Goal: Task Accomplishment & Management: Manage account settings

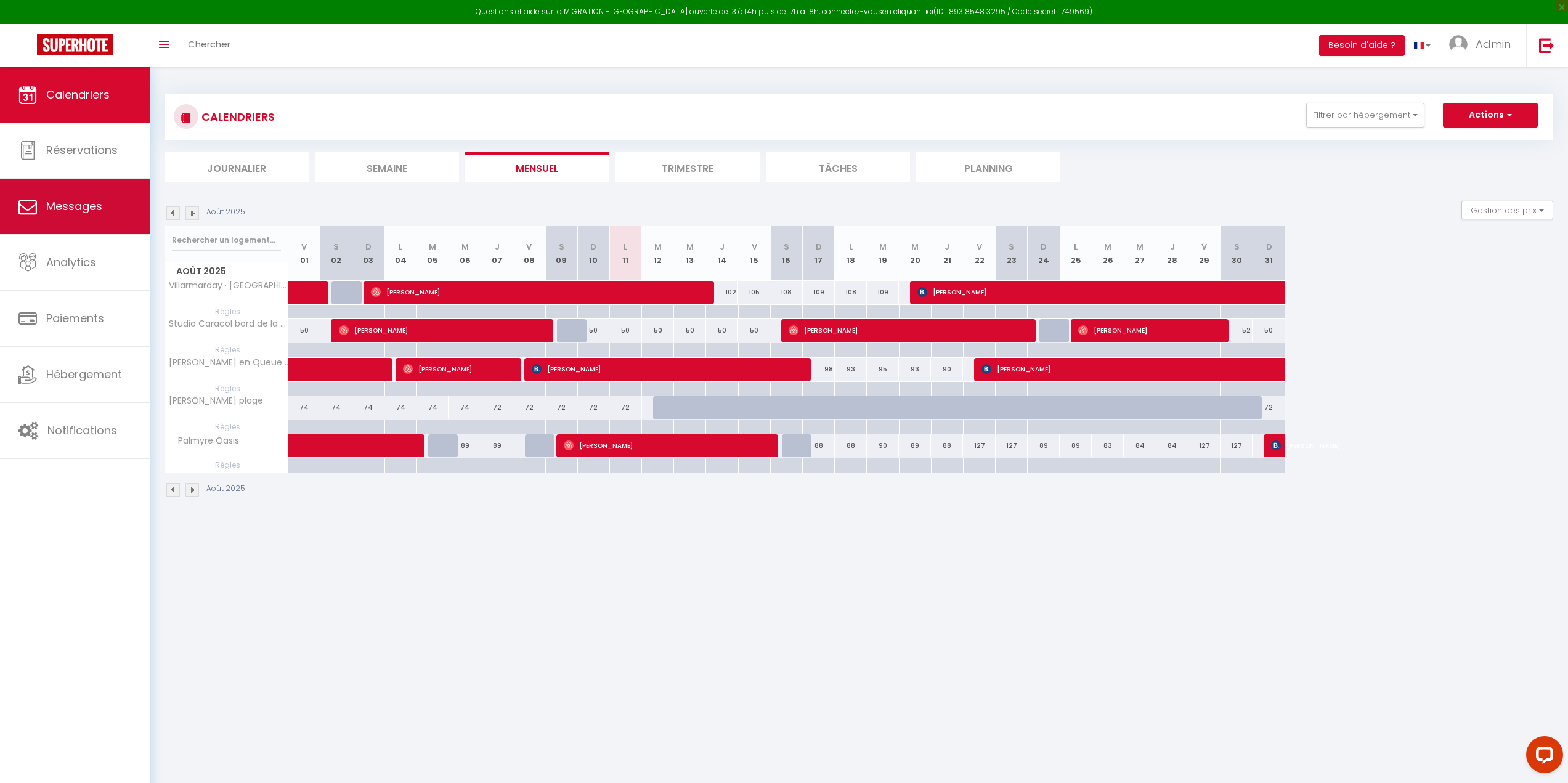
click at [73, 207] on span "Messages" at bounding box center [74, 206] width 56 height 16
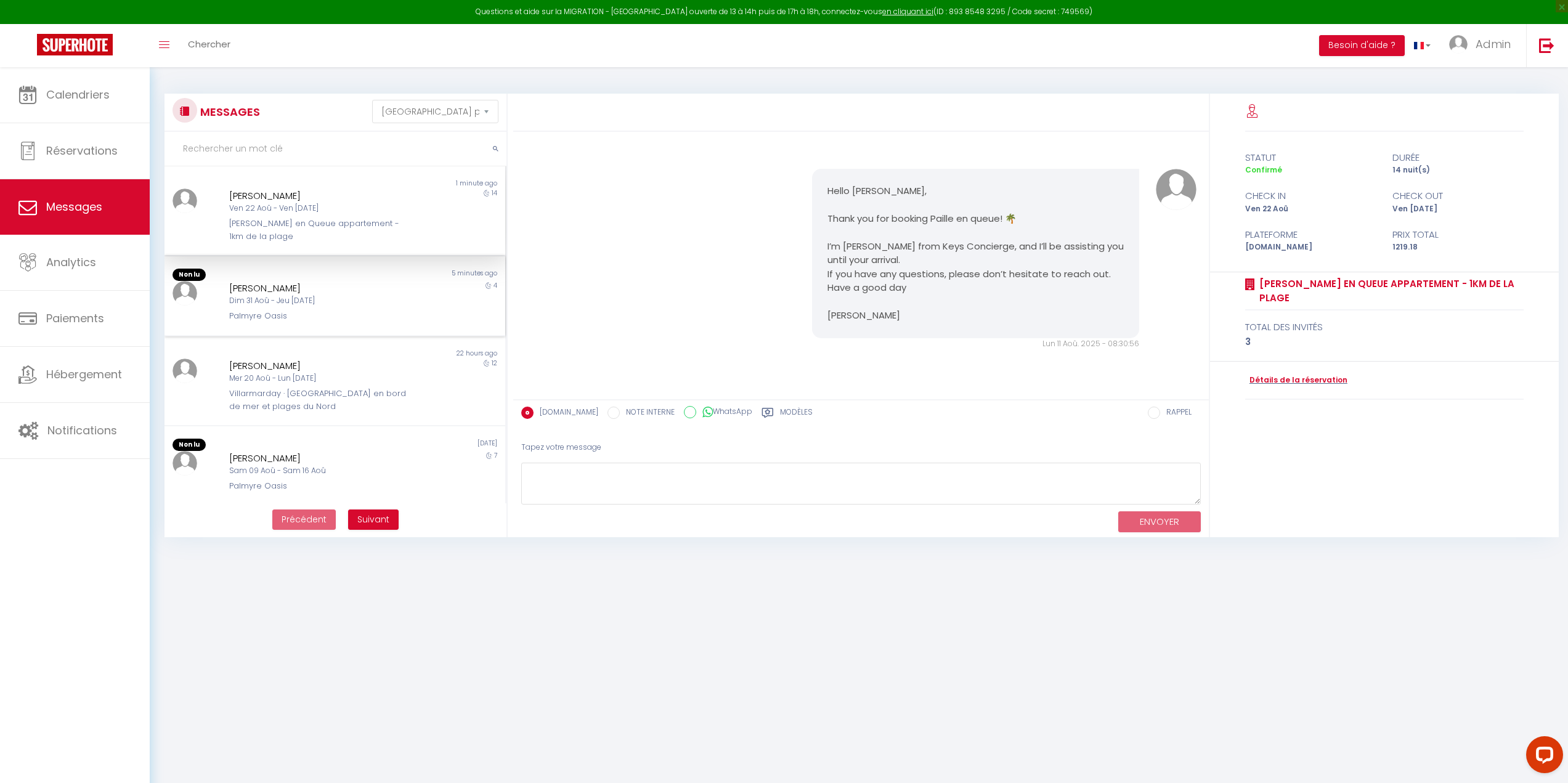
click at [309, 294] on div "[PERSON_NAME]" at bounding box center [320, 288] width 182 height 15
click at [354, 452] on div "[PERSON_NAME]" at bounding box center [320, 456] width 182 height 15
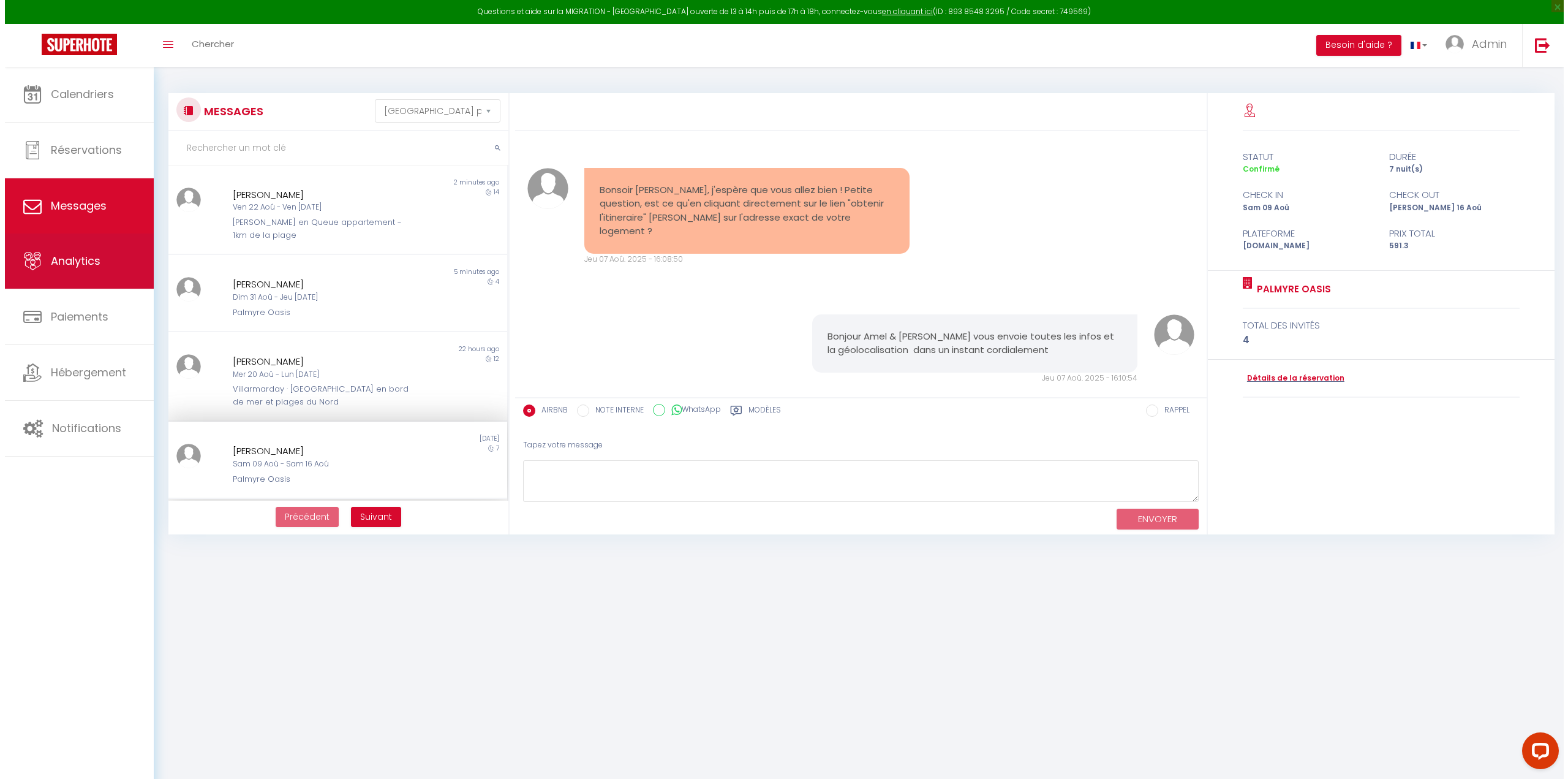
scroll to position [1482, 0]
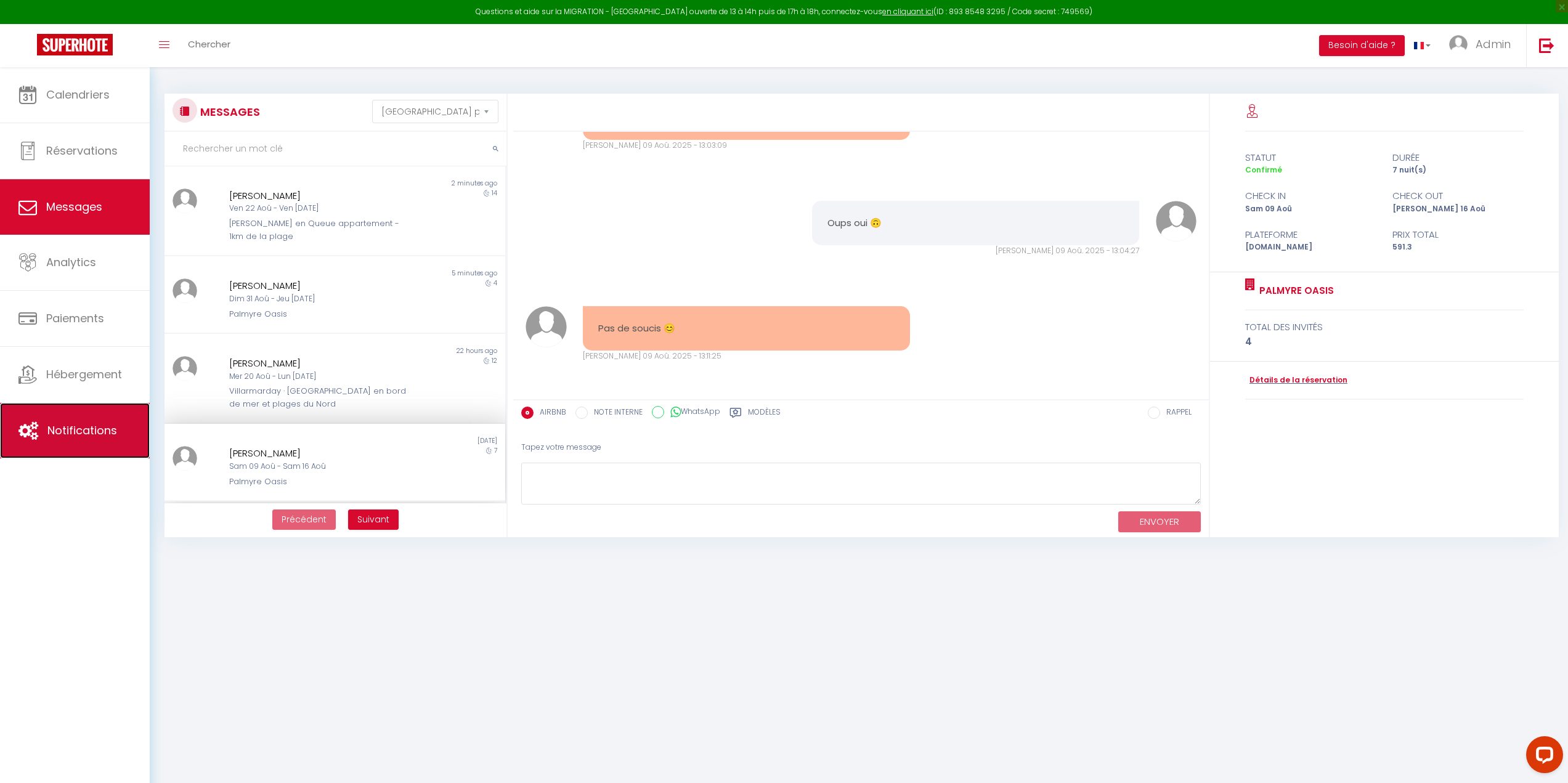
click at [84, 431] on span "Notifications" at bounding box center [82, 430] width 69 height 16
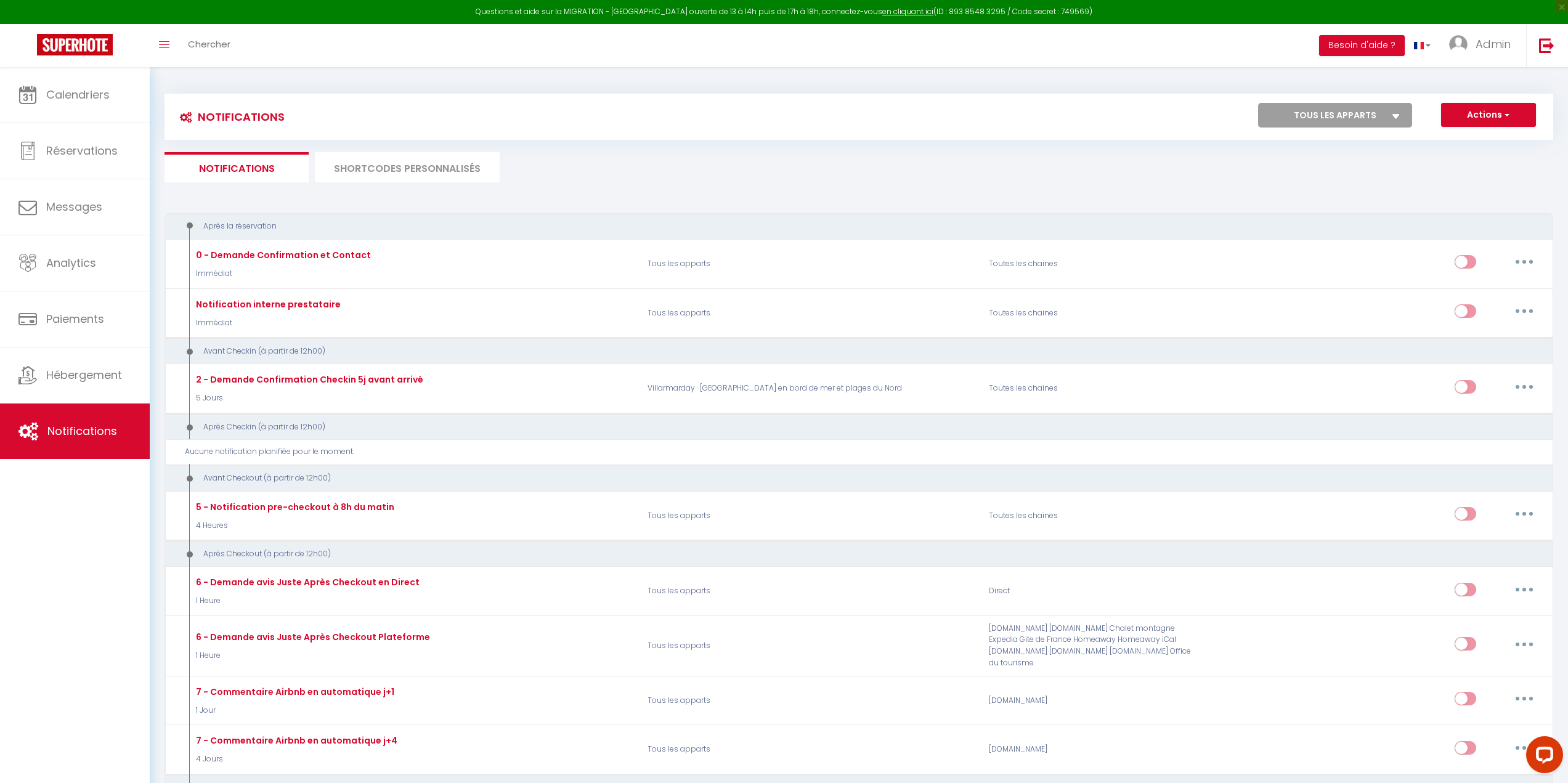
click at [372, 160] on li "SHORTCODES PERSONNALISÉS" at bounding box center [407, 167] width 185 height 30
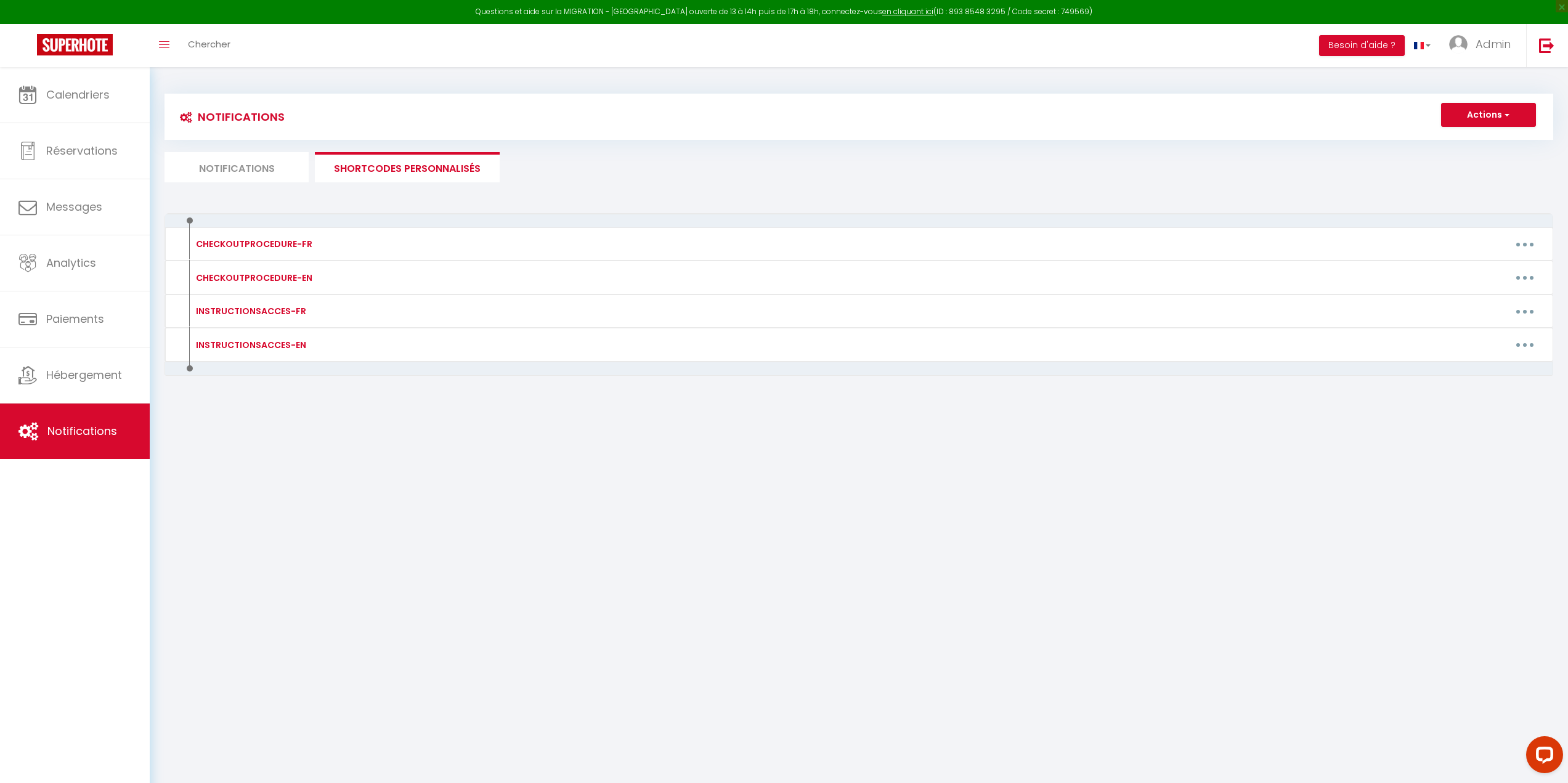
click at [253, 163] on li "Notifications" at bounding box center [237, 167] width 144 height 30
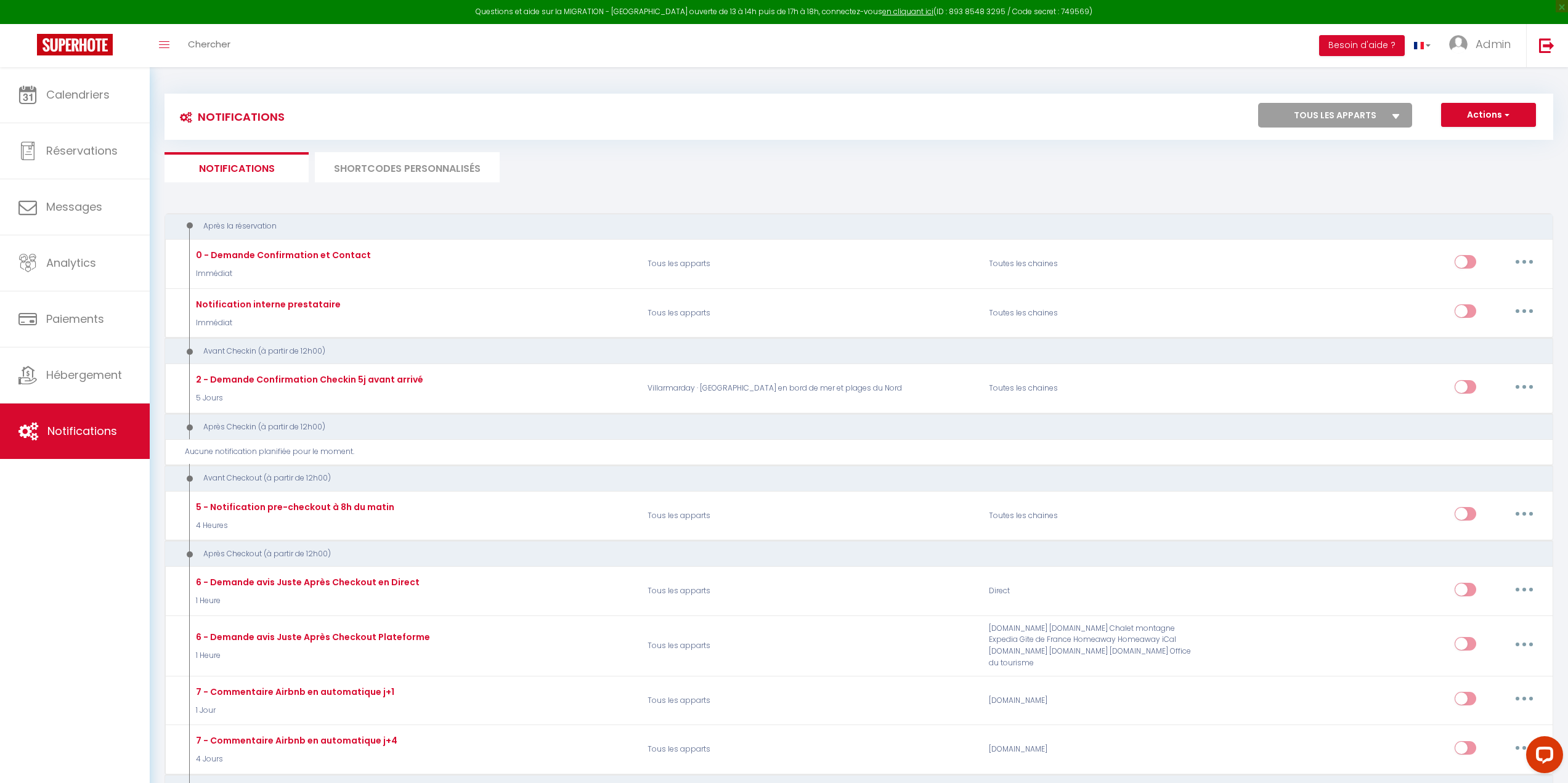
click at [367, 162] on li "SHORTCODES PERSONNALISÉS" at bounding box center [407, 167] width 185 height 30
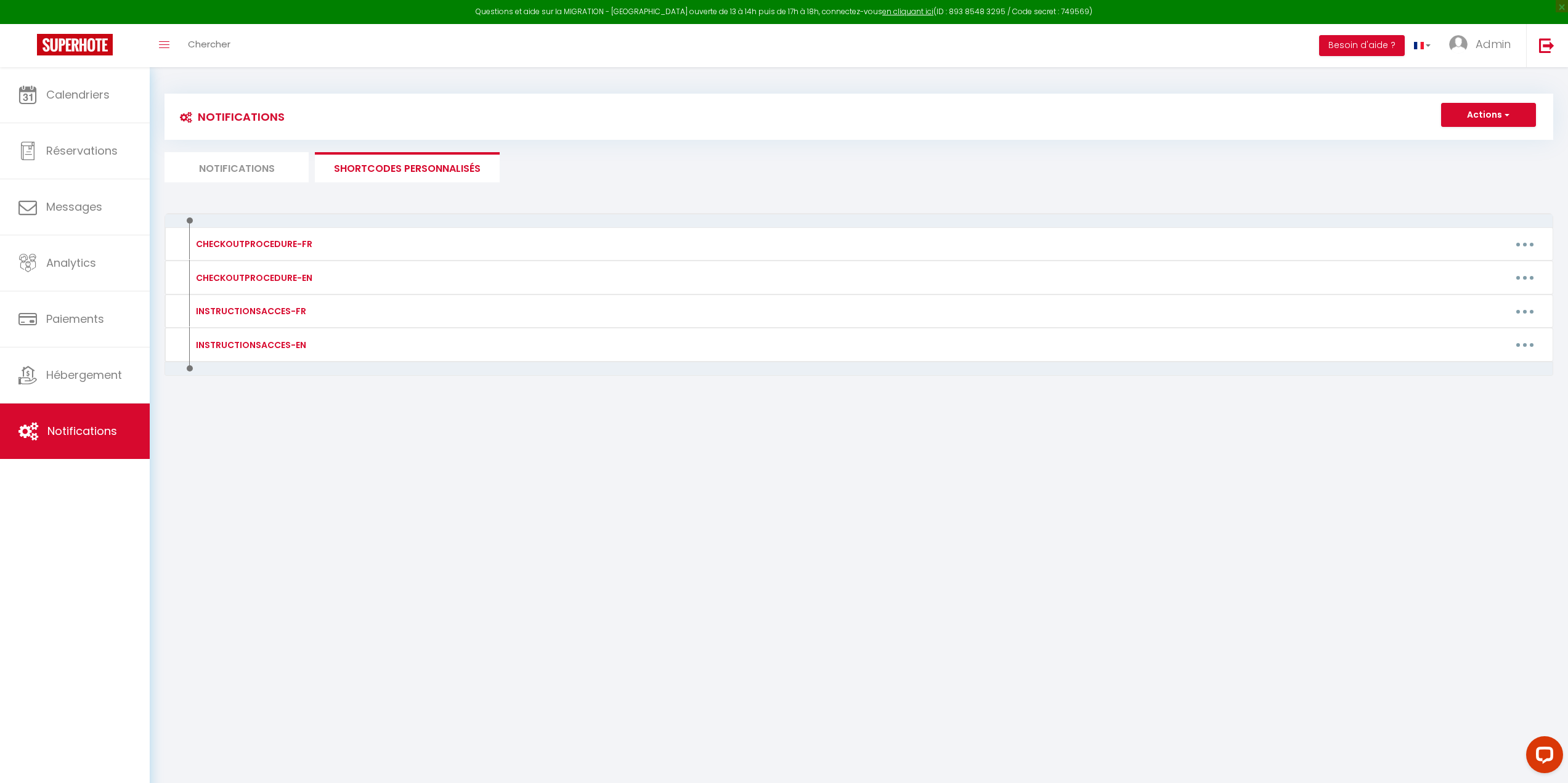
click at [261, 162] on li "Notifications" at bounding box center [237, 167] width 144 height 30
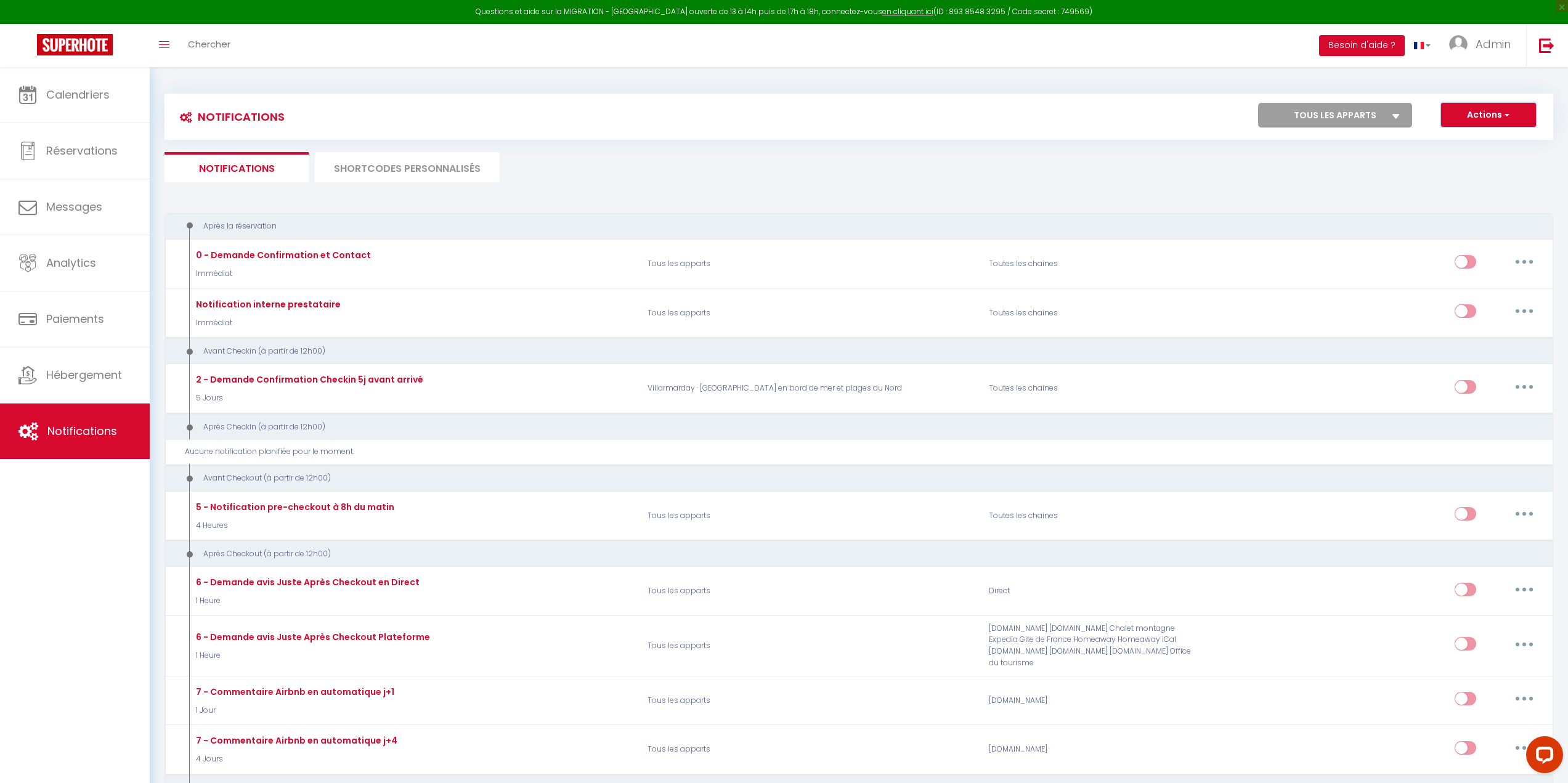
click at [1522, 111] on button "Actions" at bounding box center [1488, 115] width 95 height 24
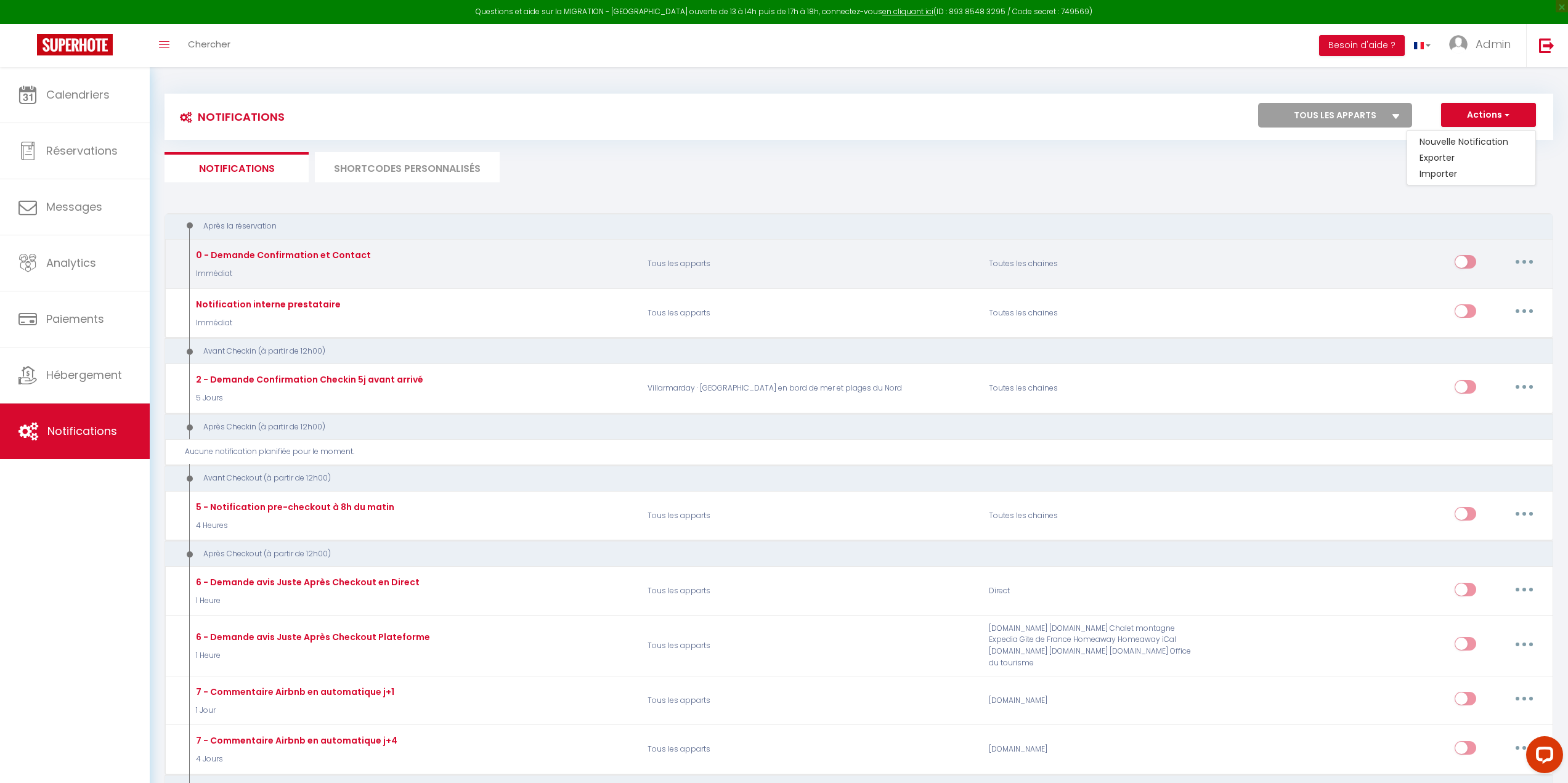
click at [1528, 260] on button "button" at bounding box center [1524, 262] width 35 height 20
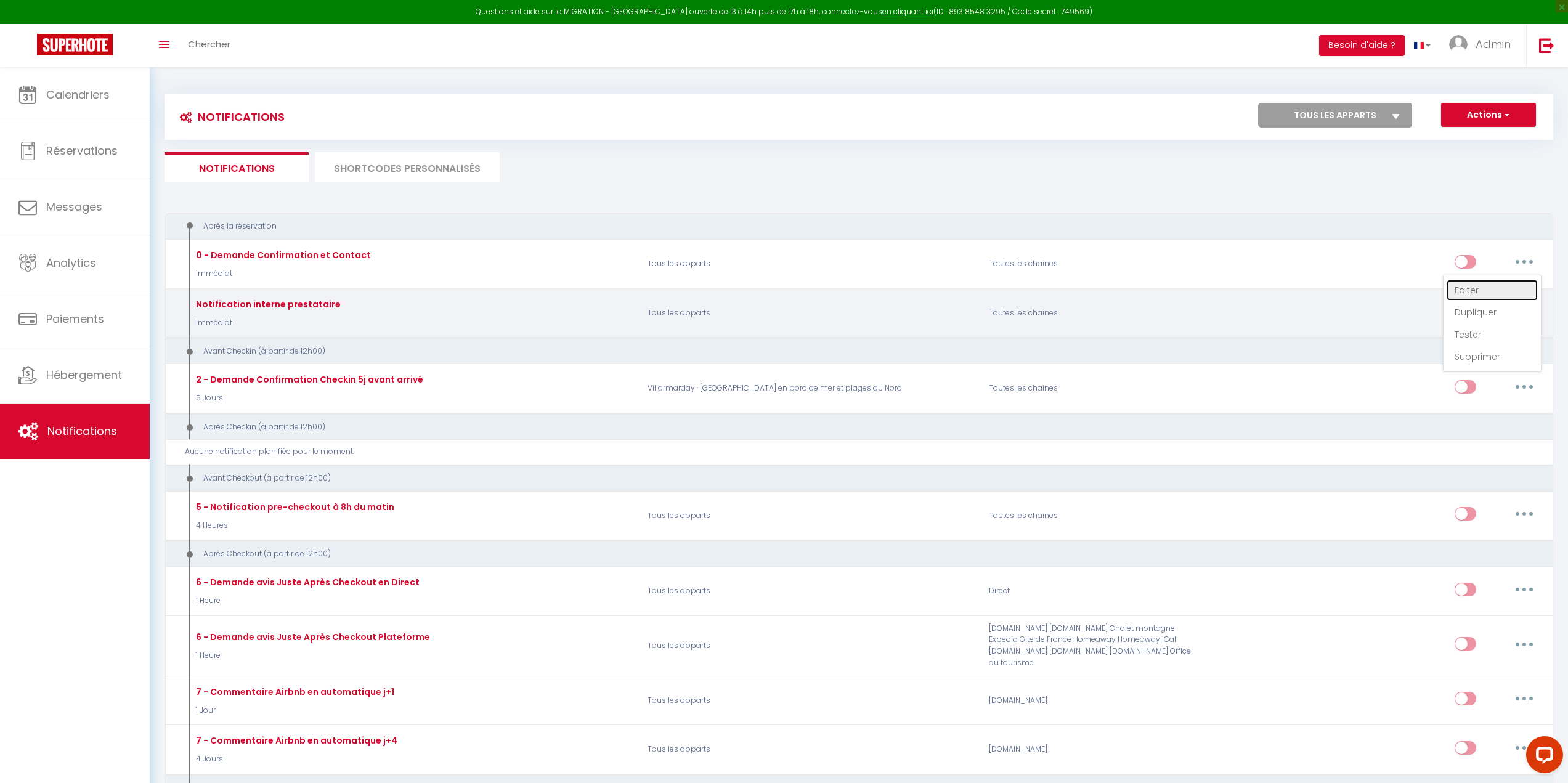
click at [1493, 288] on link "Editer" at bounding box center [1492, 290] width 91 height 21
type input "0 - Demande Confirmation et Contact"
select select "Immédiat"
select select "if_booking_is_paid"
checkbox input "true"
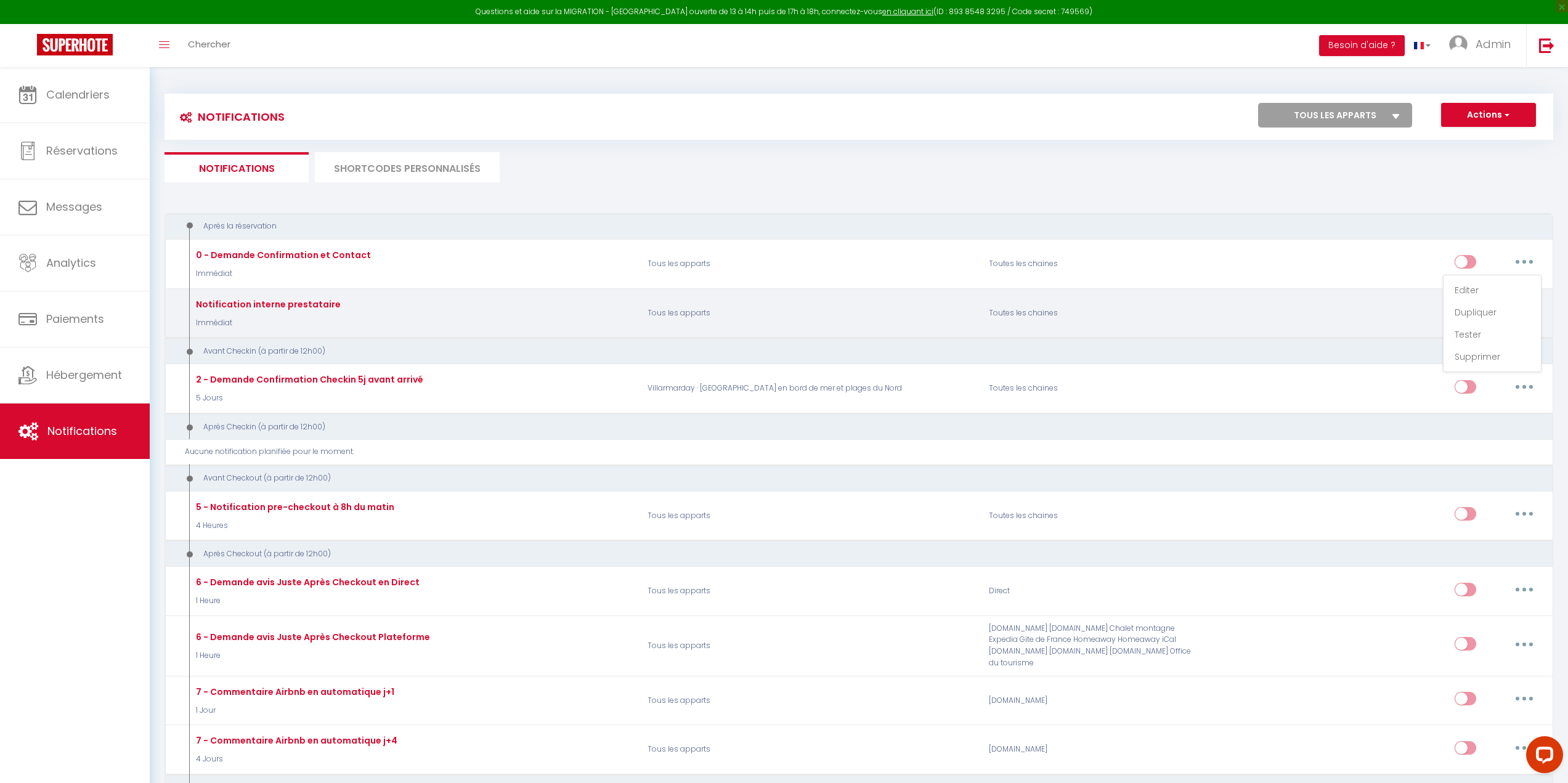
checkbox input "false"
radio input "true"
type input "Merci de confirmer votre réservation - [BOOKING:ID] - [GUEST:FIRST_NAME] [GUEST…"
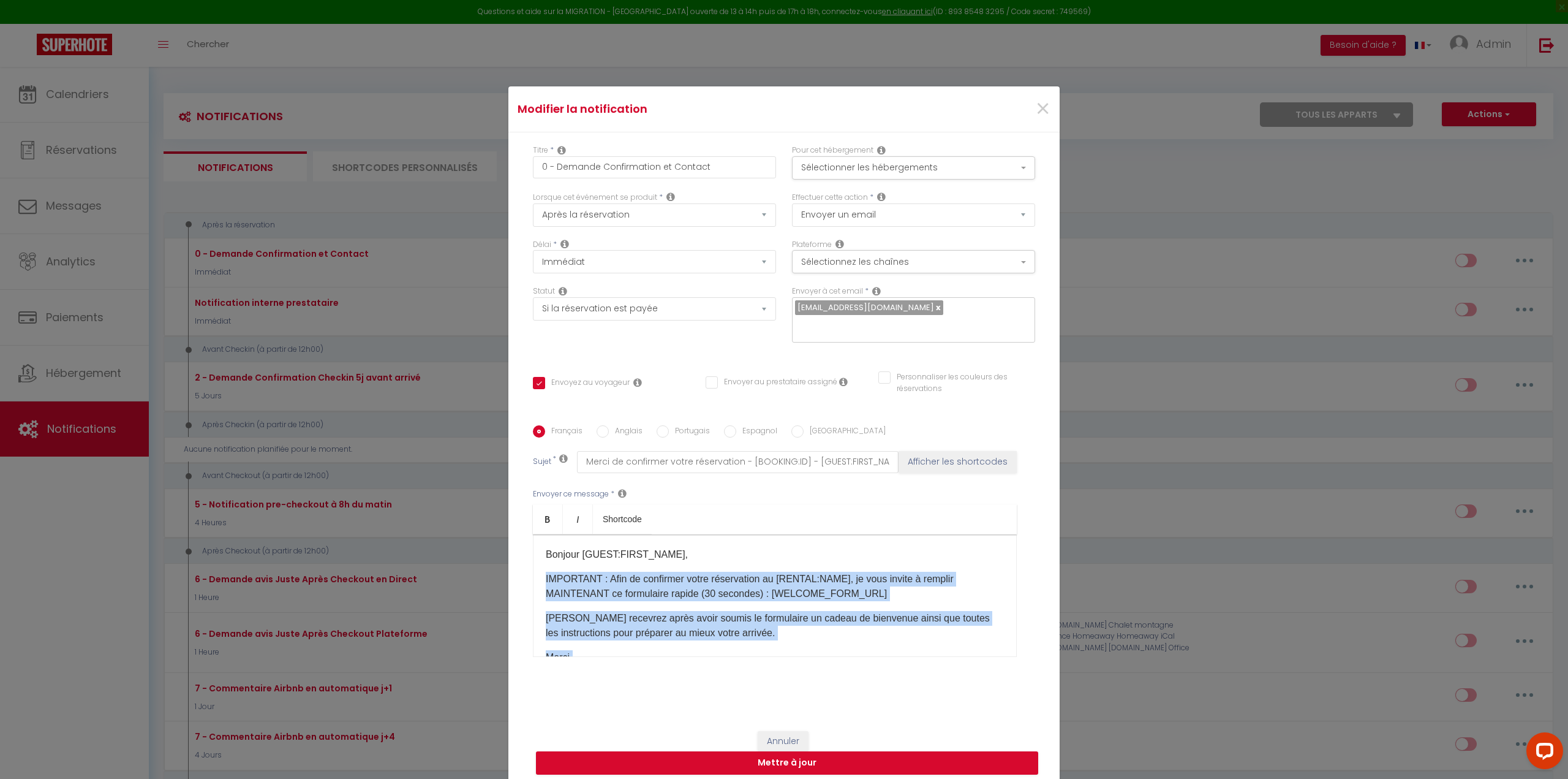
drag, startPoint x: 580, startPoint y: 646, endPoint x: 528, endPoint y: 575, distance: 88.0
click at [530, 569] on div "Français Anglais Portugais Espagnol Italien Sujet * Merci de confirmer votre ré…" at bounding box center [784, 548] width 508 height 247
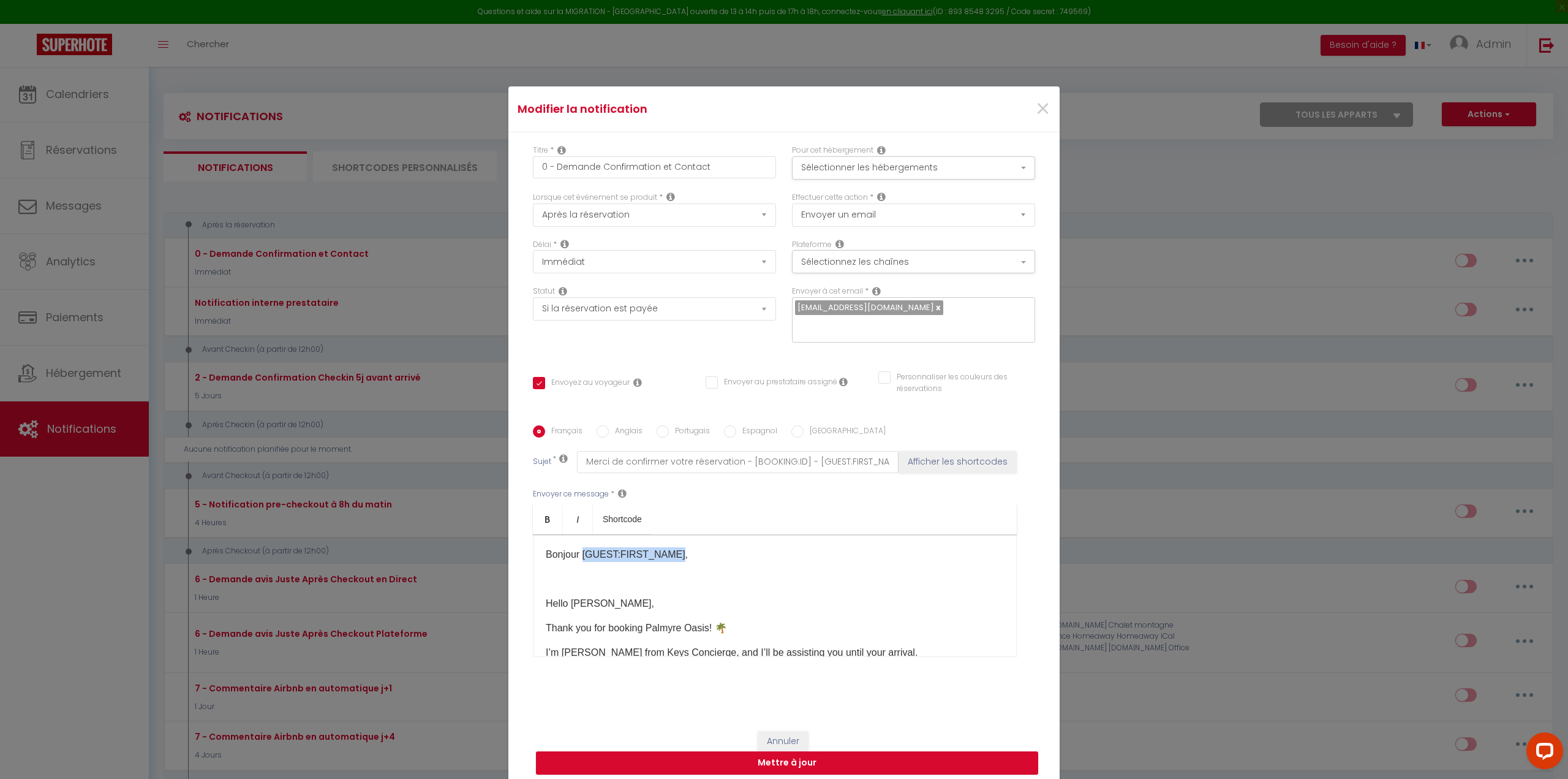
drag, startPoint x: 669, startPoint y: 542, endPoint x: 579, endPoint y: 540, distance: 90.0
click at [579, 547] on p "Bonjour [GUEST:FIRST_NAME]," at bounding box center [775, 554] width 458 height 15
copy p "[GUEST:FIRST_NAME]"
drag, startPoint x: 593, startPoint y: 593, endPoint x: 579, endPoint y: 604, distance: 17.8
click at [566, 596] on p "Hello [PERSON_NAME]," at bounding box center [775, 604] width 458 height 15
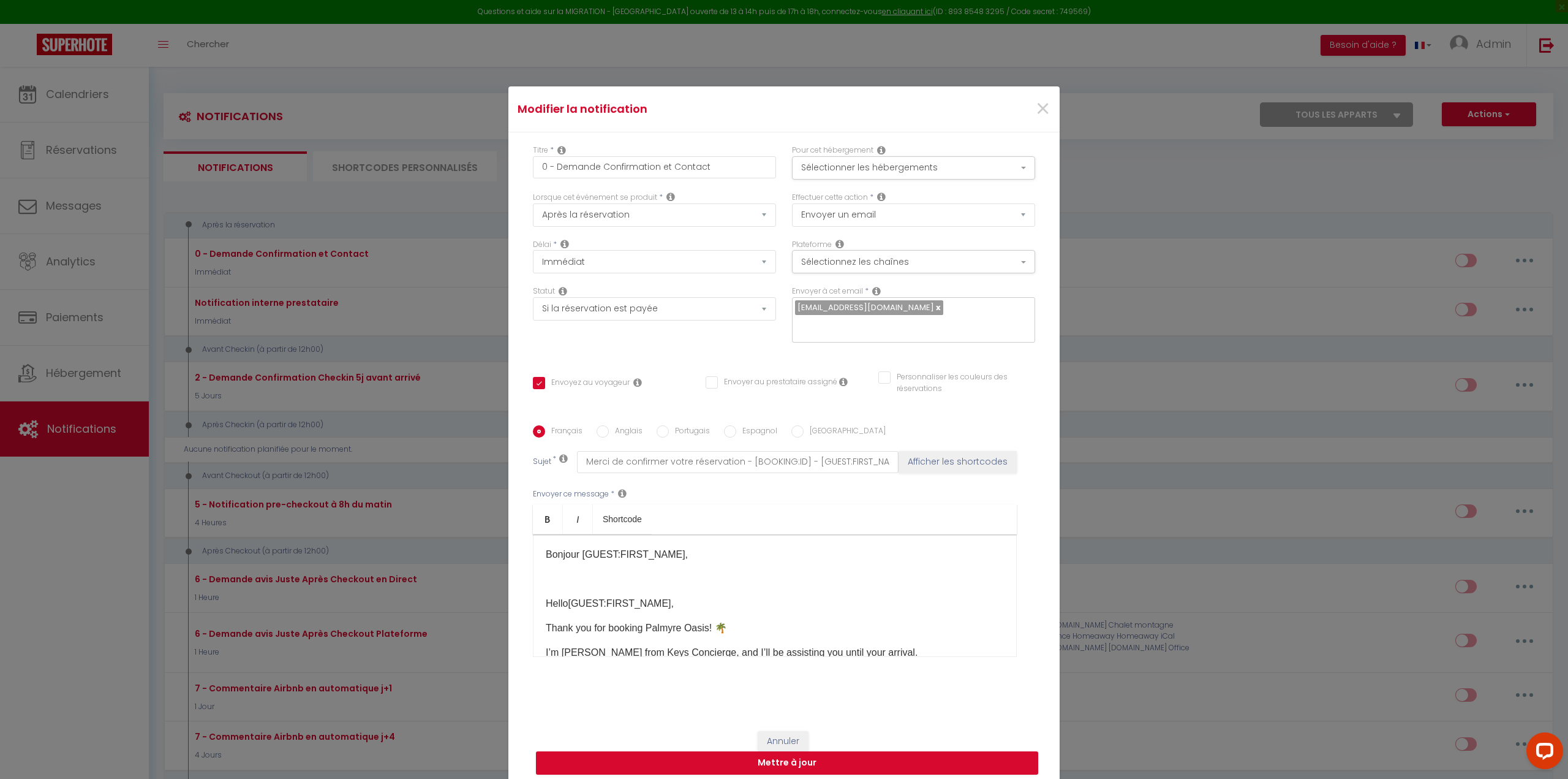
click at [603, 425] on input "Anglais" at bounding box center [603, 431] width 12 height 12
radio input "true"
checkbox input "true"
checkbox input "false"
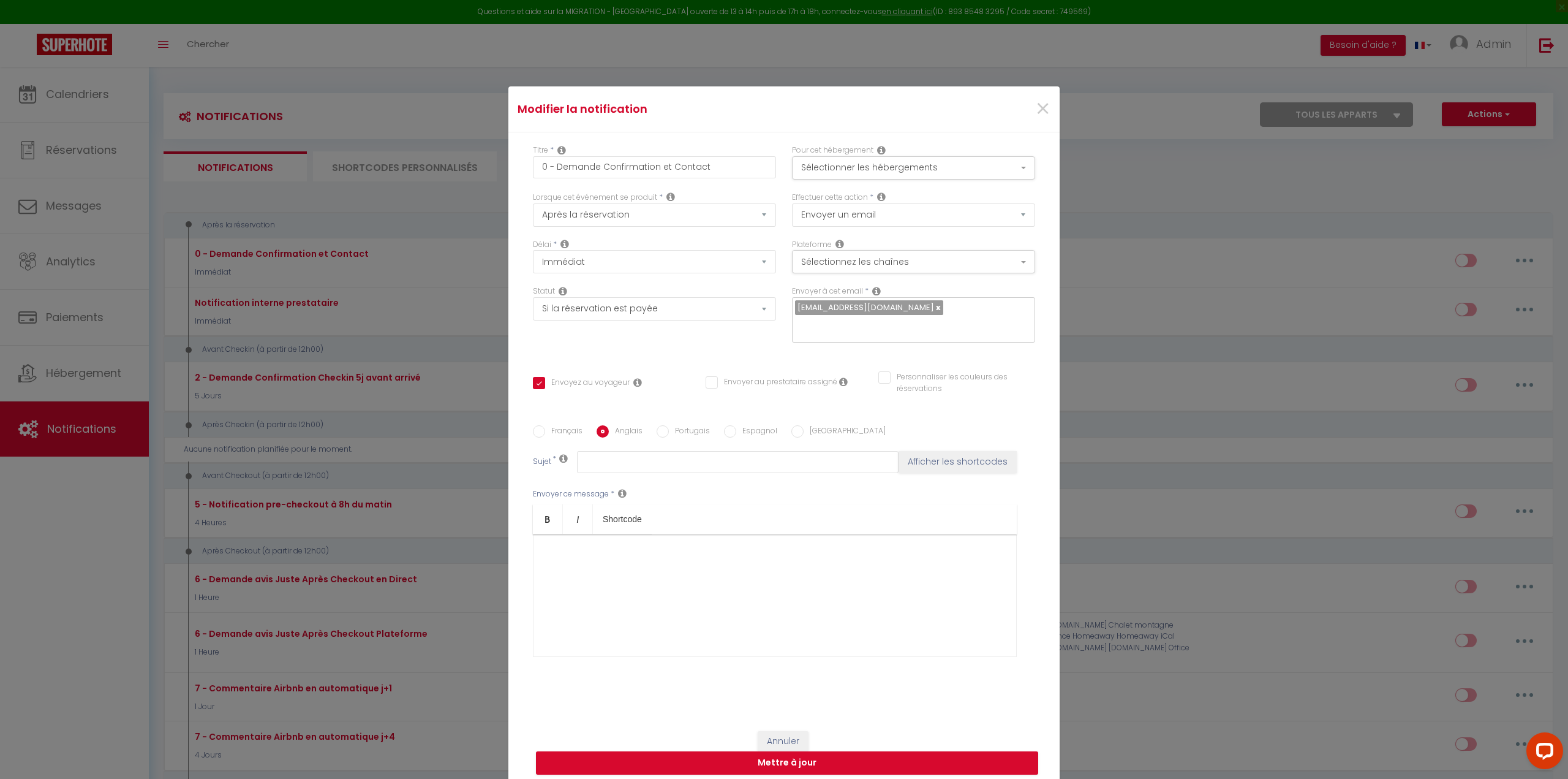
click at [534, 425] on input "Français" at bounding box center [539, 431] width 12 height 12
radio input "true"
checkbox input "true"
checkbox input "false"
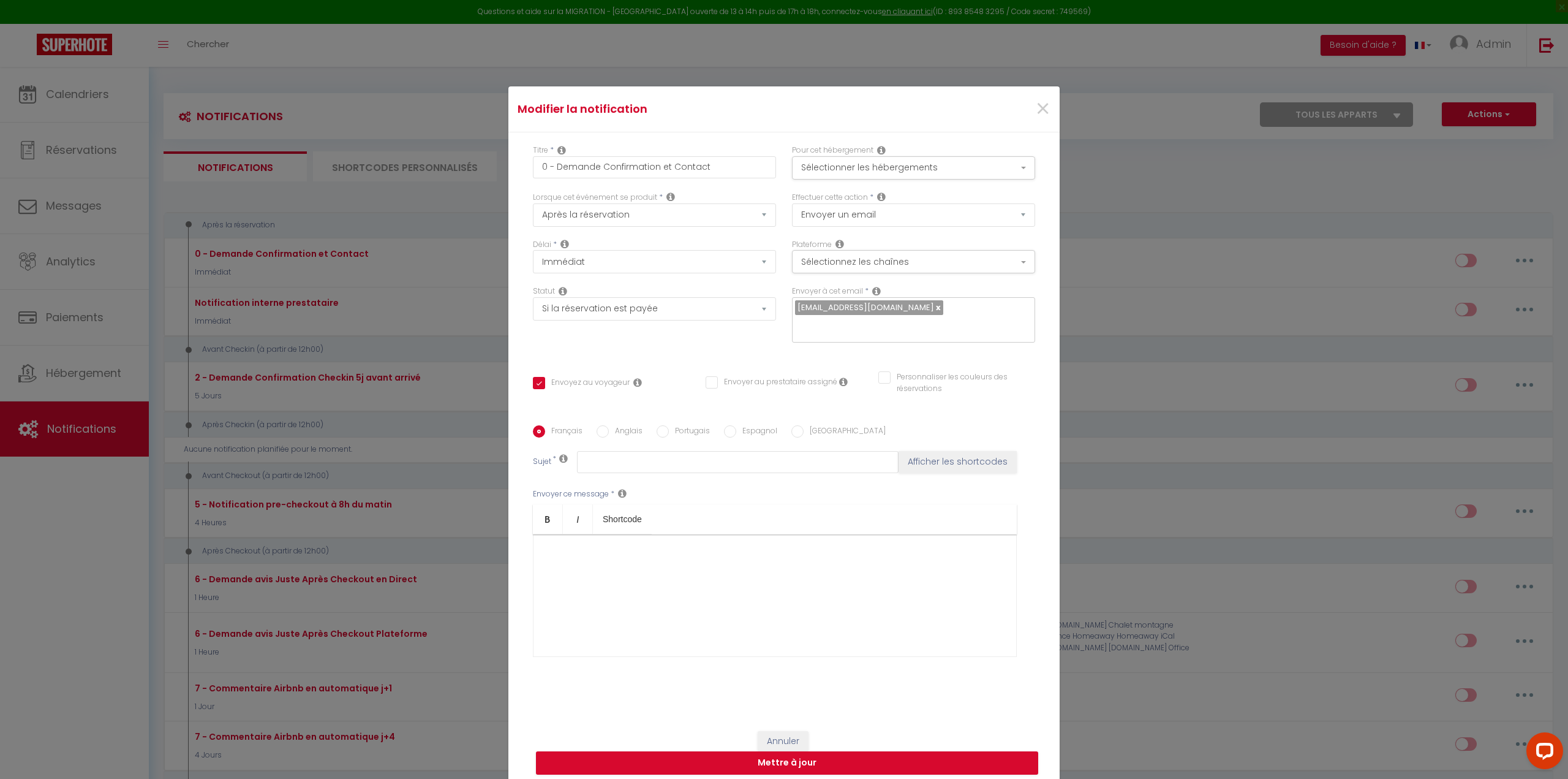
type input "Merci de confirmer votre réservation - [BOOKING:ID] - [GUEST:FIRST_NAME] [GUEST…"
click at [577, 592] on p at bounding box center [775, 600] width 458 height 15
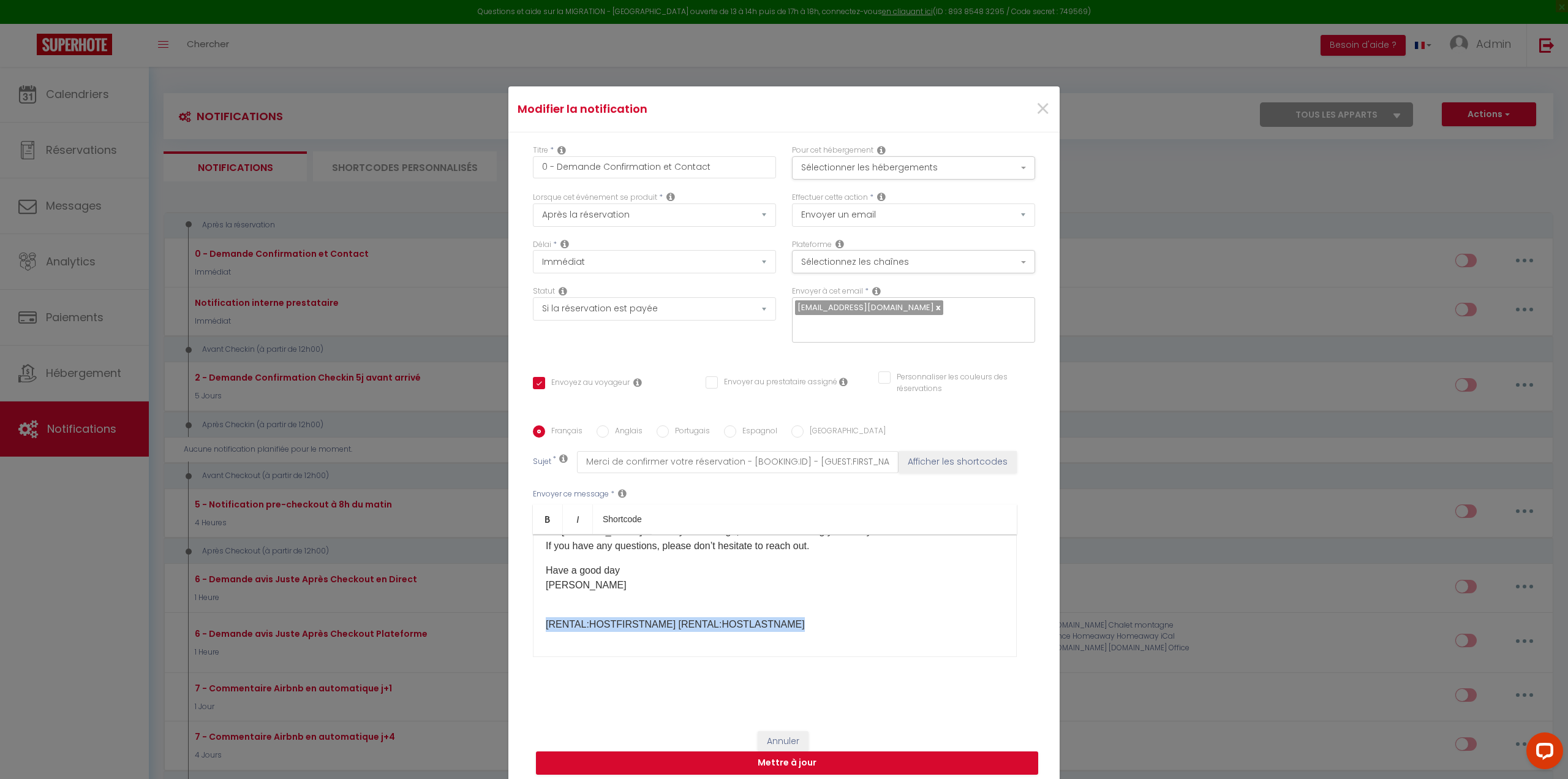
drag, startPoint x: 789, startPoint y: 616, endPoint x: 501, endPoint y: 607, distance: 288.1
click at [501, 607] on div "Modifier la notification × Titre * 0 - Demande Confirmation et Contact Pour cet…" at bounding box center [784, 390] width 1568 height 779
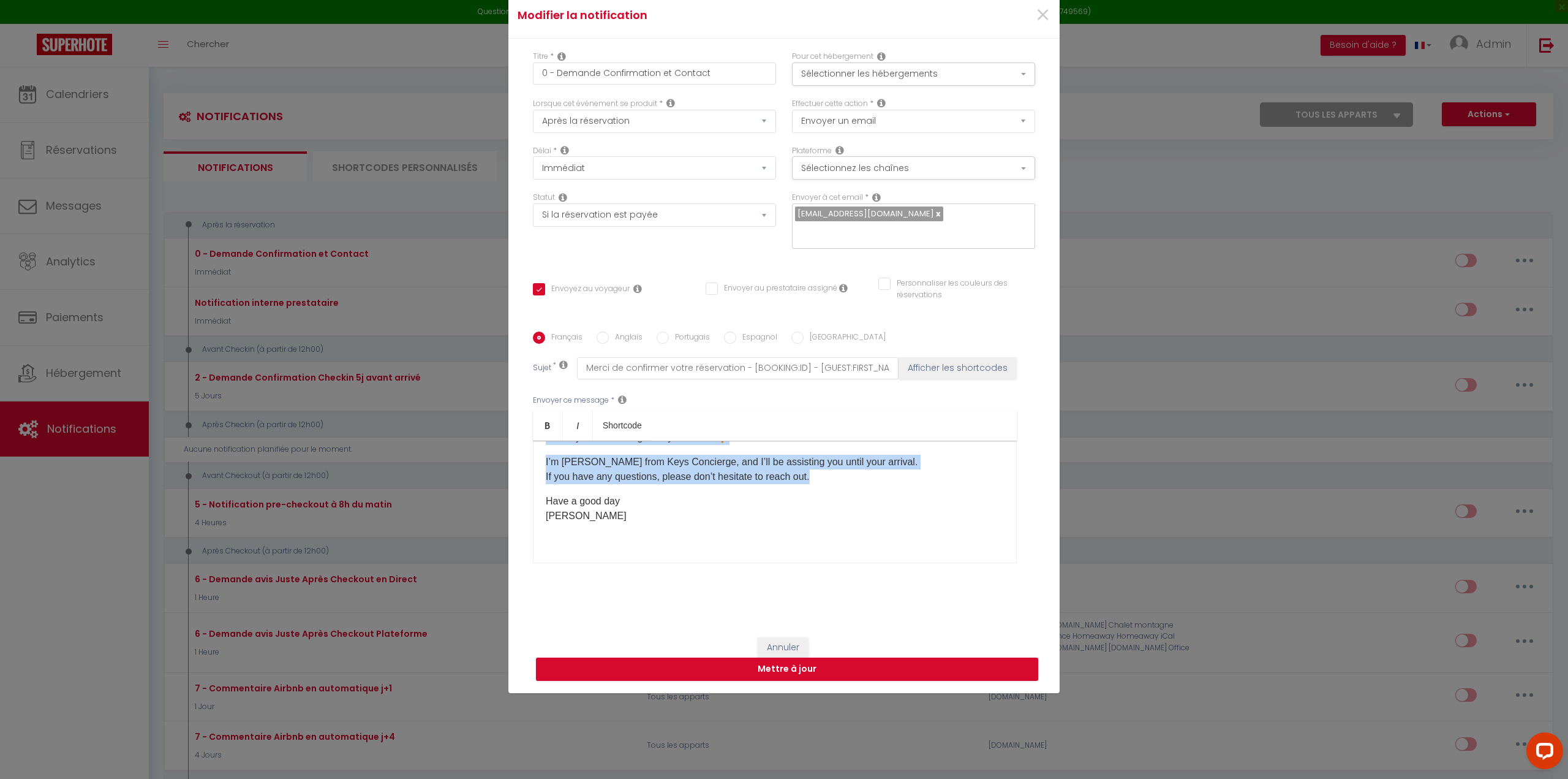
scroll to position [0, 0]
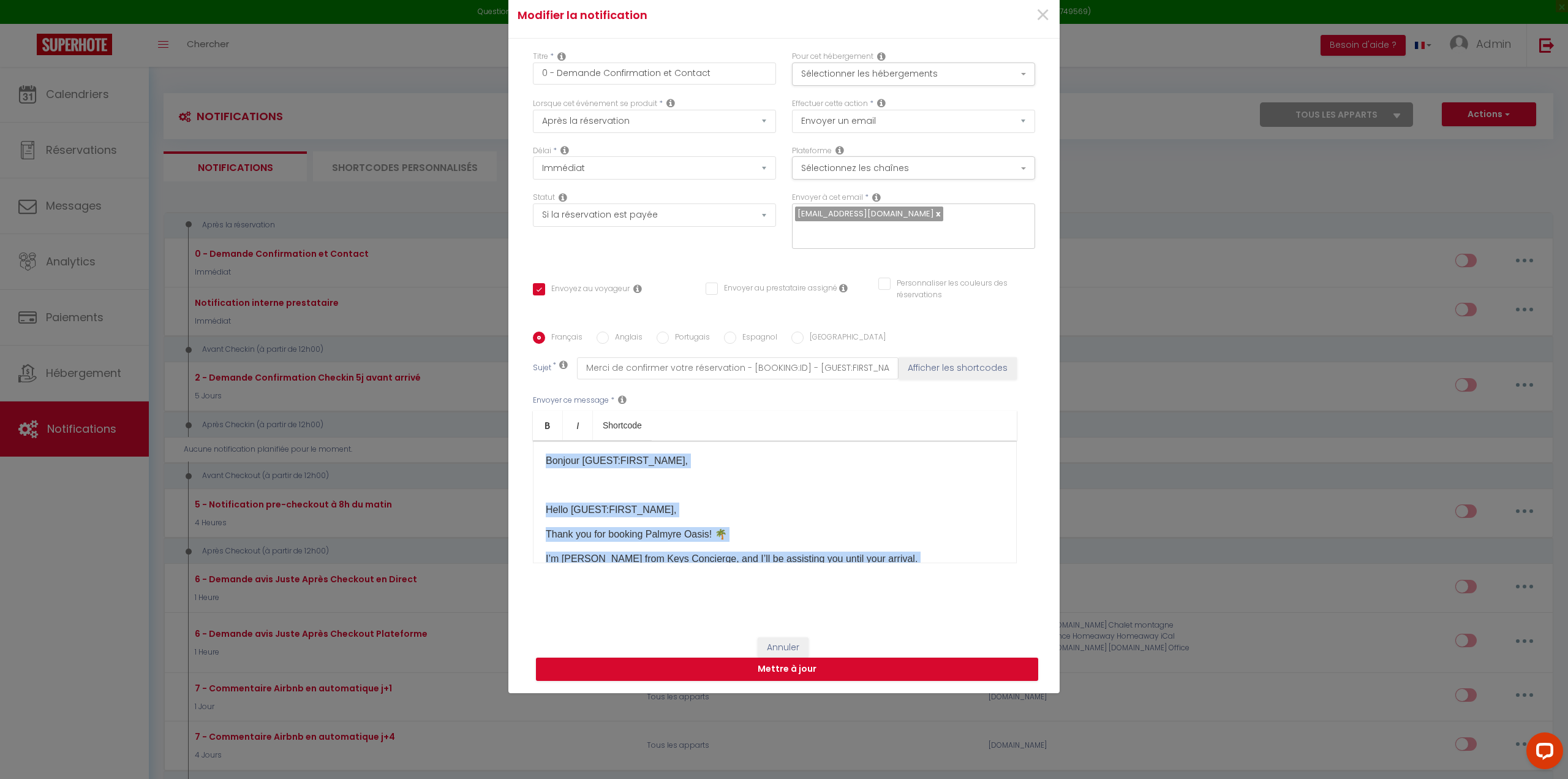
drag, startPoint x: 570, startPoint y: 528, endPoint x: 492, endPoint y: 377, distance: 170.0
click at [492, 377] on div "Modifier la notification × Titre * 0 - Demande Confirmation et Contact Pour cet…" at bounding box center [784, 390] width 1568 height 779
copy div "Bonjour [GUEST:FIRST_NAME], Hello [GUEST:FIRST_NAME]​, Thank you for booking Pa…"
click at [545, 441] on div "Bonjour [GUEST:FIRST_NAME], Hello [GUEST:FIRST_NAME]​, Thank you for booking Pa…" at bounding box center [775, 501] width 484 height 122
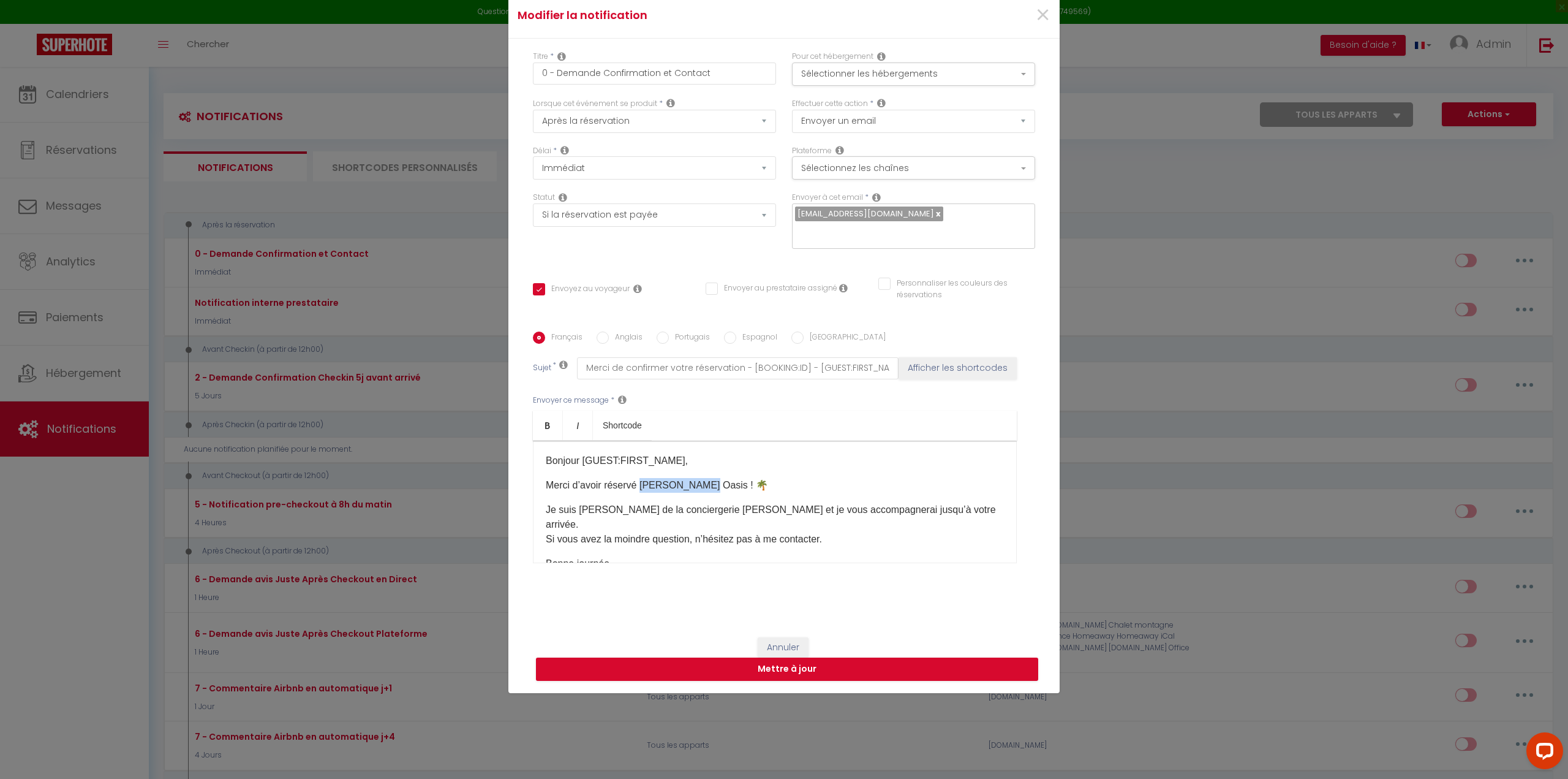
drag, startPoint x: 696, startPoint y: 475, endPoint x: 636, endPoint y: 474, distance: 60.0
click at [636, 478] on p "Merci d’avoir réservé [PERSON_NAME] Oasis ! 🌴" at bounding box center [775, 486] width 458 height 15
click at [637, 478] on p "Merci d’avoir réservé ! 🌴" at bounding box center [775, 486] width 458 height 15
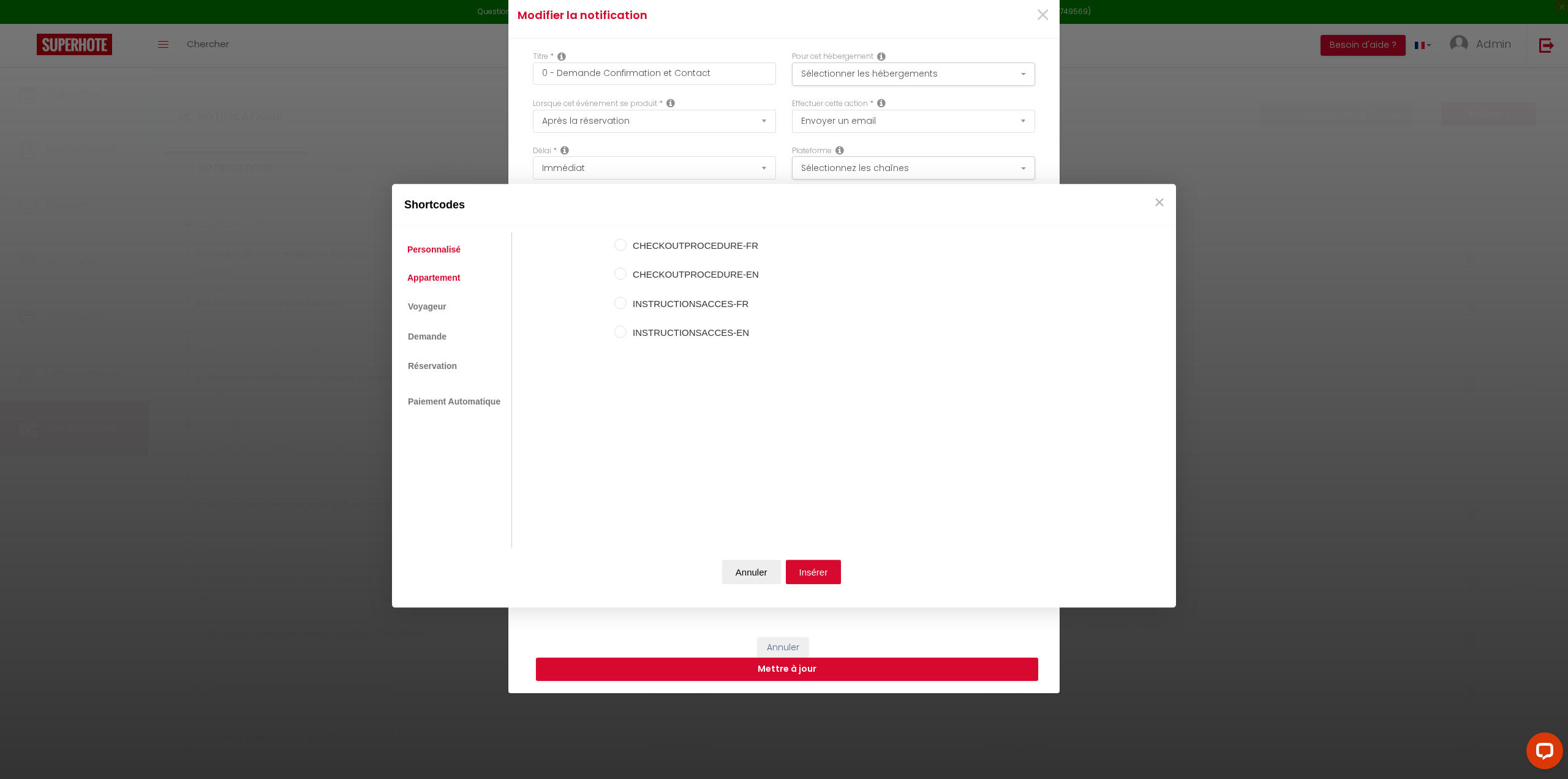
click at [458, 277] on link "Appartement" at bounding box center [433, 277] width 65 height 22
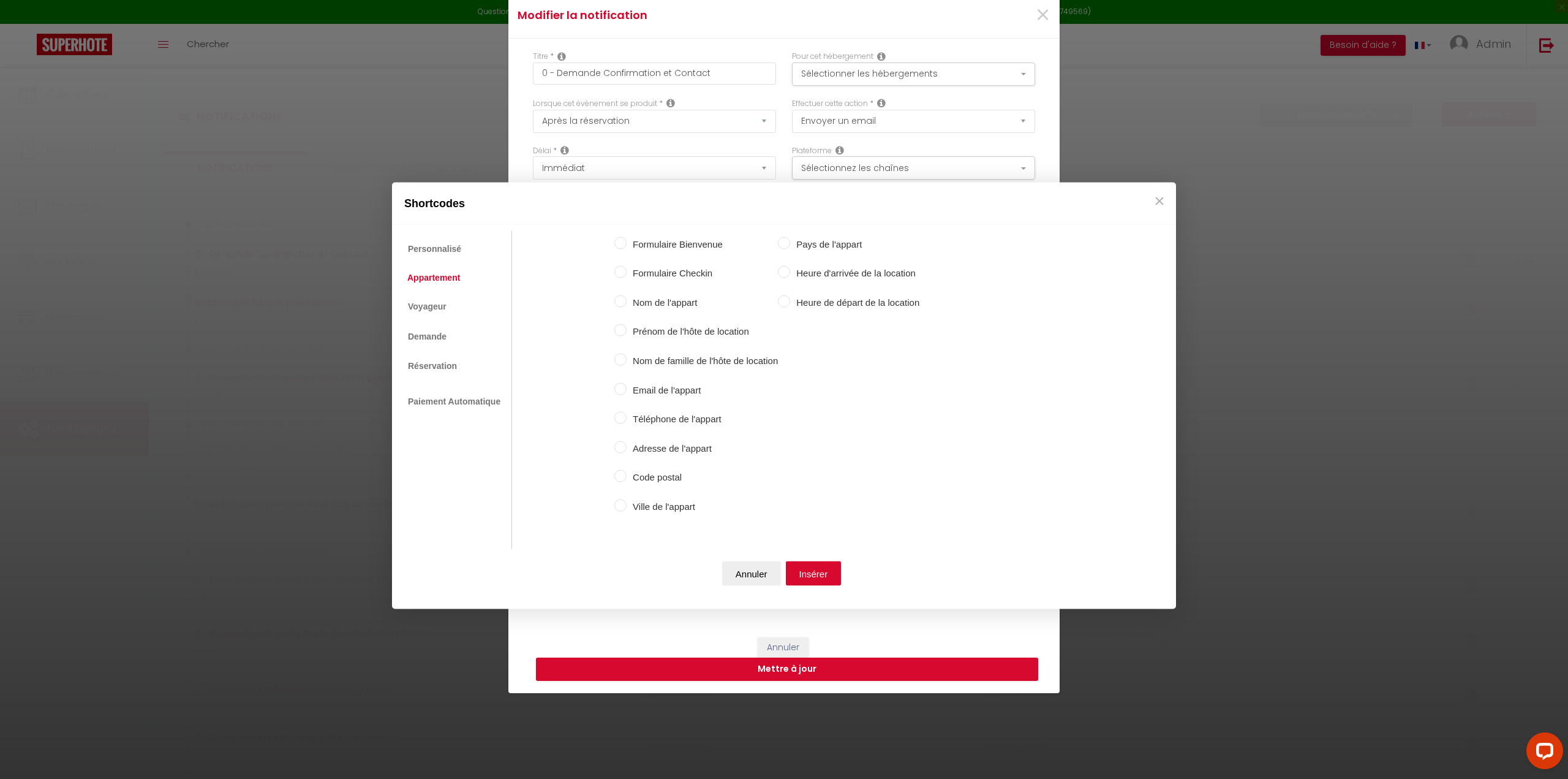
click at [624, 301] on input "Nom de l'appart" at bounding box center [620, 301] width 12 height 12
radio input "true"
click at [820, 574] on button "Insérer" at bounding box center [813, 573] width 55 height 24
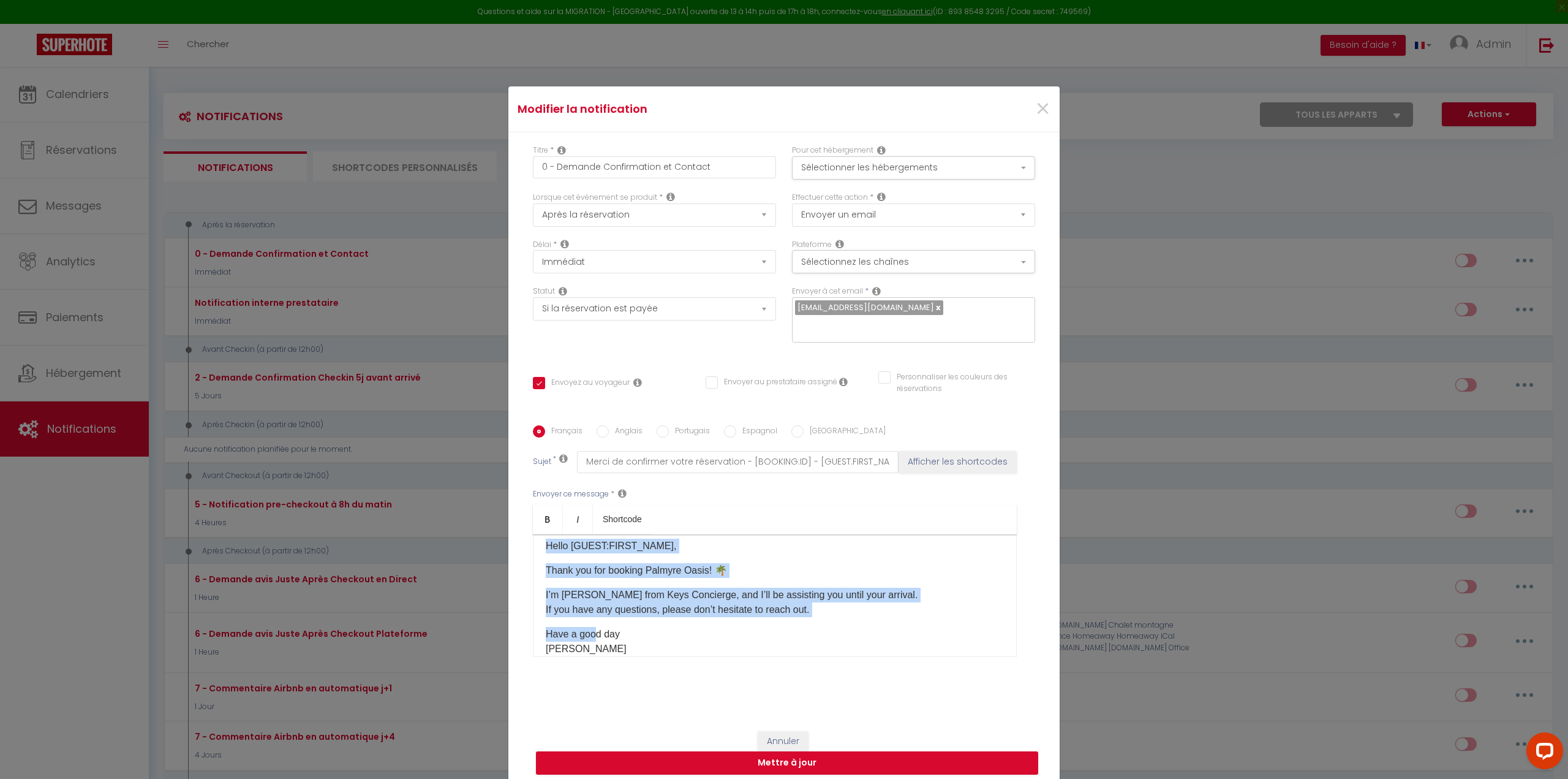
scroll to position [249, 0]
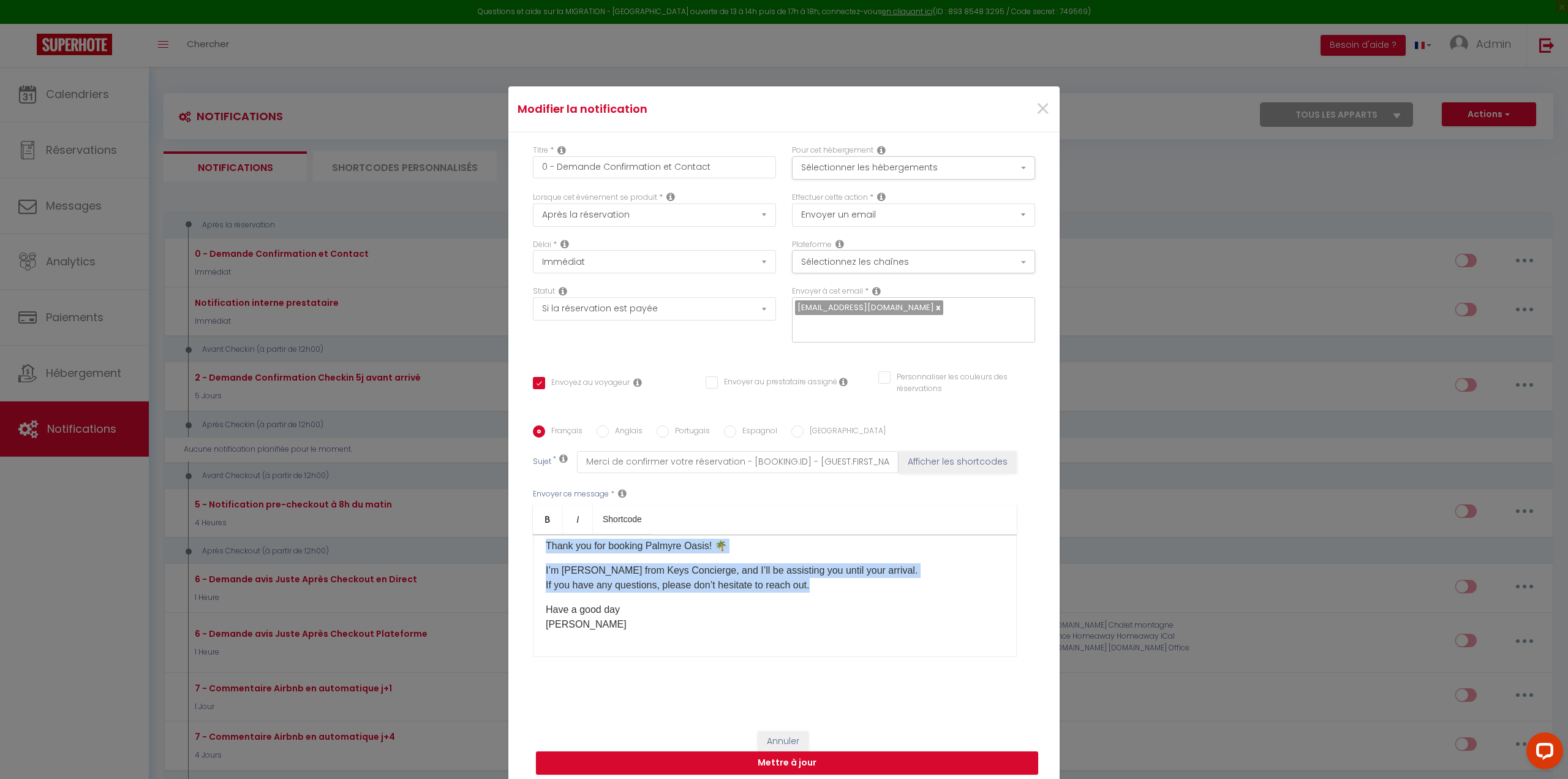
drag, startPoint x: 539, startPoint y: 548, endPoint x: 710, endPoint y: 621, distance: 185.9
click at [710, 621] on div "Bonjour [GUEST:FIRST_NAME], Merci d’avoir réservé [RENTAL:NAME] ​ ! 🌴 Je suis […" at bounding box center [775, 595] width 484 height 122
copy div "Bonjour [GUEST:FIRST_NAME], Hello [GUEST:FIRST_NAME]​, Thank you for booking Pa…"
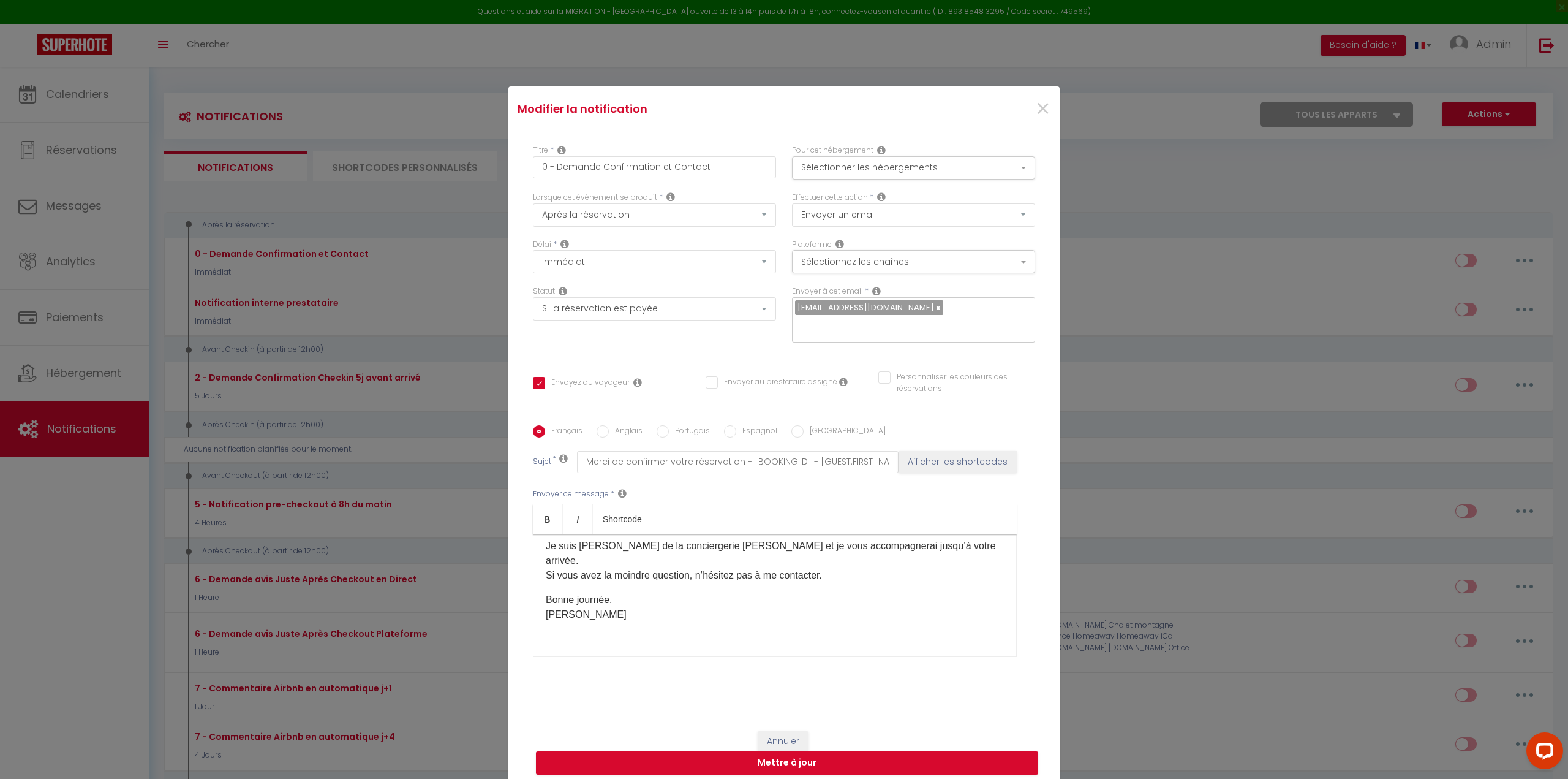
scroll to position [33, 0]
click at [603, 425] on input "Anglais" at bounding box center [603, 431] width 12 height 12
radio input "true"
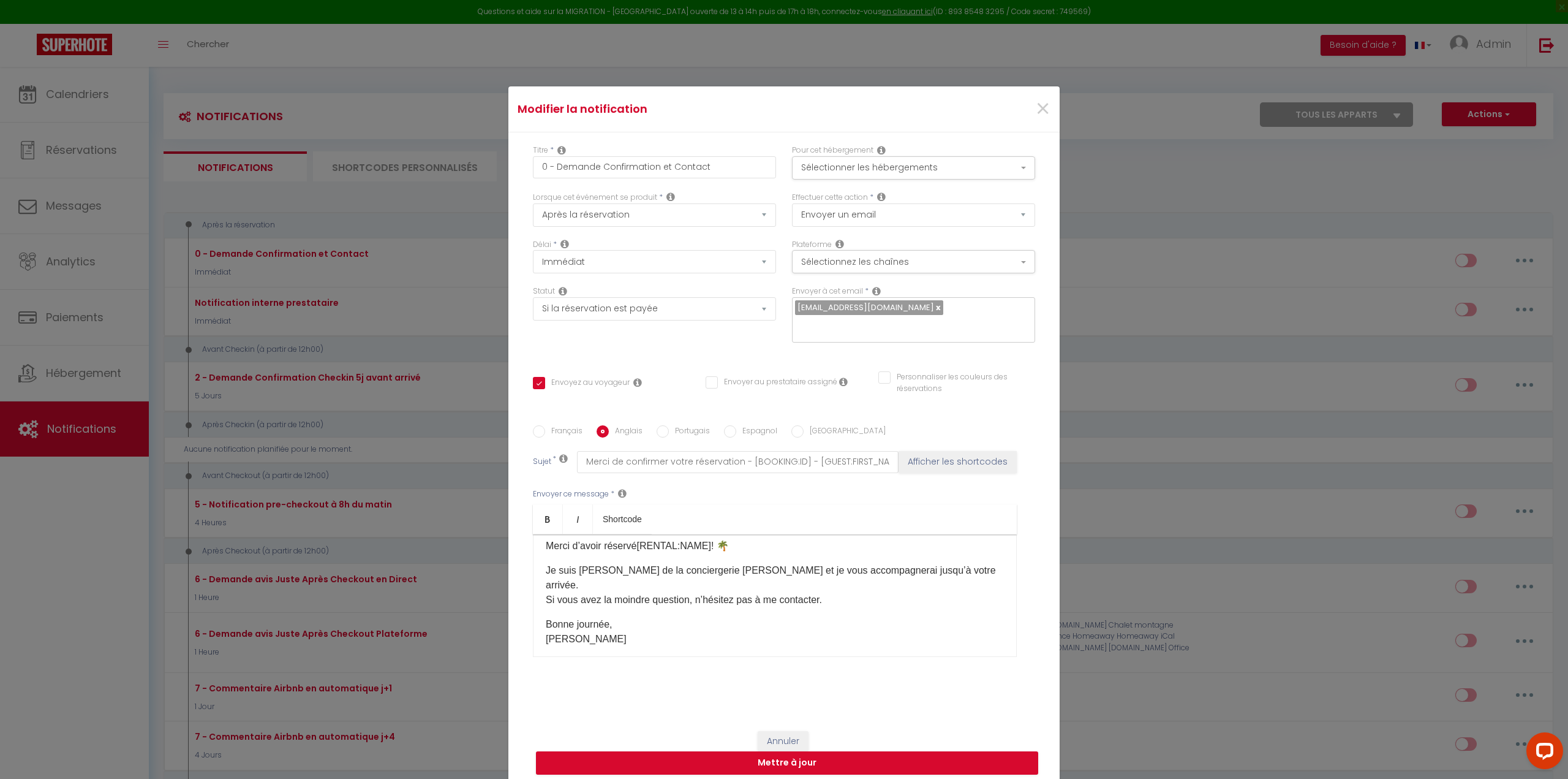
checkbox input "true"
checkbox input "false"
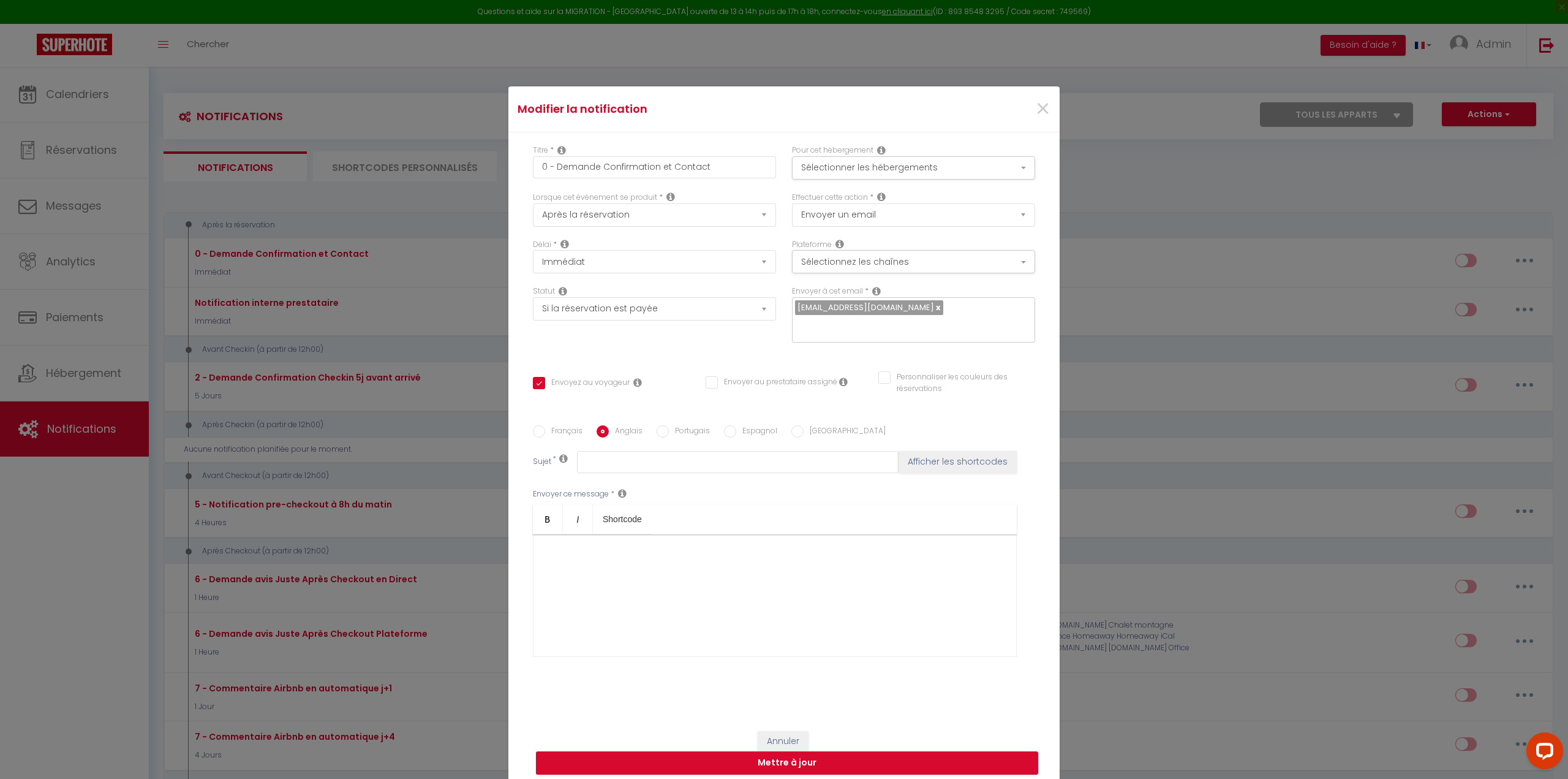
click at [579, 567] on div at bounding box center [775, 595] width 484 height 122
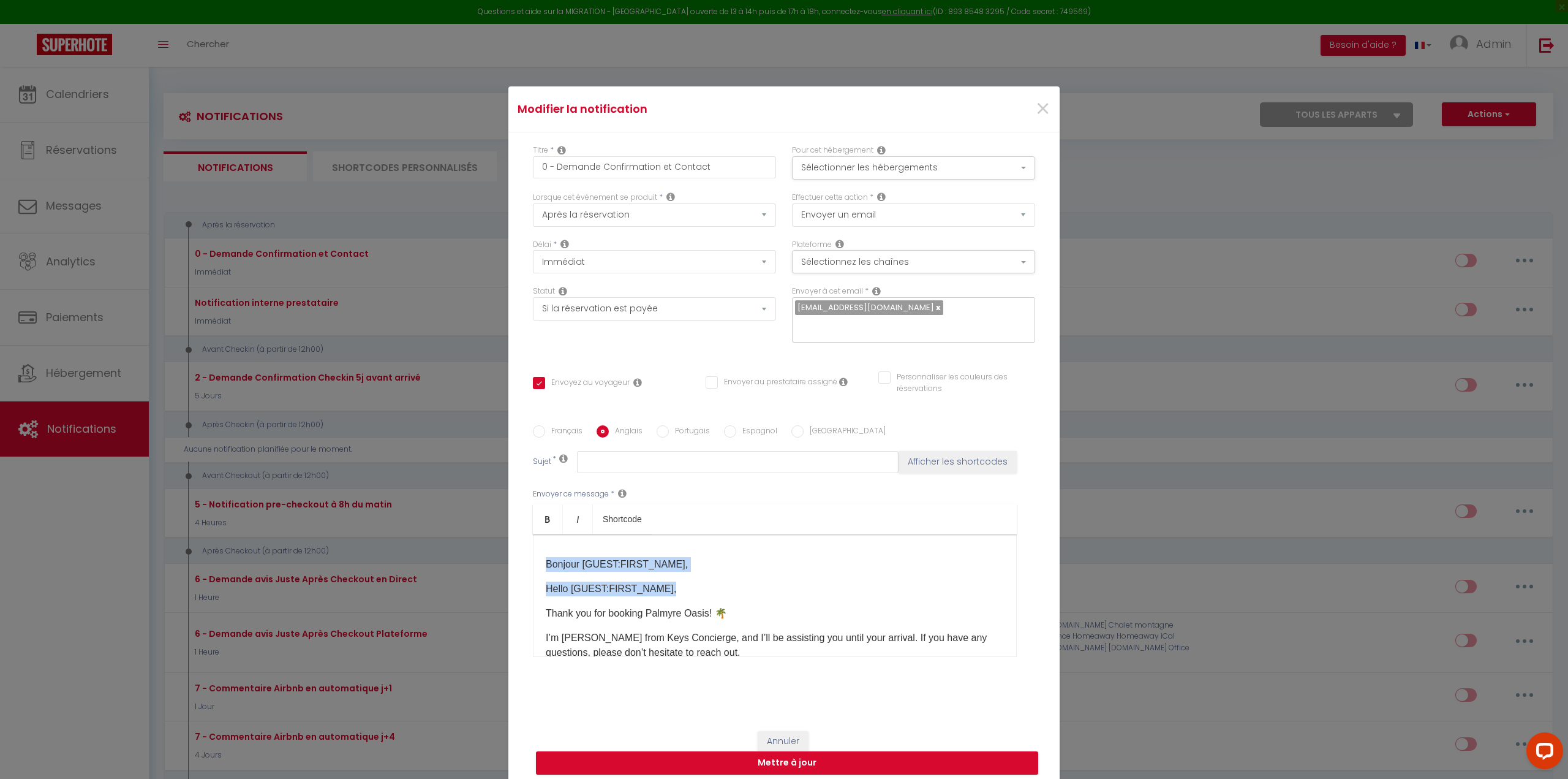
drag, startPoint x: 662, startPoint y: 566, endPoint x: 508, endPoint y: 534, distance: 157.3
click at [508, 534] on div "Titre * 0 - Demande Confirmation et Contact Pour cet hébergement Sélectionner l…" at bounding box center [783, 425] width 551 height 586
click at [535, 564] on div "Bonjour [GUEST:FIRST_NAME], Hello [GUEST:FIRST_NAME]​, Thank you for booking Pa…" at bounding box center [775, 595] width 484 height 122
drag, startPoint x: 541, startPoint y: 575, endPoint x: 526, endPoint y: 540, distance: 38.1
click at [530, 540] on div "Français Anglais Portugais Espagnol Italien Sujet * Afficher les shortcodes Env…" at bounding box center [784, 548] width 508 height 247
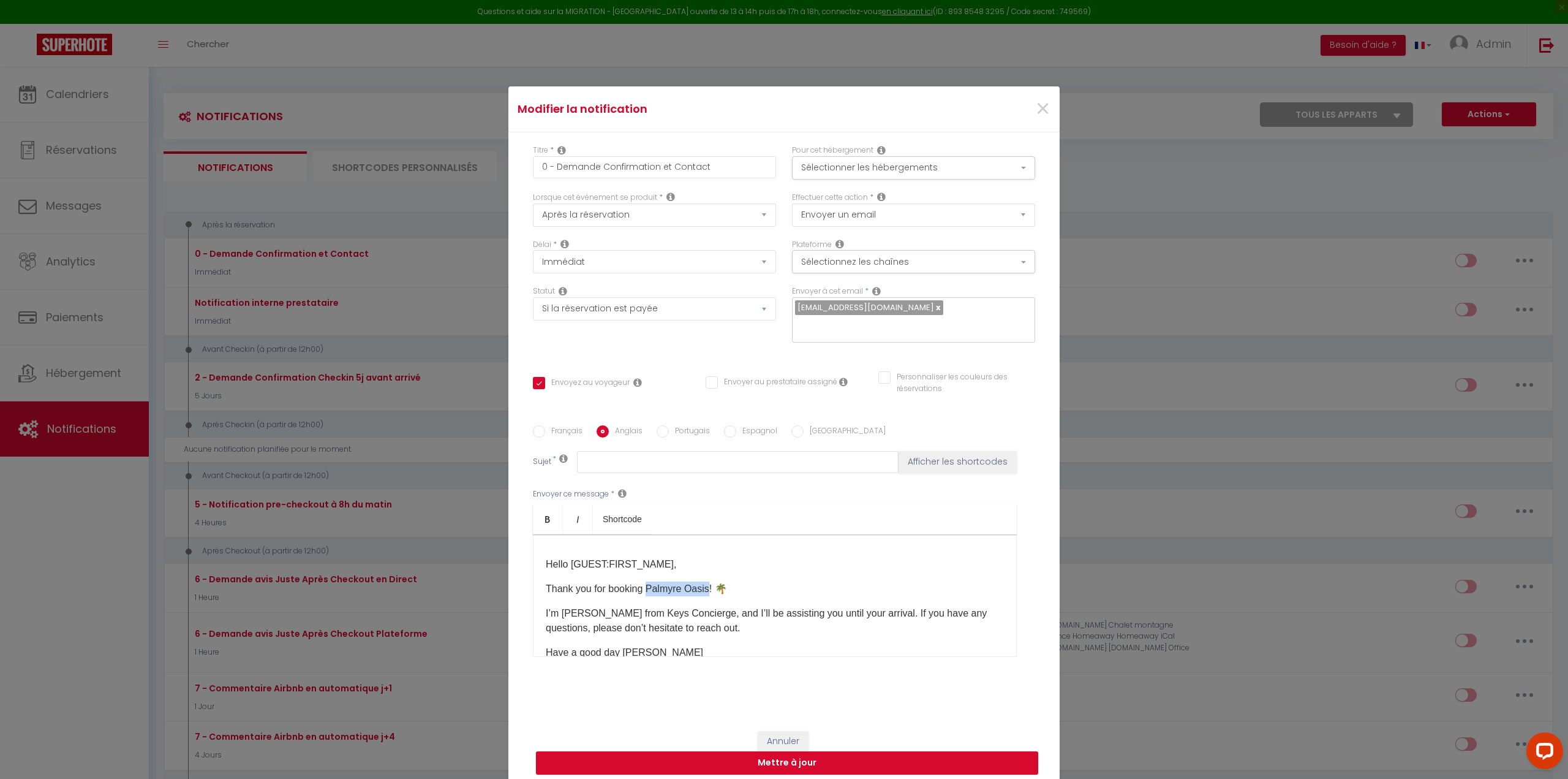
drag, startPoint x: 702, startPoint y: 578, endPoint x: 691, endPoint y: 611, distance: 34.8
click at [642, 582] on p "Thank you for booking Palmyre Oasis! 🌴" at bounding box center [775, 589] width 458 height 15
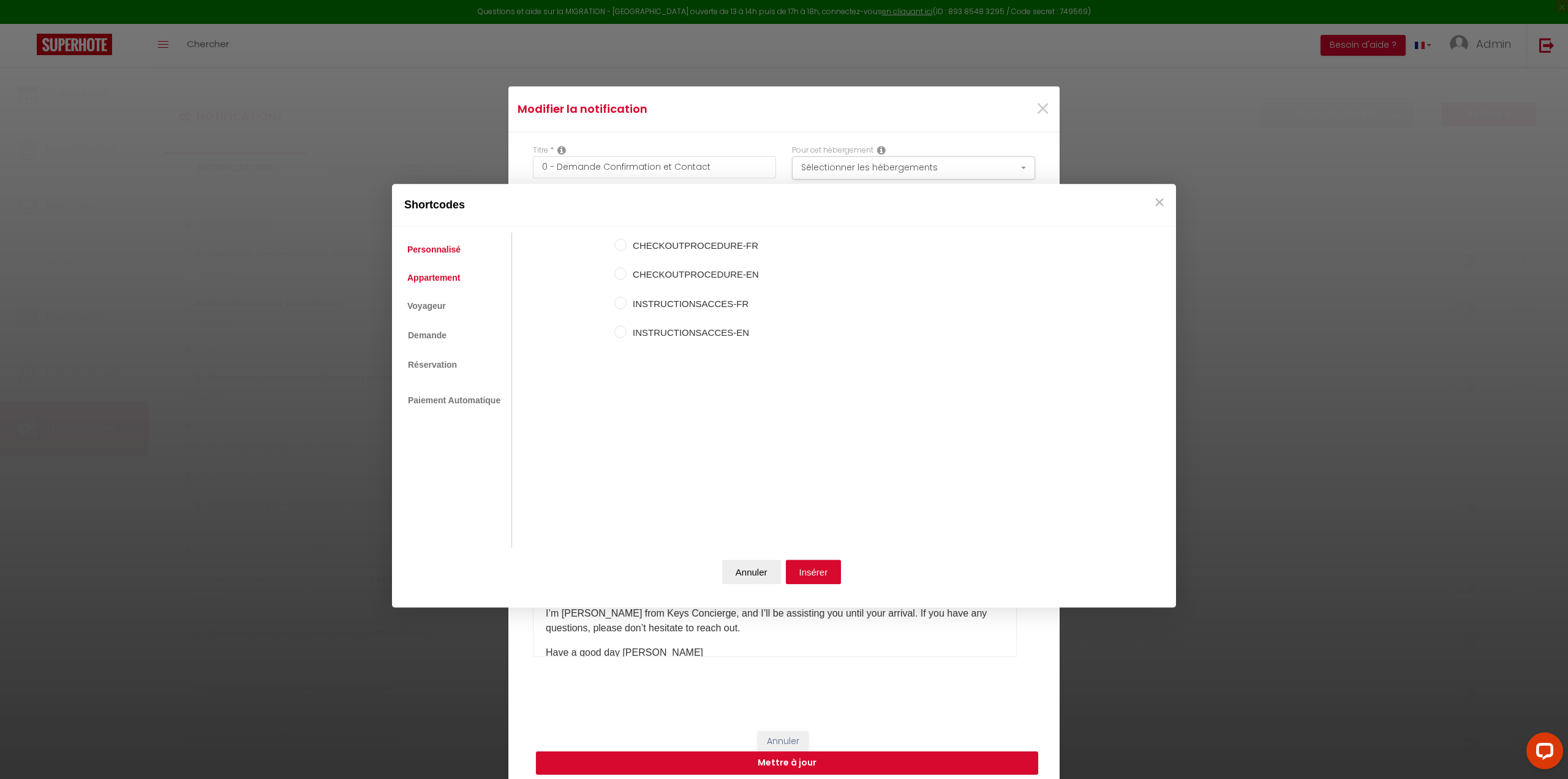
click at [443, 281] on link "Appartement" at bounding box center [433, 277] width 65 height 22
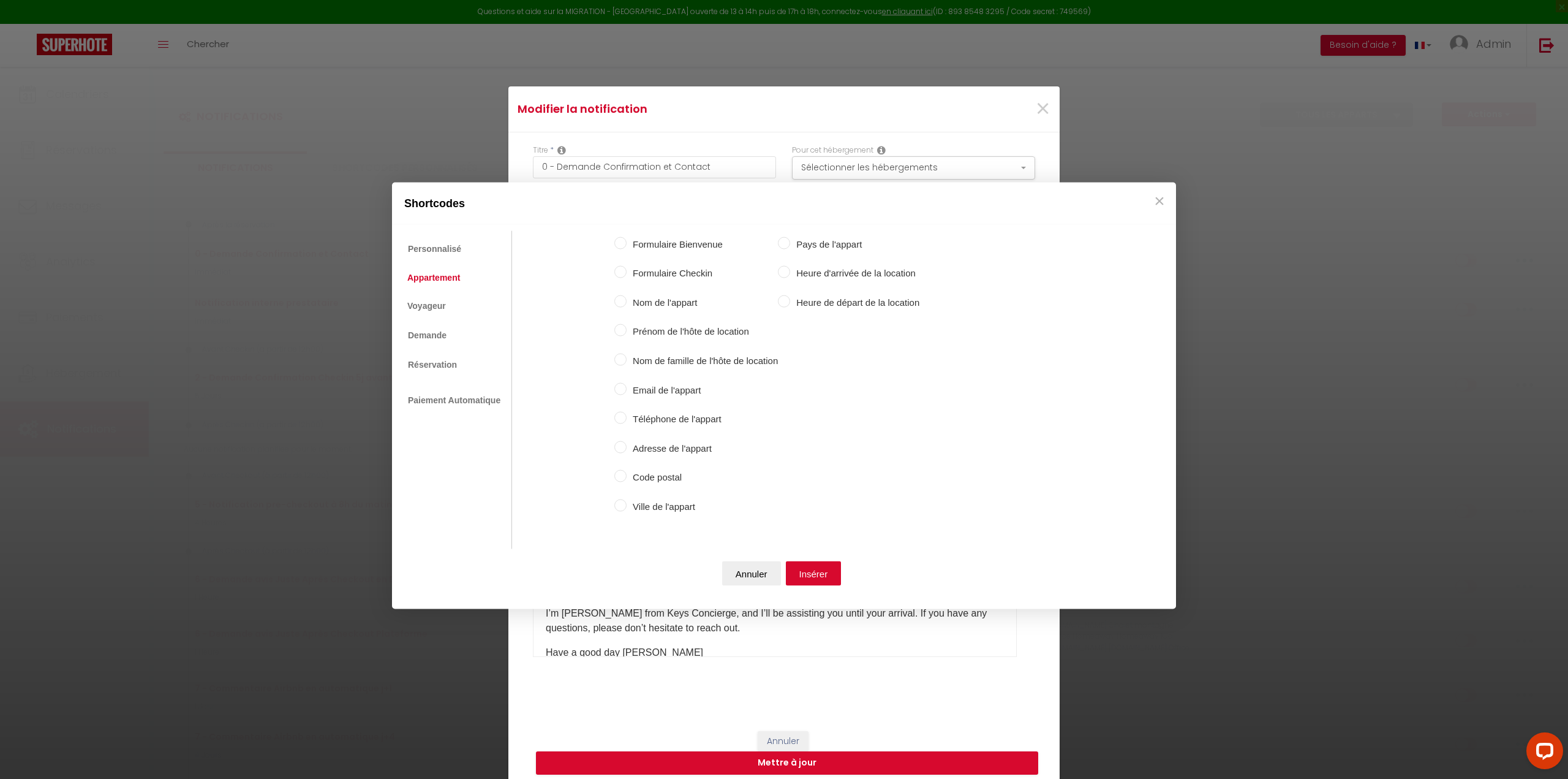
click at [624, 302] on input "Nom de l'appart" at bounding box center [620, 301] width 12 height 12
radio input "true"
click at [805, 575] on button "Insérer" at bounding box center [813, 573] width 55 height 24
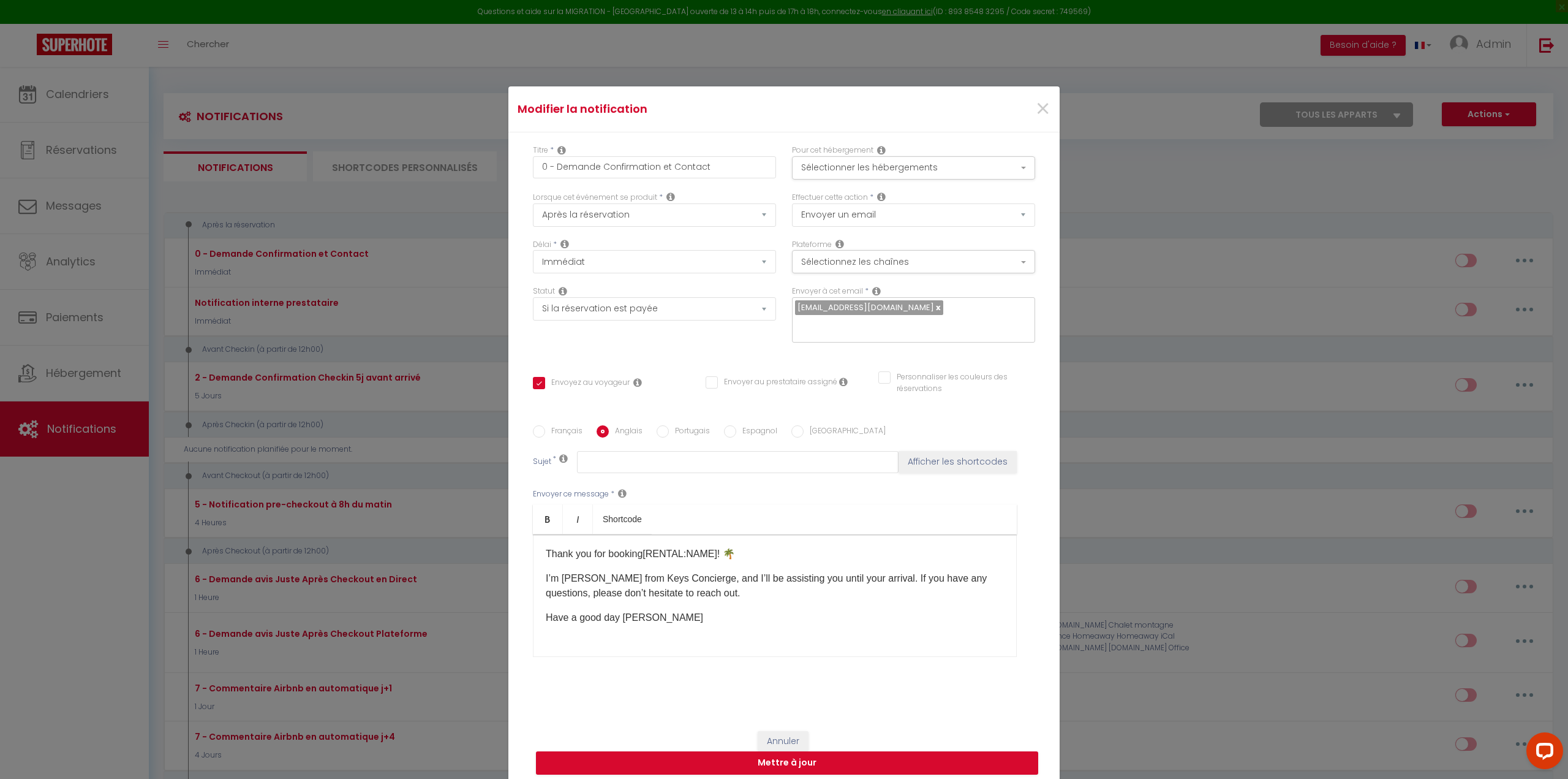
scroll to position [43, 0]
drag, startPoint x: 615, startPoint y: 597, endPoint x: 664, endPoint y: 623, distance: 55.5
click at [616, 603] on p "Have a good day [PERSON_NAME]" at bounding box center [775, 610] width 458 height 15
click at [871, 225] on select "Envoyer un email Envoyer un SMS Envoyer une notification push" at bounding box center [914, 215] width 243 height 23
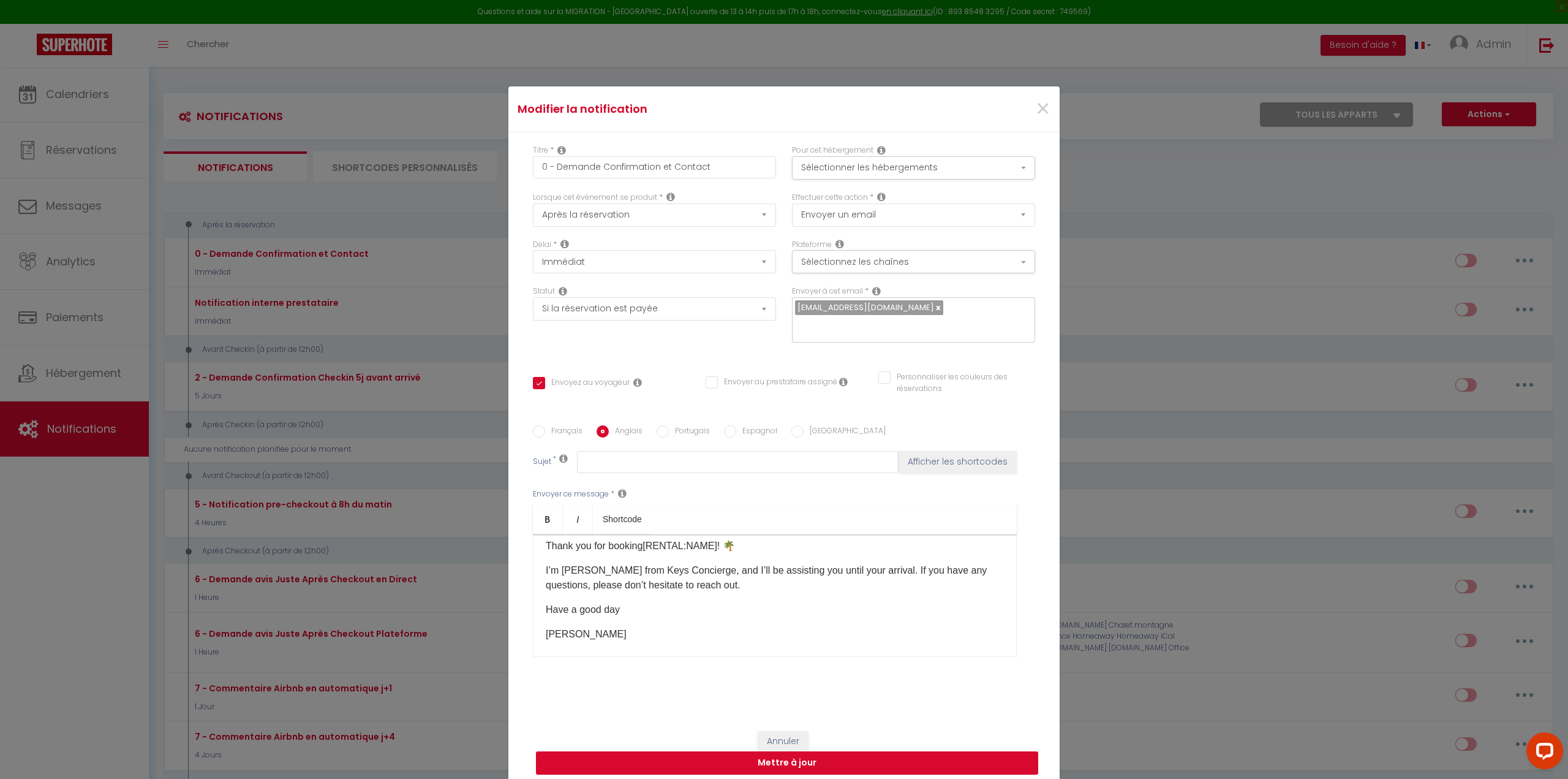
click at [794, 753] on button "Mettre à jour" at bounding box center [787, 763] width 502 height 23
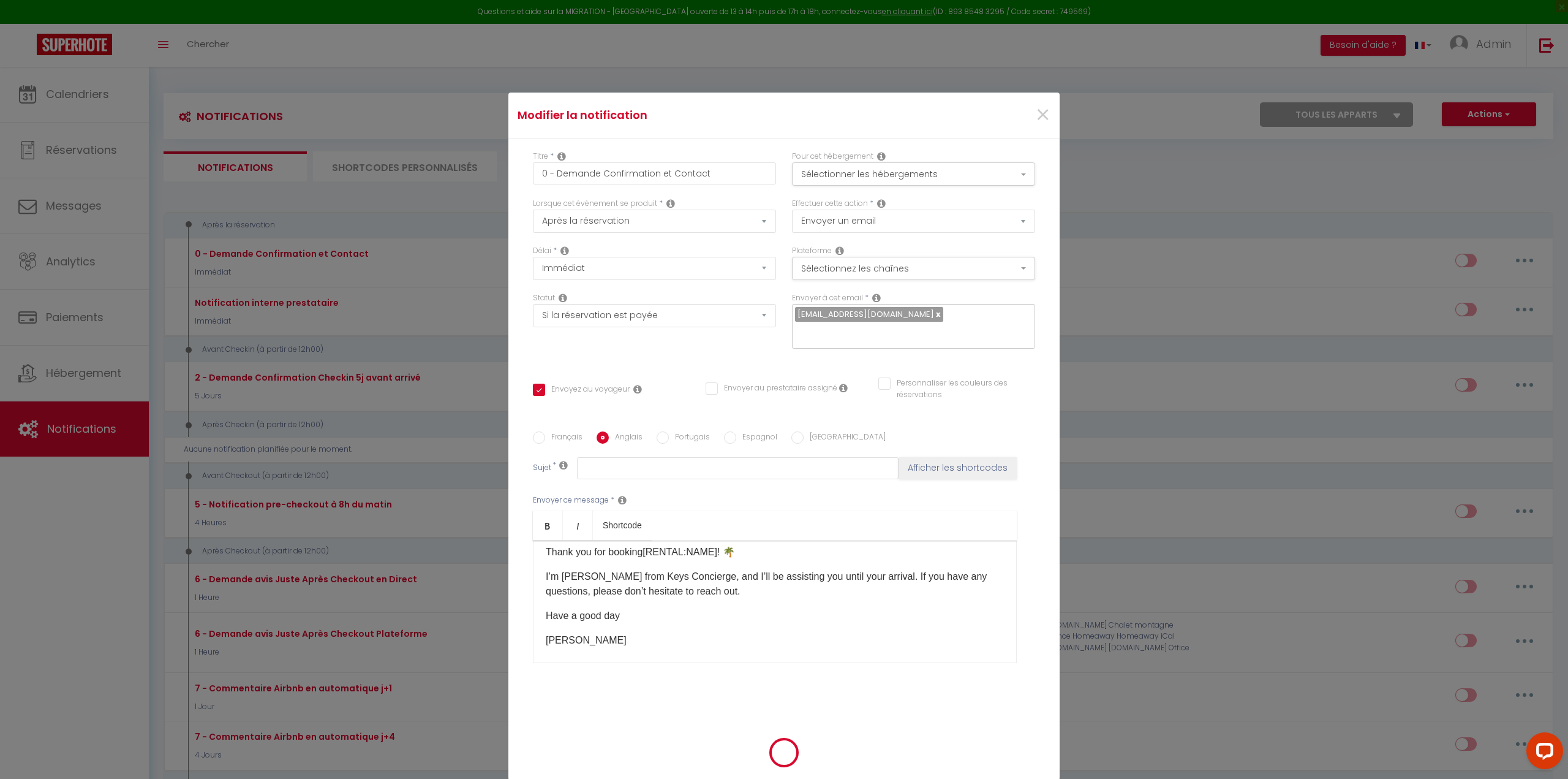
checkbox input "true"
checkbox input "false"
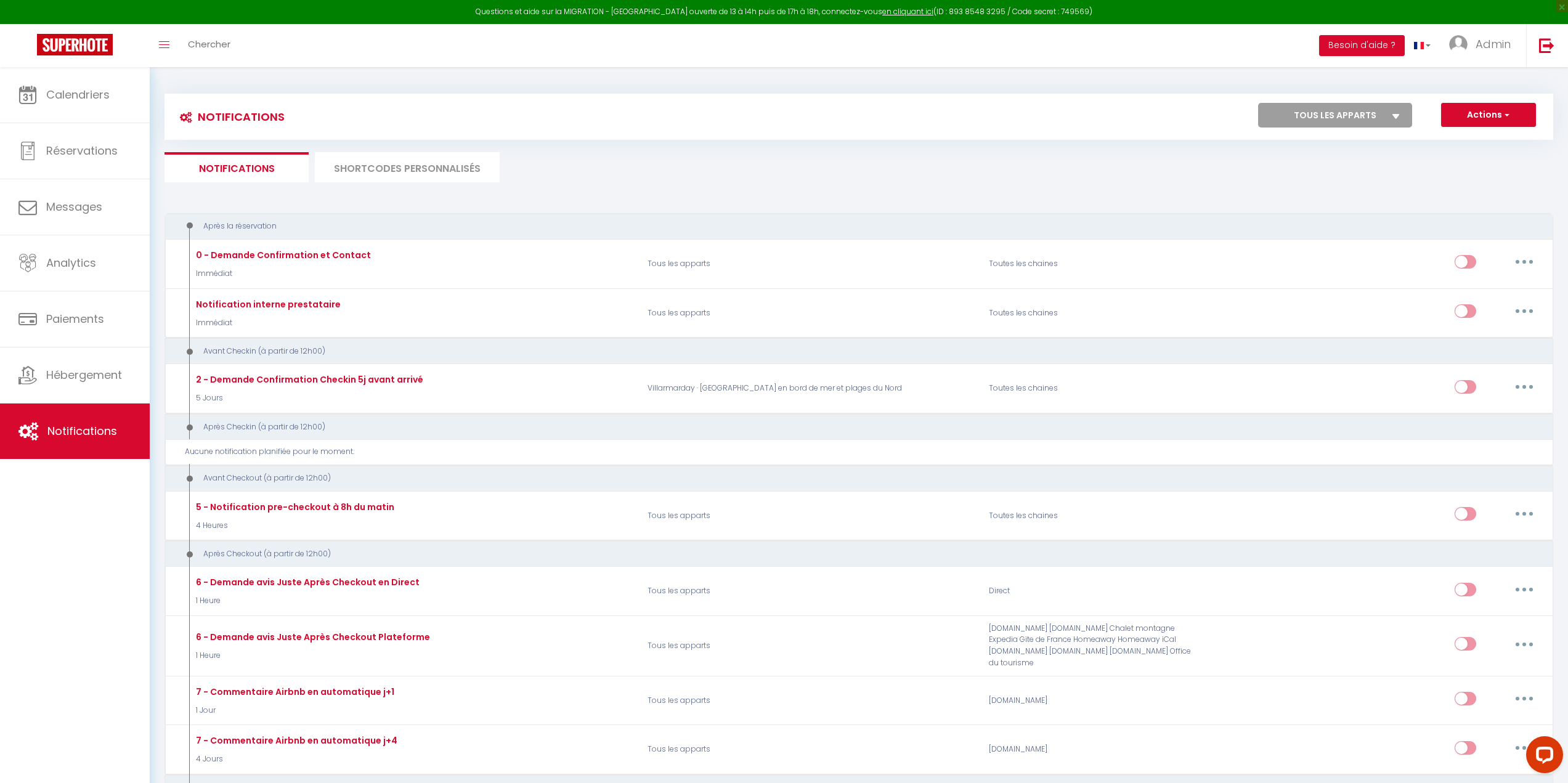
click at [392, 167] on li "SHORTCODES PERSONNALISÉS" at bounding box center [407, 167] width 185 height 30
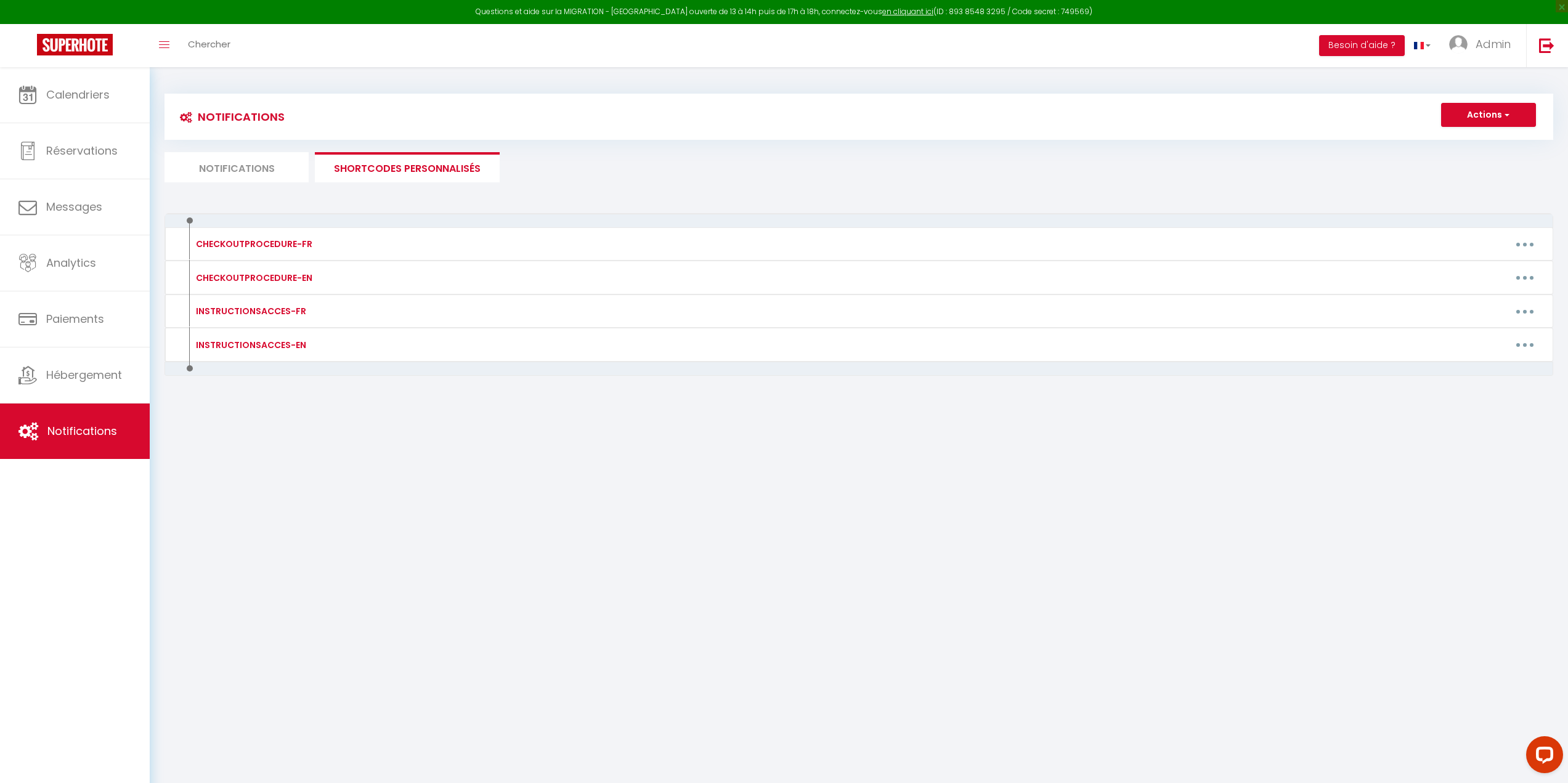
click at [245, 163] on li "Notifications" at bounding box center [237, 167] width 144 height 30
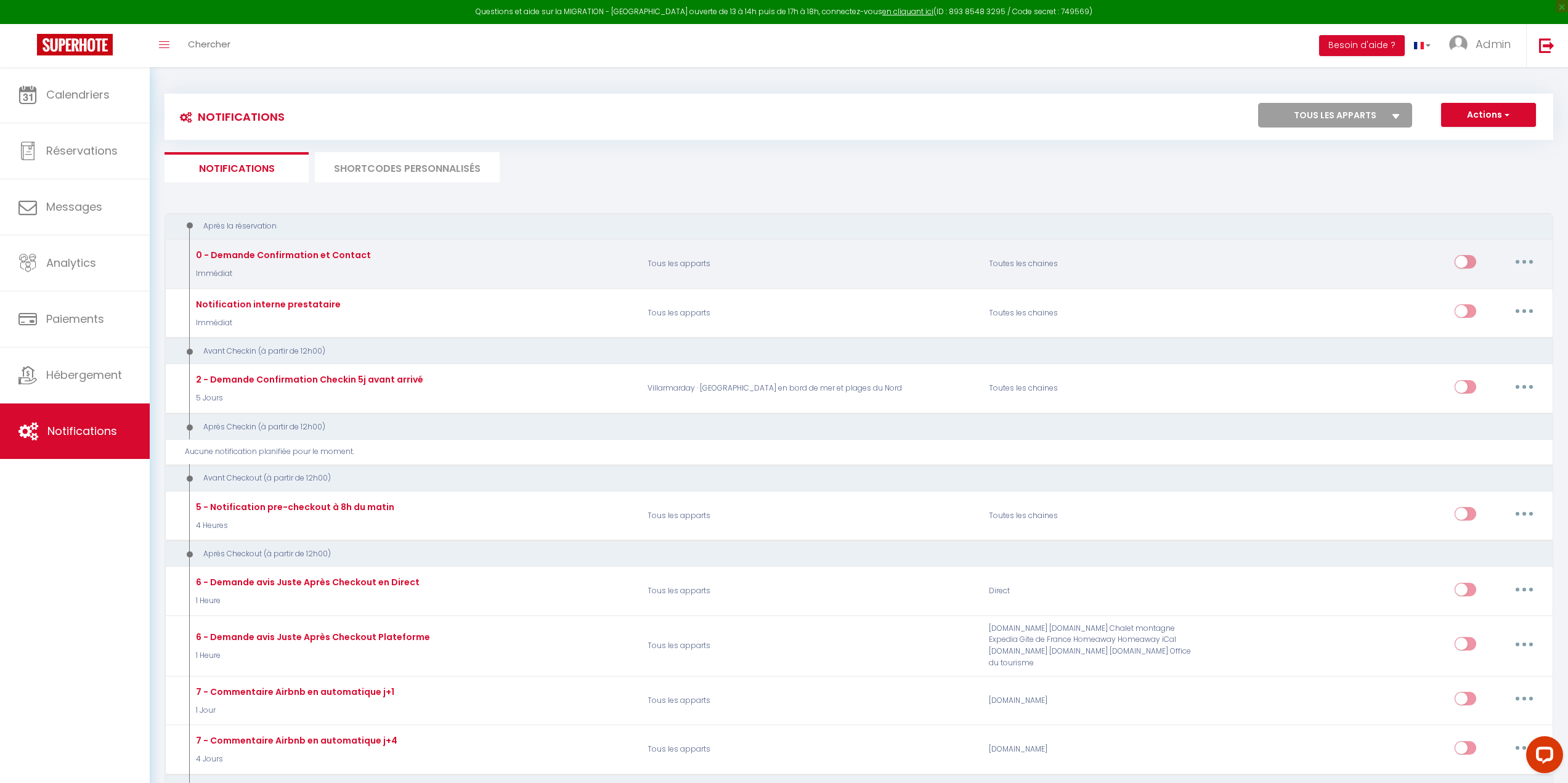
click at [1532, 266] on button "button" at bounding box center [1524, 262] width 35 height 20
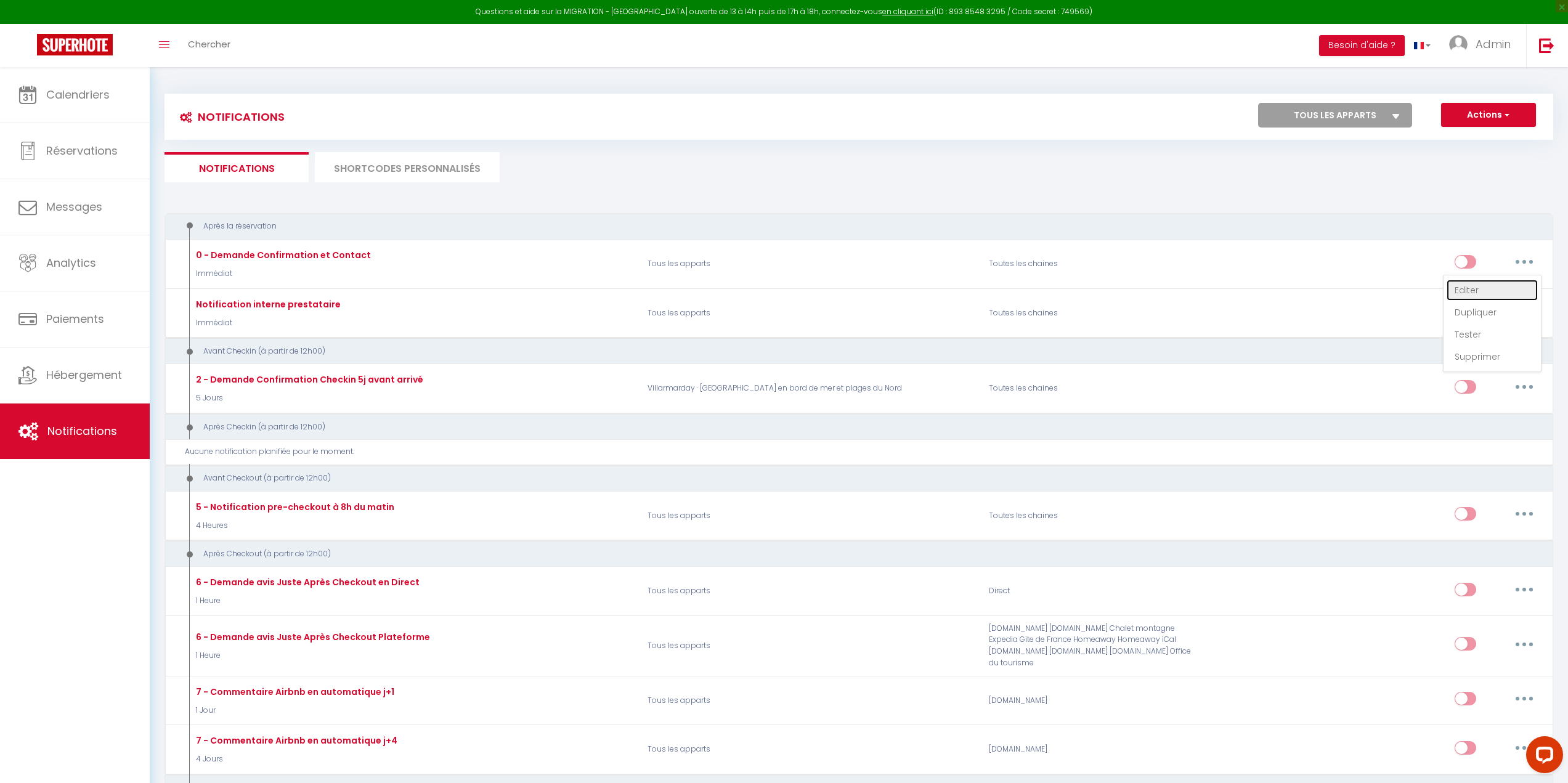
drag, startPoint x: 1490, startPoint y: 291, endPoint x: 1479, endPoint y: 291, distance: 11.0
click at [1490, 291] on link "Editer" at bounding box center [1492, 290] width 91 height 21
type input "0 - Demande Confirmation et Contact"
select select "Immédiat"
select select "if_booking_is_paid"
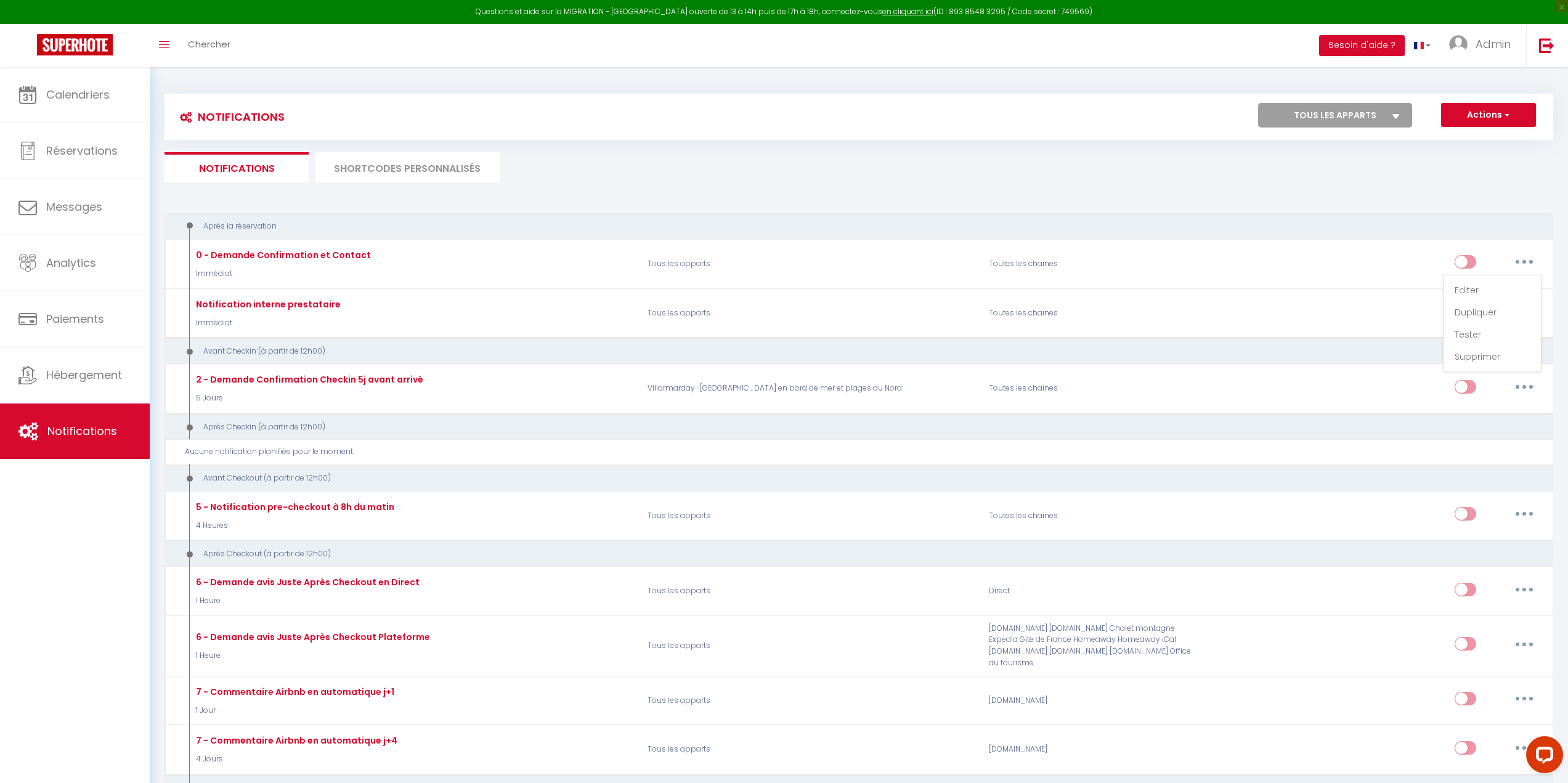
checkbox input "true"
checkbox input "false"
radio input "true"
type input "Merci de confirmer votre réservation - [BOOKING:ID] - [GUEST:FIRST_NAME] [GUEST…"
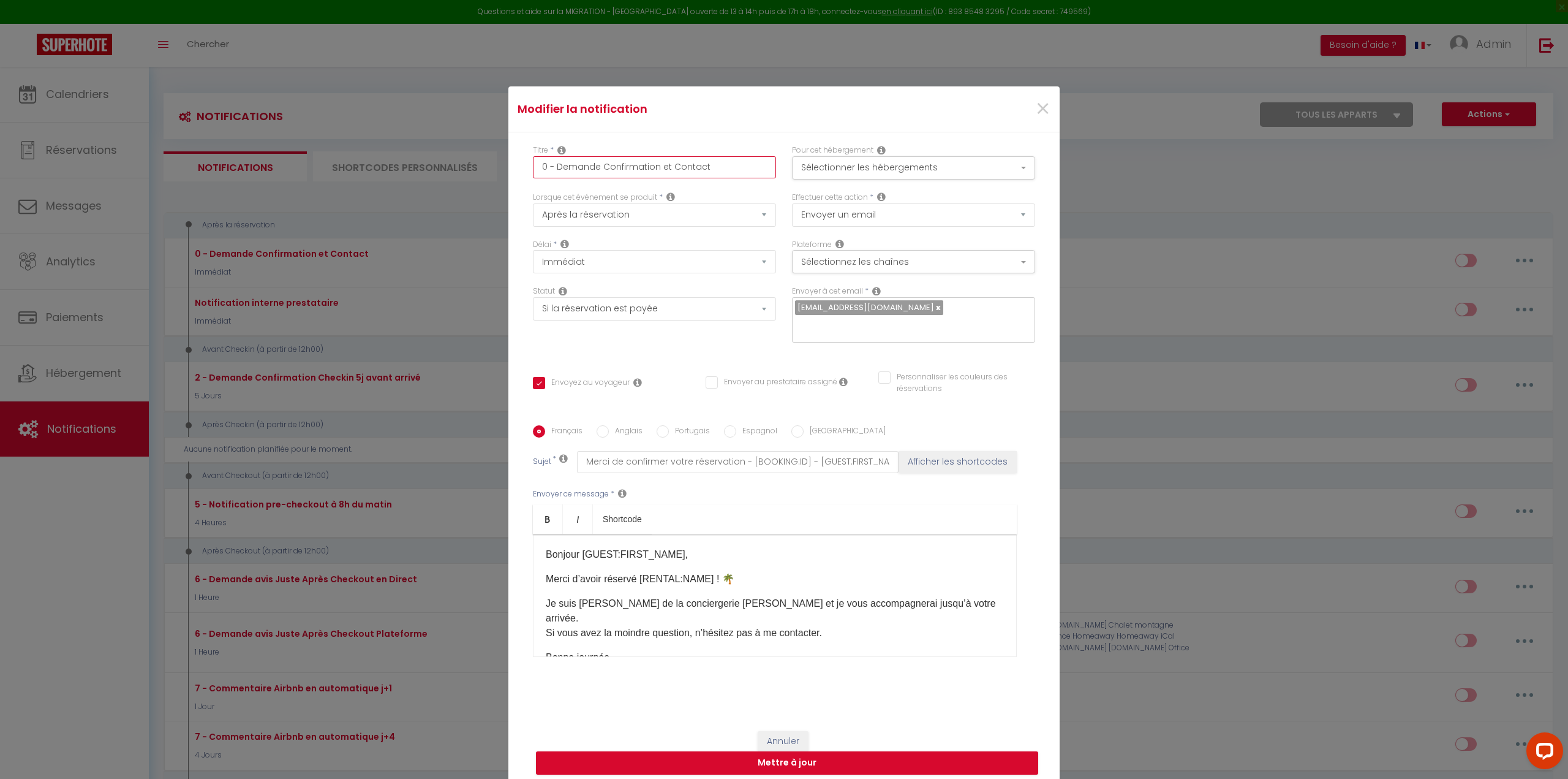
drag, startPoint x: 727, startPoint y: 176, endPoint x: 734, endPoint y: 179, distance: 7.6
click at [727, 176] on input "0 - Demande Confirmation et Contact" at bounding box center [654, 167] width 243 height 22
type input "0 - Demande Confirmation et Contact"
checkbox input "true"
checkbox input "false"
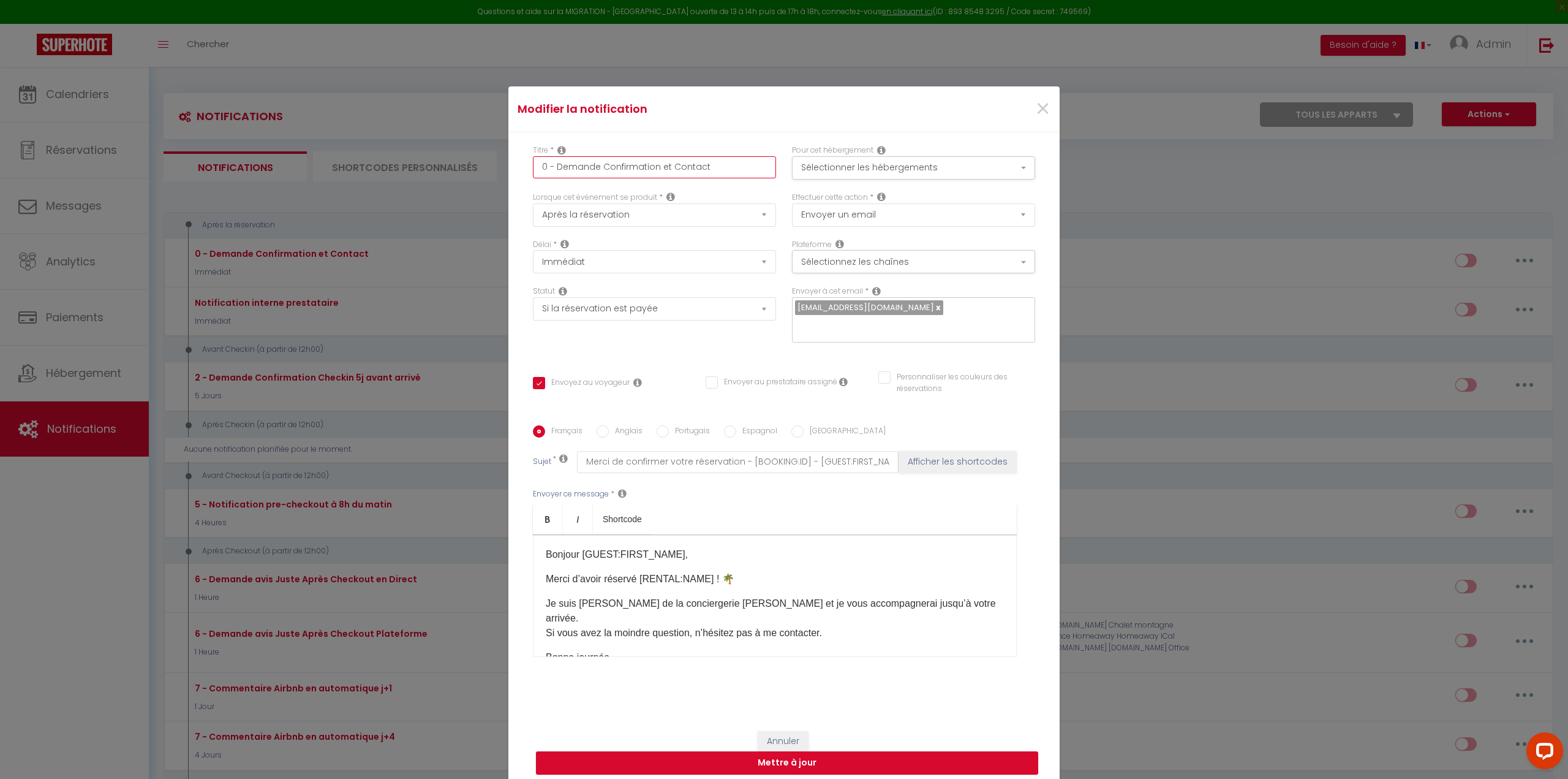
checkbox input "false"
type input "0 - Demande Confirmation et Contact o"
checkbox input "true"
checkbox input "false"
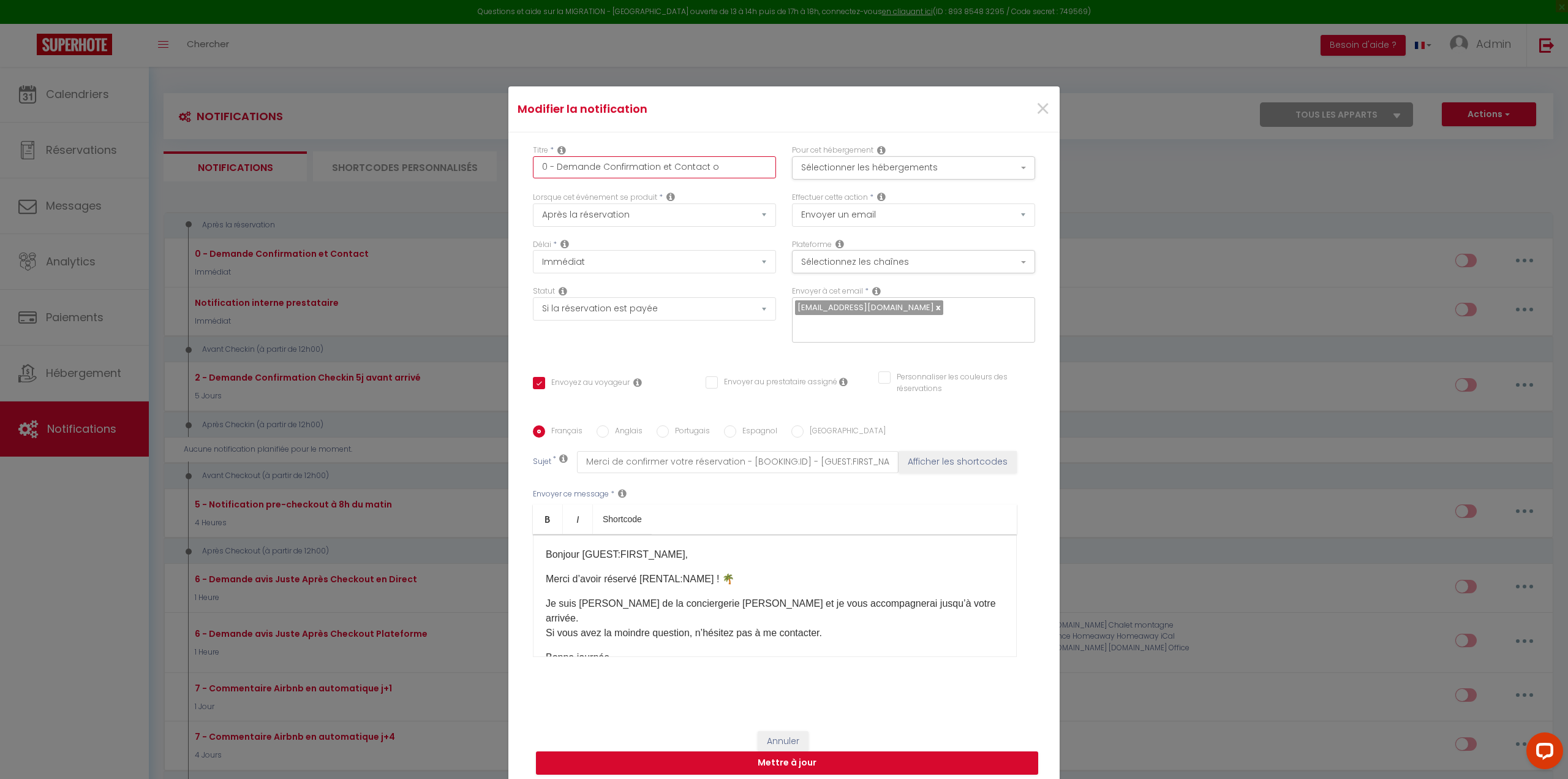
type input "0 - Demande Confirmation et Contact ok"
checkbox input "true"
checkbox input "false"
type input "0 - Demande Confirmation et Contact ok"
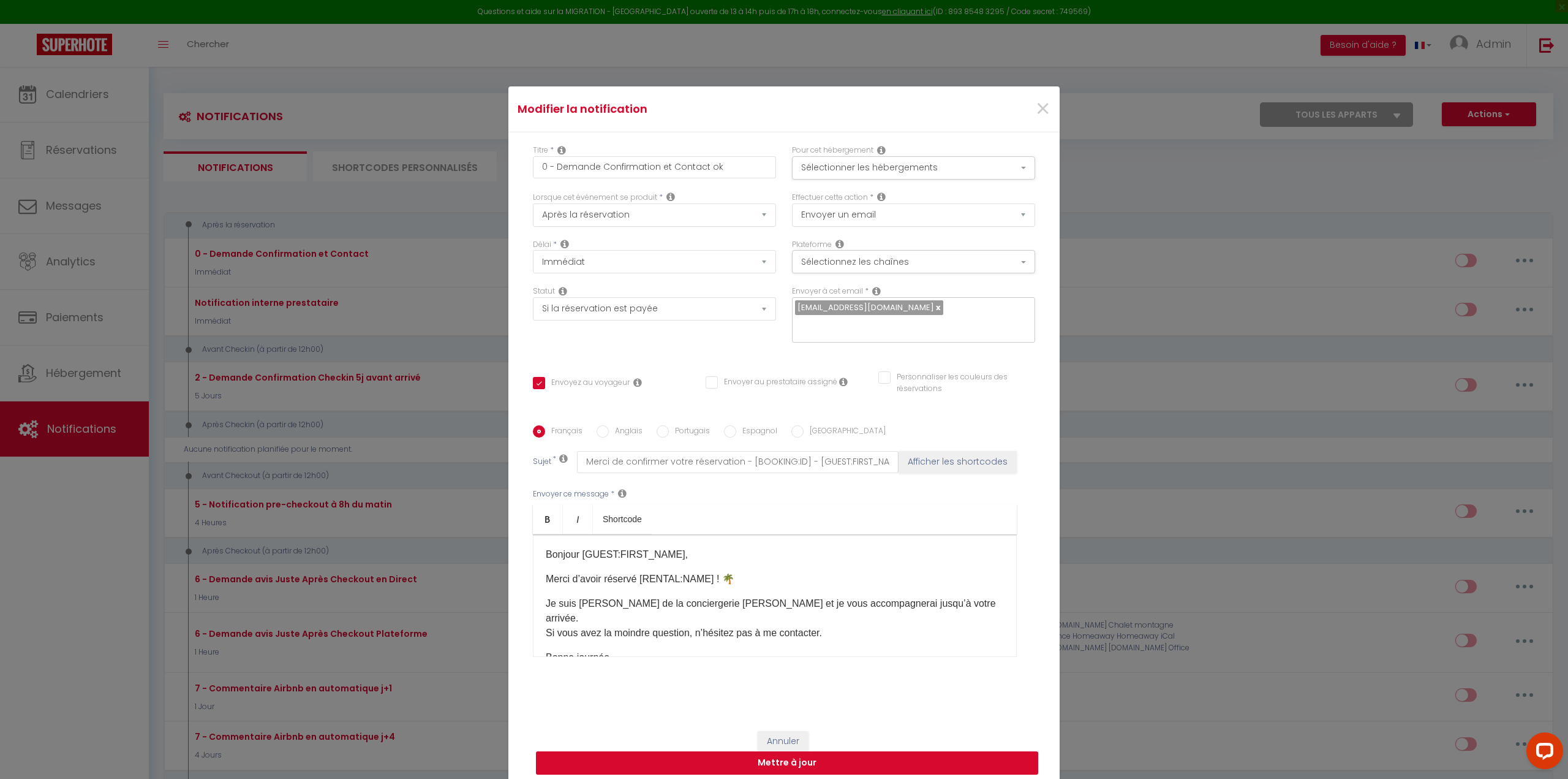
click at [785, 761] on button "Mettre à jour" at bounding box center [787, 763] width 502 height 23
checkbox input "true"
checkbox input "false"
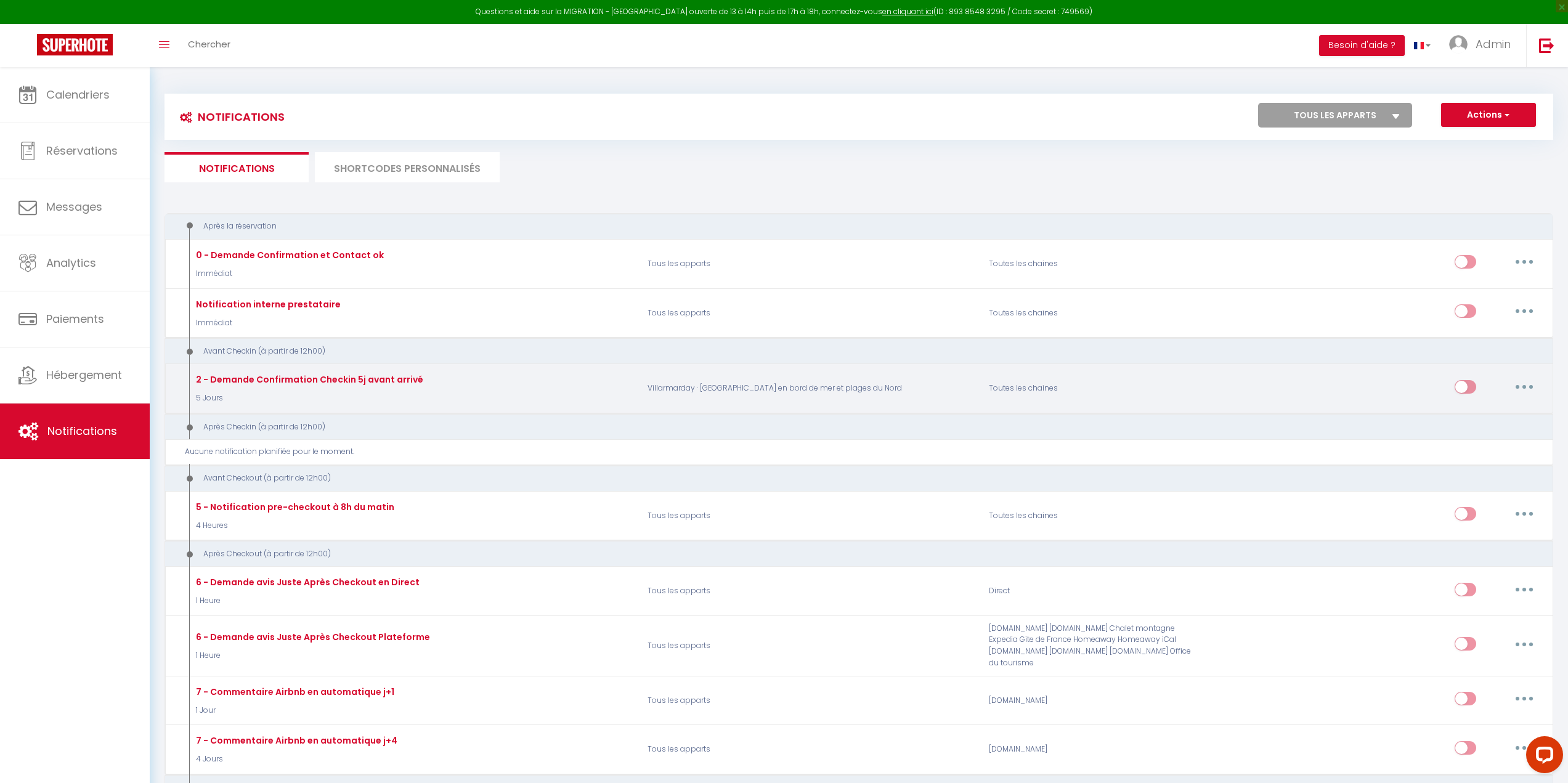
click at [1530, 387] on button "button" at bounding box center [1524, 387] width 35 height 20
click at [1475, 415] on link "Editer" at bounding box center [1492, 414] width 91 height 21
type input "2 - Demande Confirmation Checkin 5j avant arrivé"
select select "5 Jours"
select select "if_booking_is_paid"
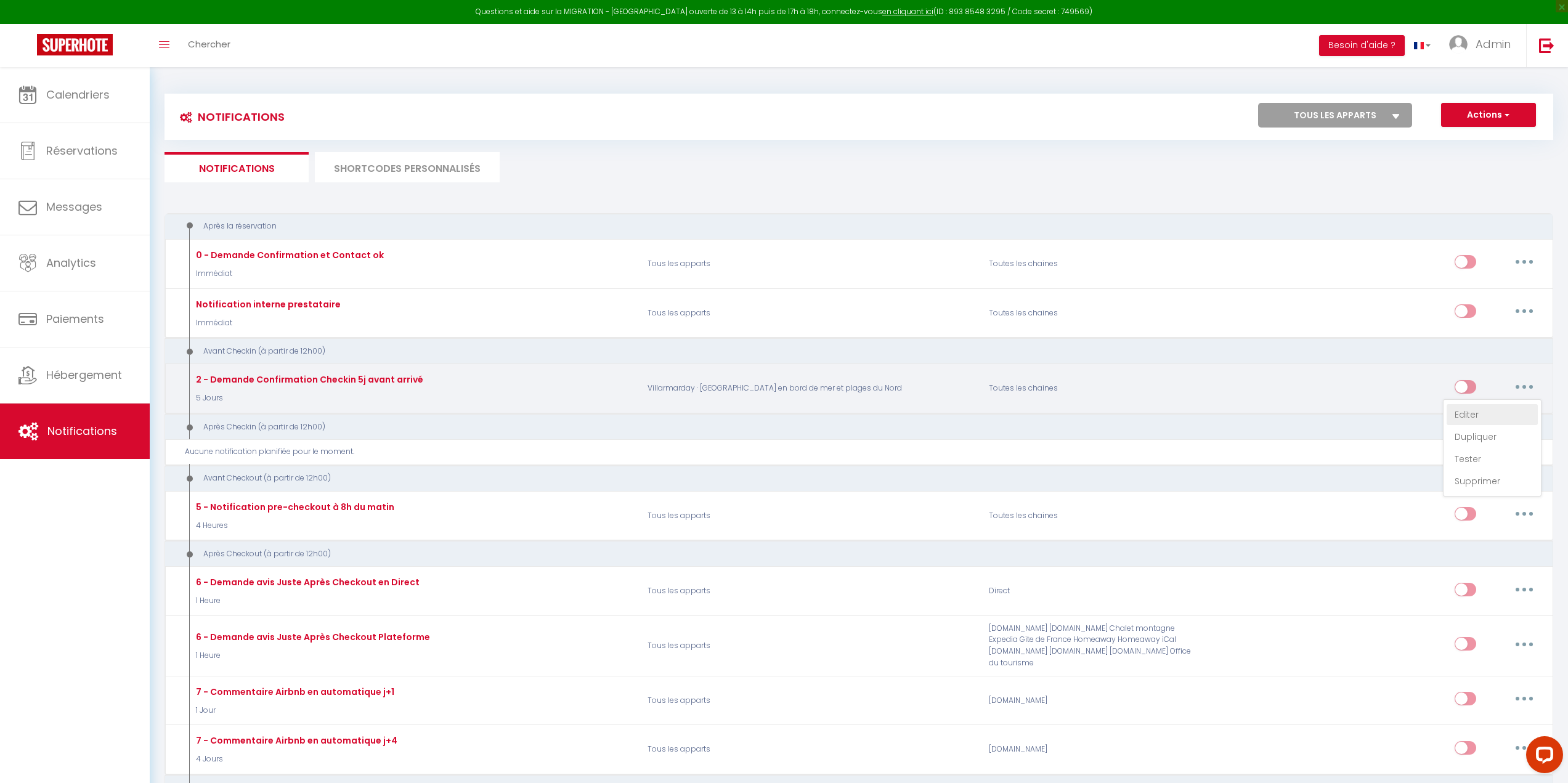
checkbox input "true"
checkbox input "false"
radio input "true"
type input "Procédure pour le checkin - [RENTAL:NAME]"
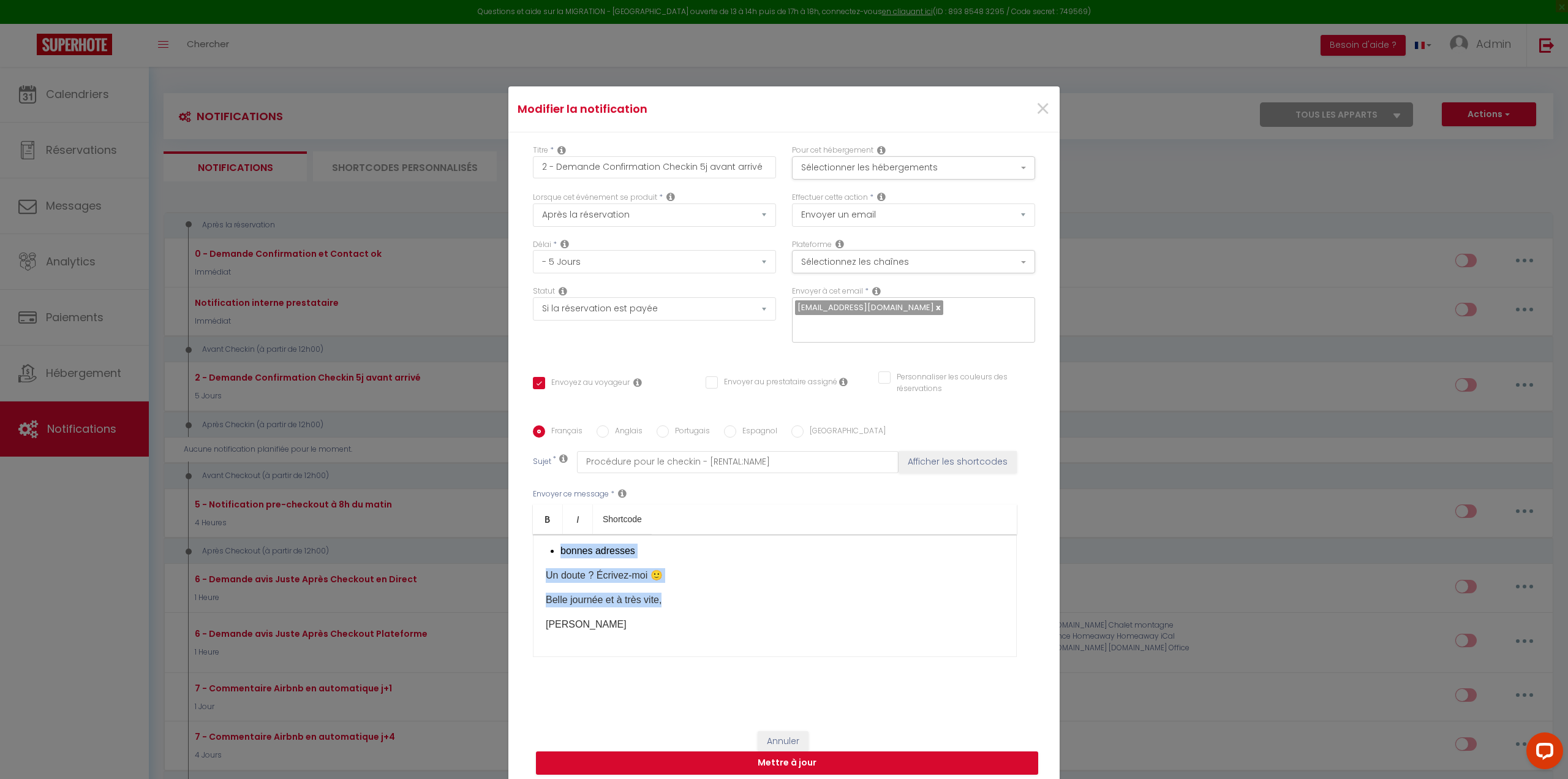
scroll to position [62, 0]
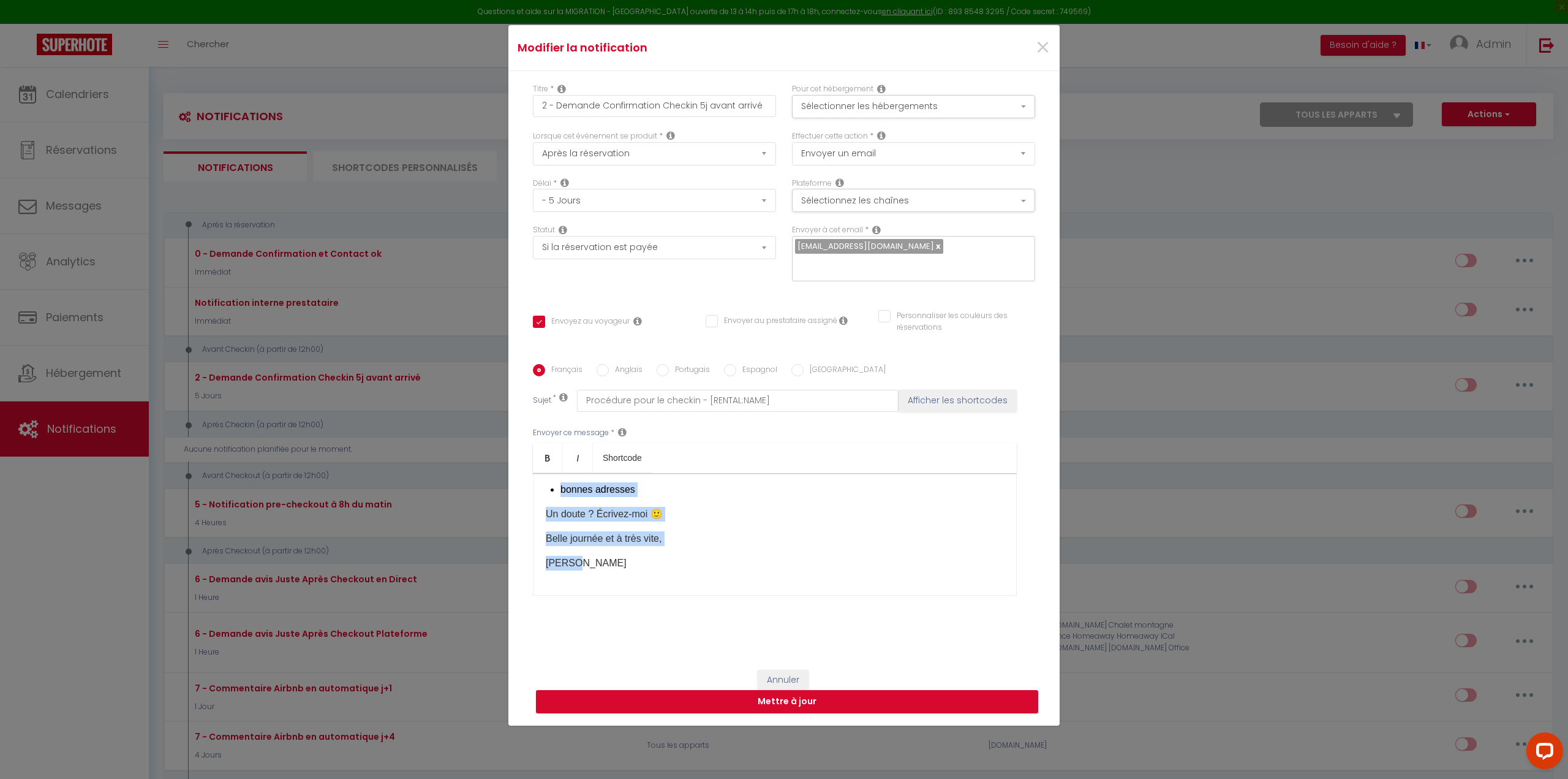
drag, startPoint x: 539, startPoint y: 542, endPoint x: 832, endPoint y: 586, distance: 296.3
click at [832, 586] on div "Bonjour [GUEST:FIRST_NAME]​, J’espère que vous êtes impatients de découvrir l'i…" at bounding box center [775, 534] width 484 height 122
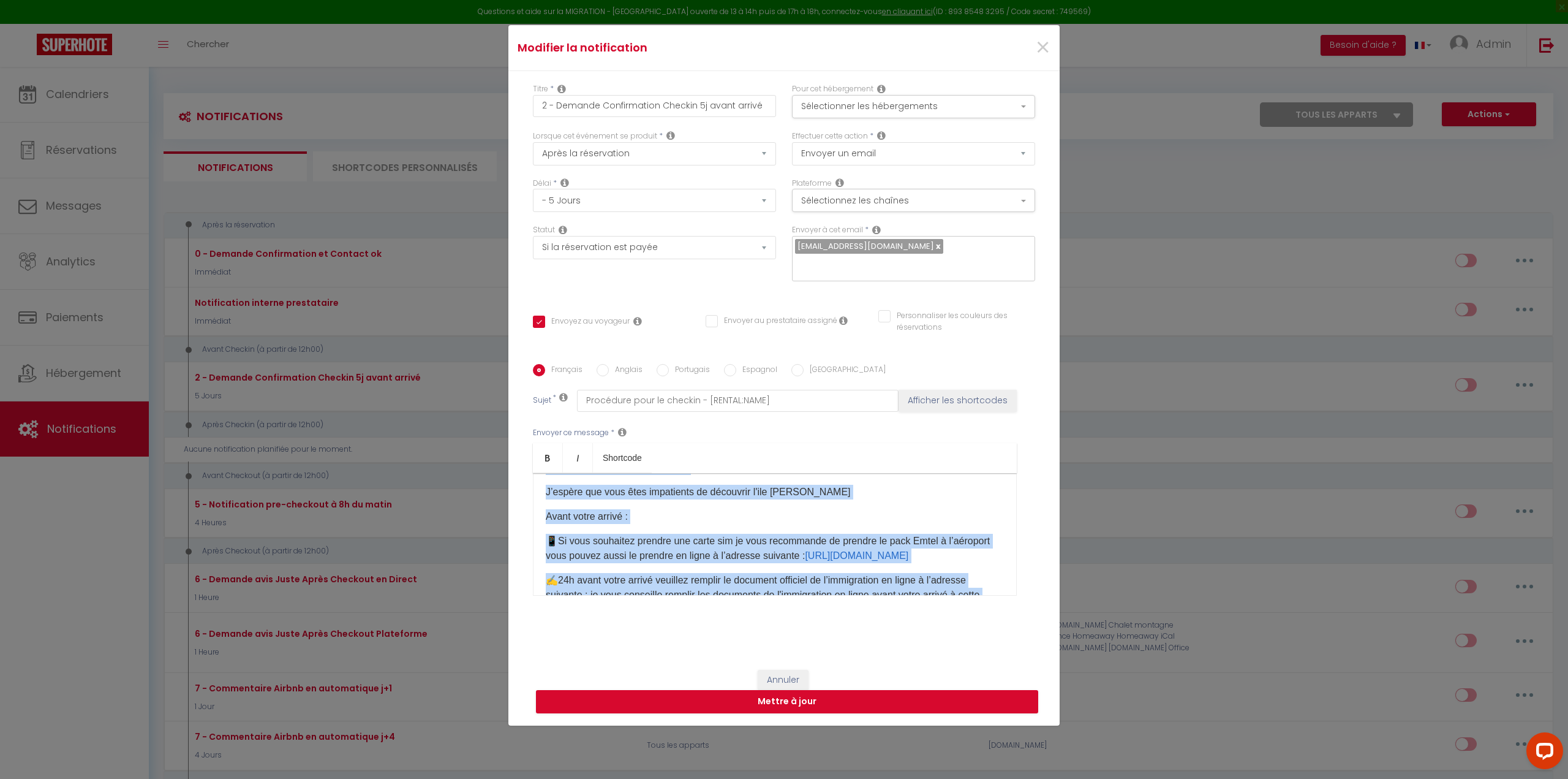
scroll to position [0, 0]
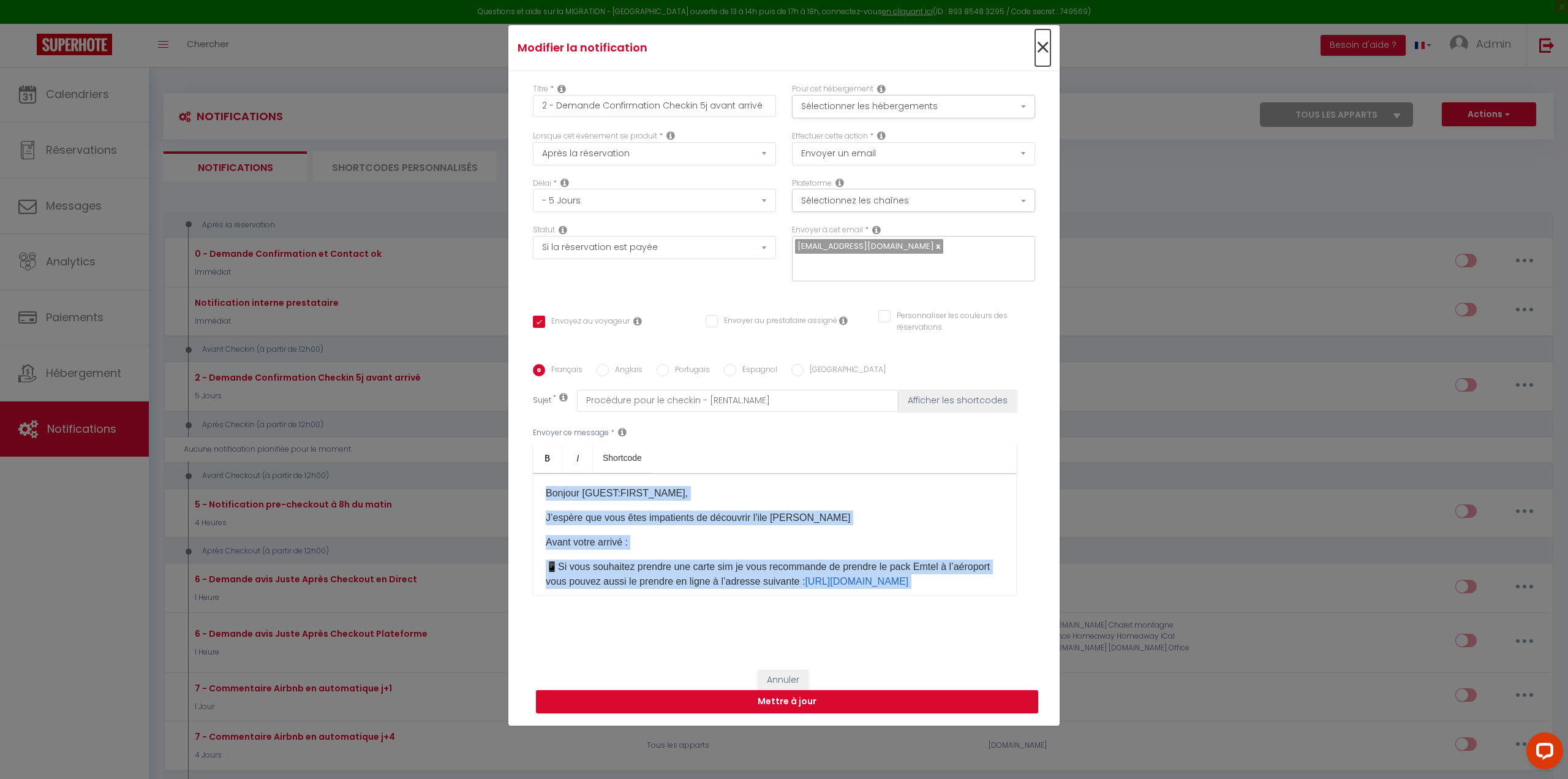
click at [1040, 54] on span "×" at bounding box center [1042, 47] width 16 height 37
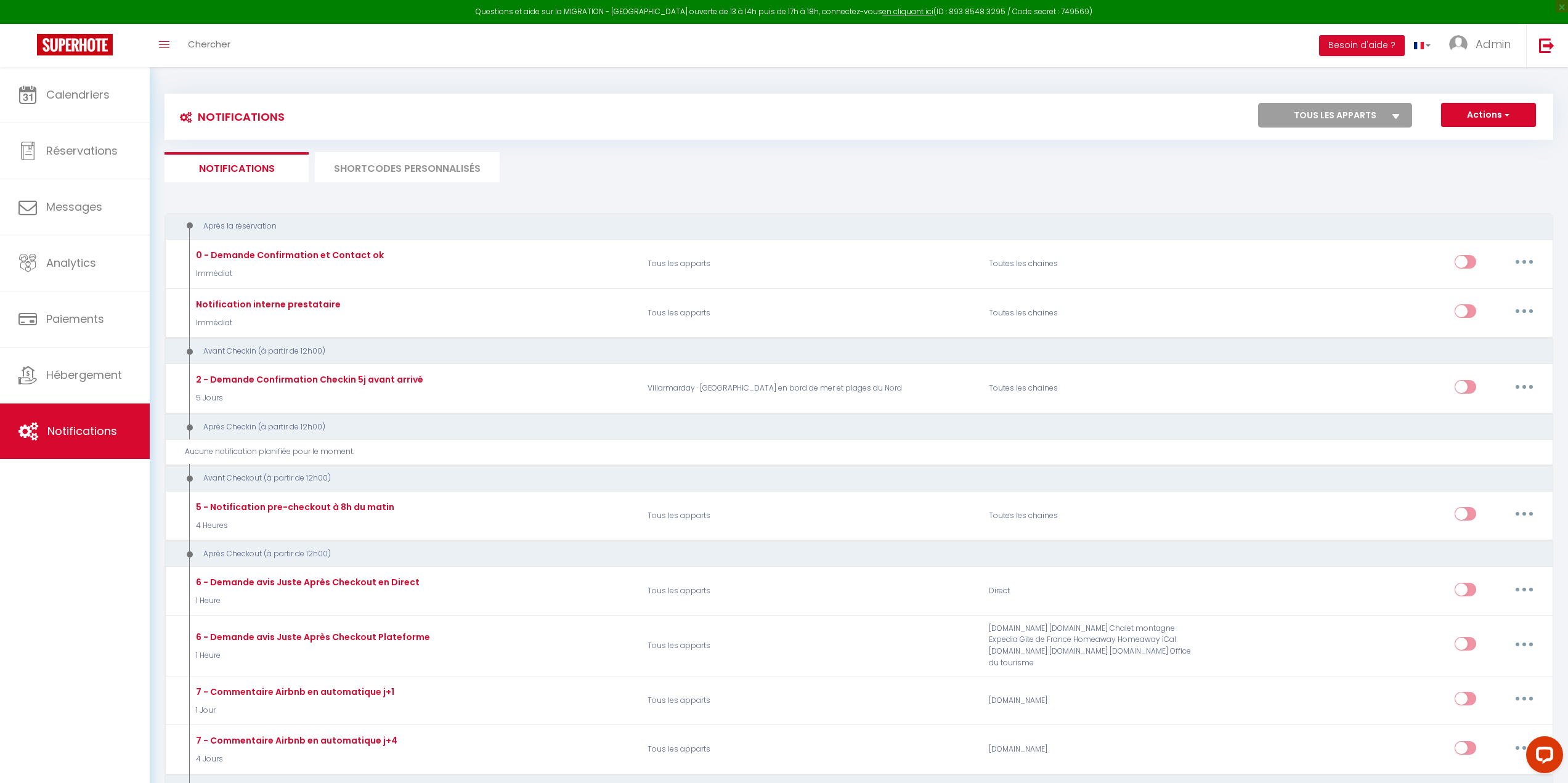
click at [415, 169] on li "SHORTCODES PERSONNALISÉS" at bounding box center [407, 167] width 185 height 30
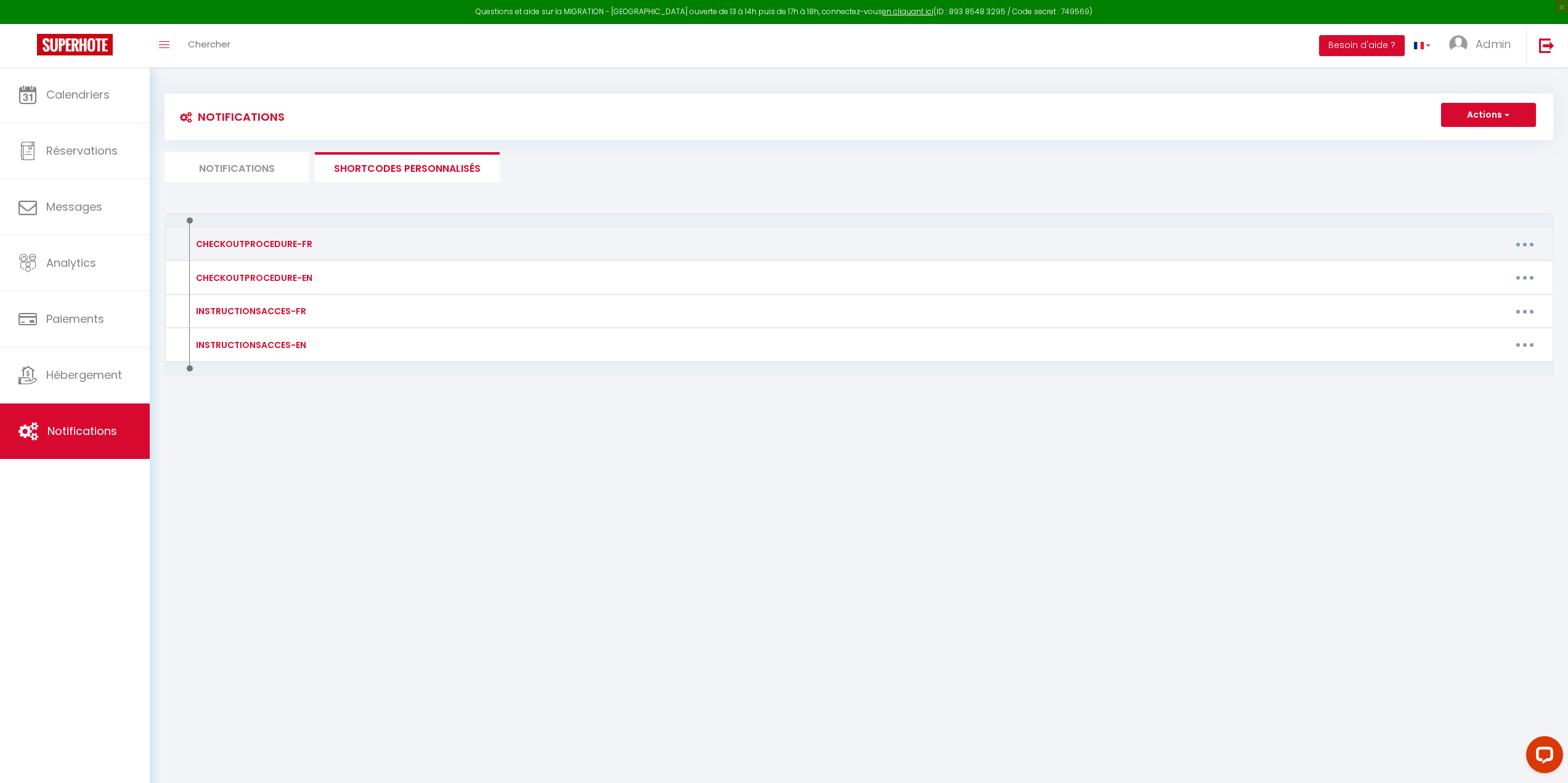
click at [277, 244] on div "CHECKOUTPROCEDURE-FR" at bounding box center [253, 244] width 120 height 14
click at [1532, 244] on button "button" at bounding box center [1524, 243] width 35 height 20
click at [1482, 271] on link "Editer" at bounding box center [1493, 272] width 91 height 21
type input "CHECKOUTPROCEDURE-FR"
type textarea "1 - Faire la vaisselle et jeter les poubelles 2 - A 11h00 maximum, fermer à clé…"
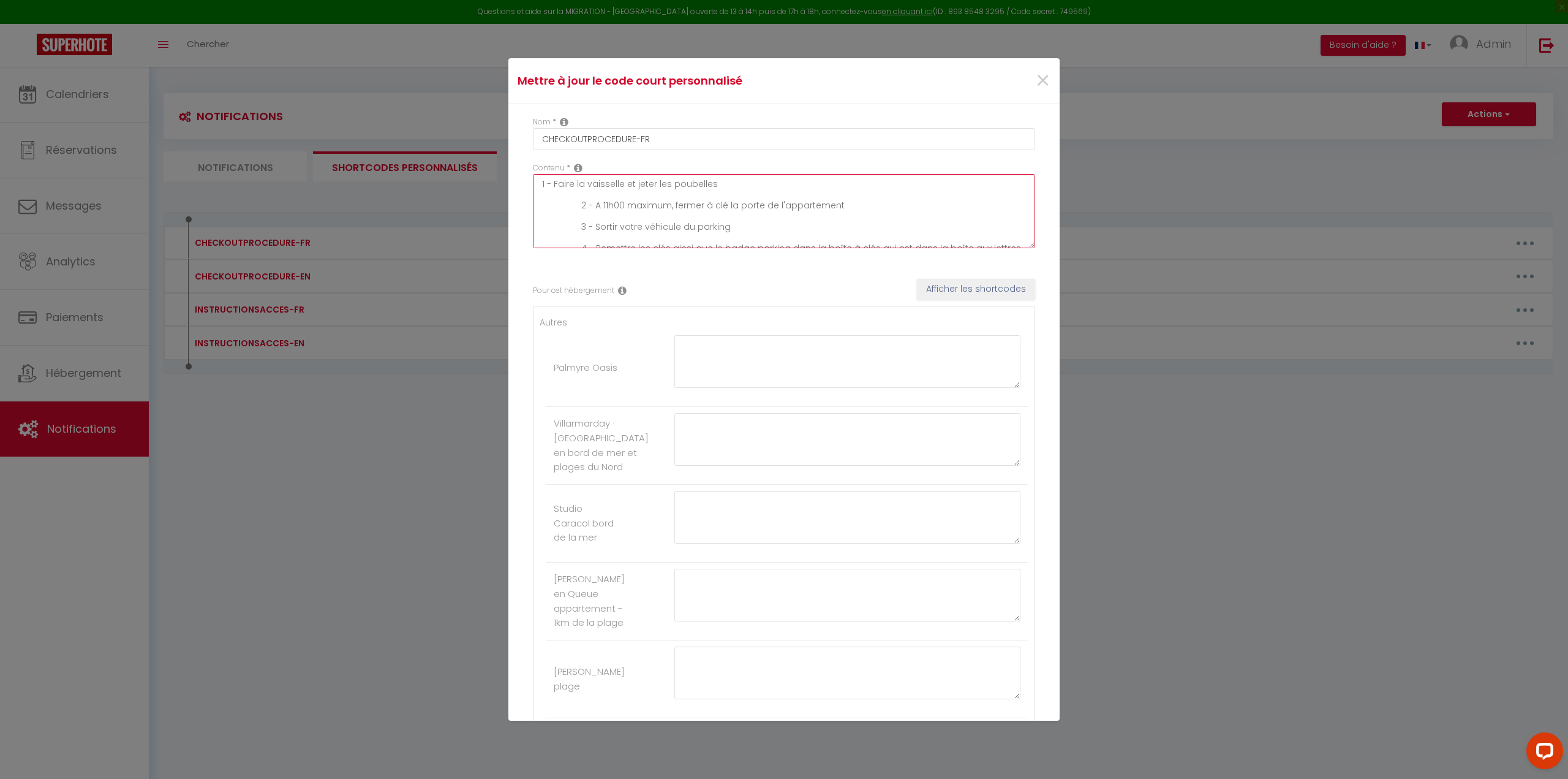
scroll to position [11, 0]
drag, startPoint x: 538, startPoint y: 179, endPoint x: 1048, endPoint y: 254, distance: 515.5
click at [1048, 253] on div "Nom * CHECKOUTPROCEDURE-FR Contenu * 1 - Faire la vaisselle et [PERSON_NAME] po…" at bounding box center [783, 439] width 551 height 669
click at [976, 287] on button "Afficher les shortcodes" at bounding box center [975, 289] width 118 height 21
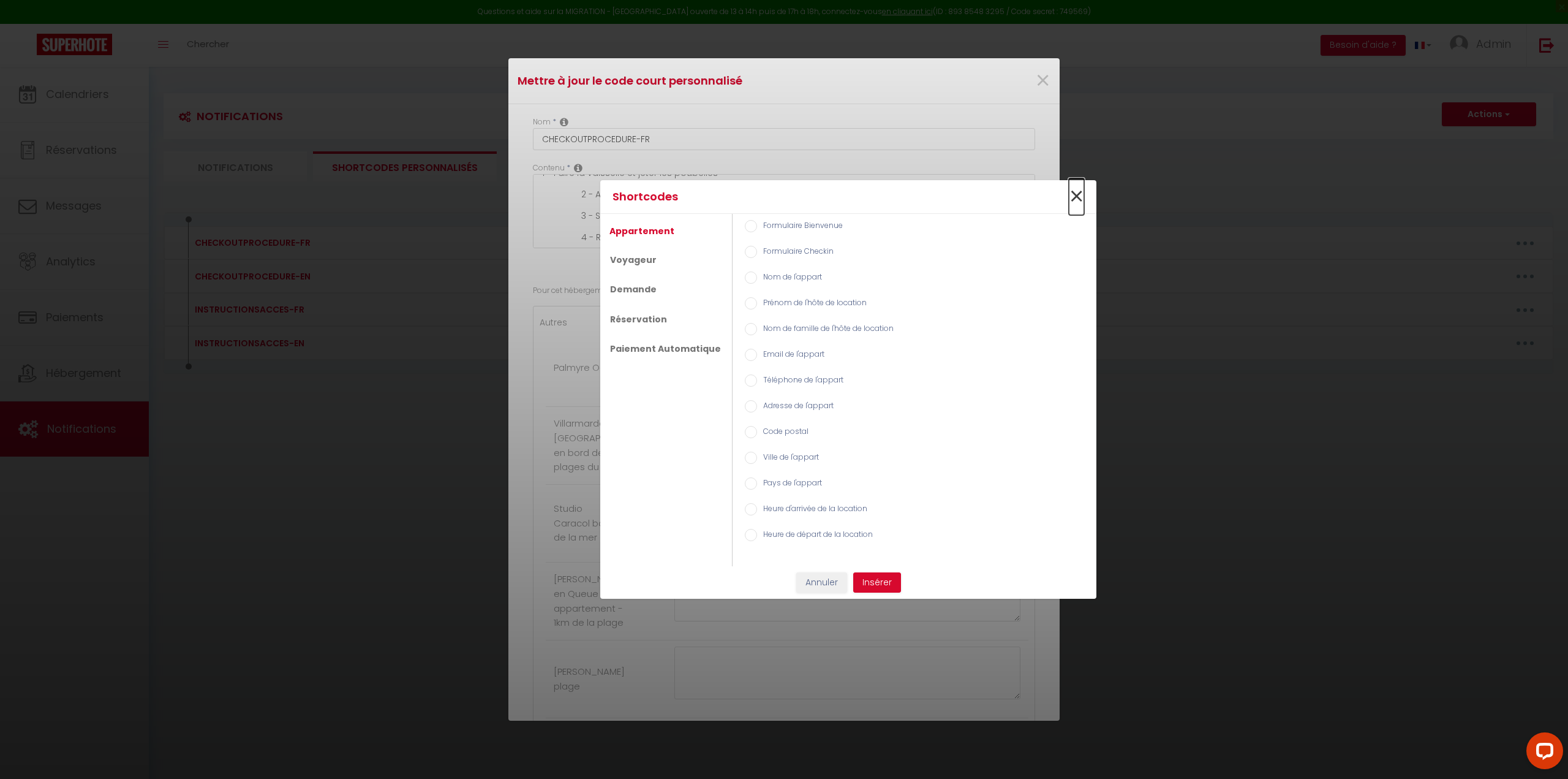
click at [1075, 191] on span "×" at bounding box center [1076, 197] width 16 height 37
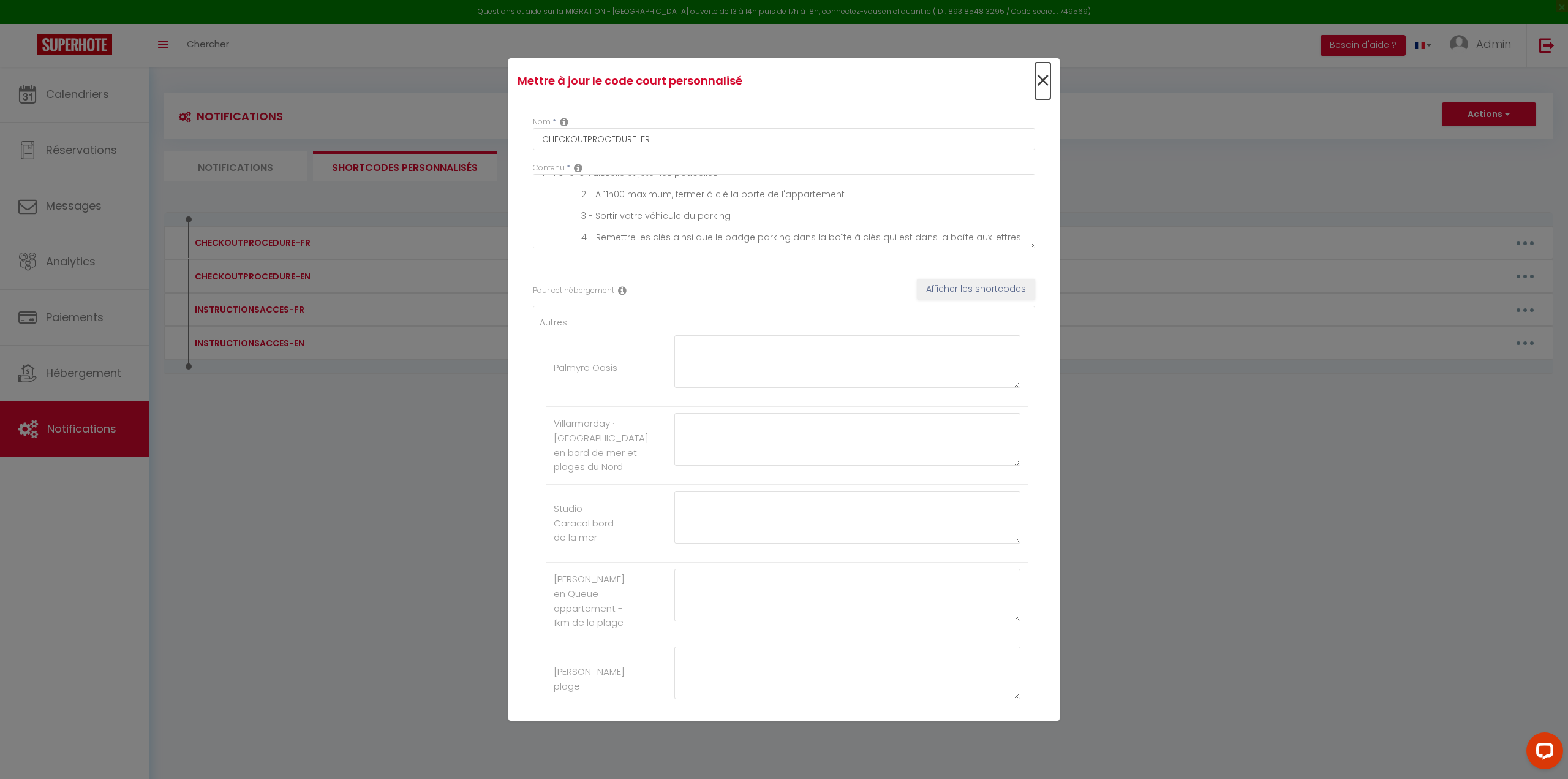
click at [1036, 77] on span "×" at bounding box center [1042, 80] width 16 height 37
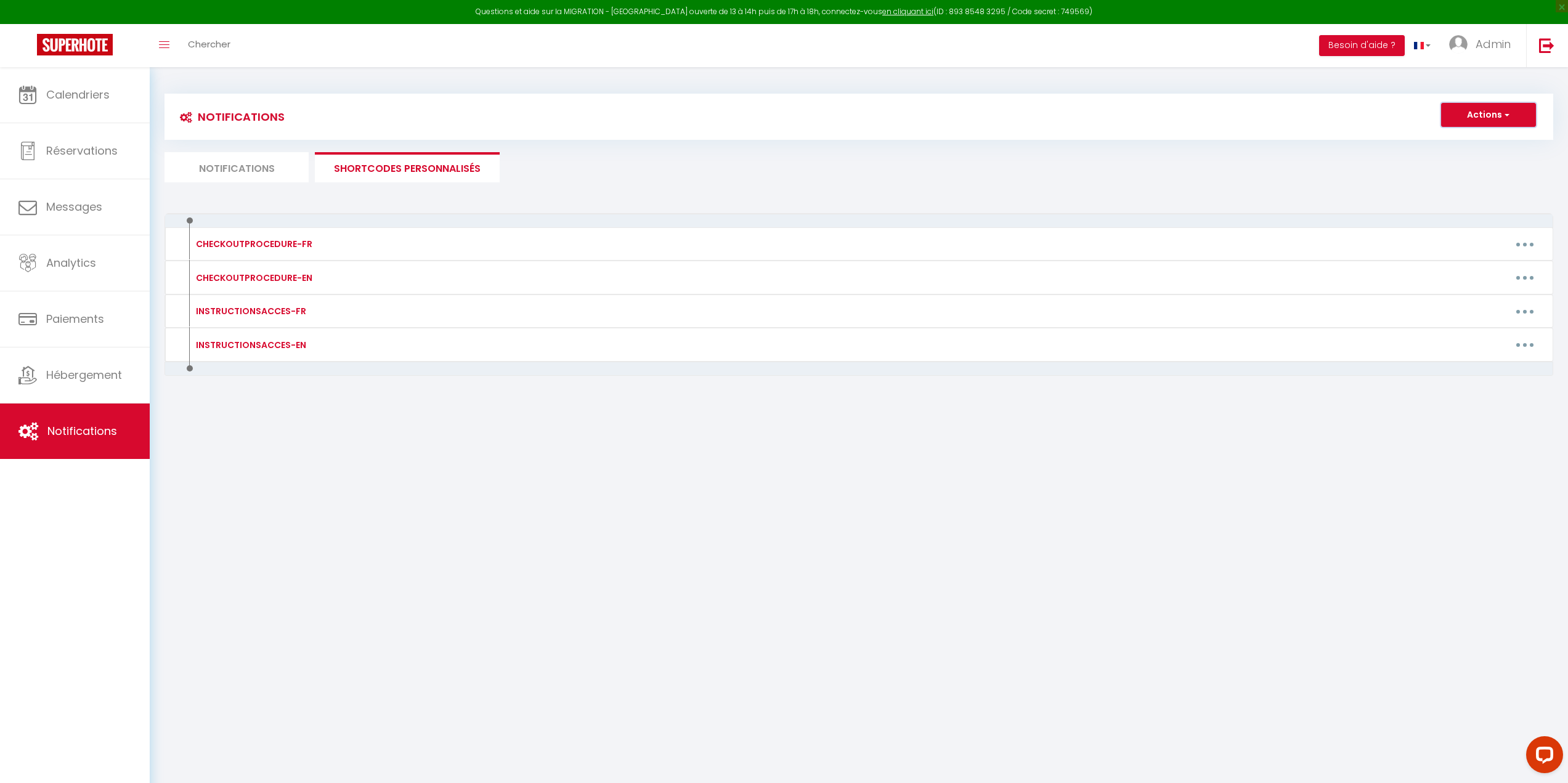
click at [1524, 117] on button "Actions" at bounding box center [1488, 115] width 95 height 24
click at [1443, 143] on link "Nouveau shortcode personnalisé" at bounding box center [1452, 142] width 167 height 16
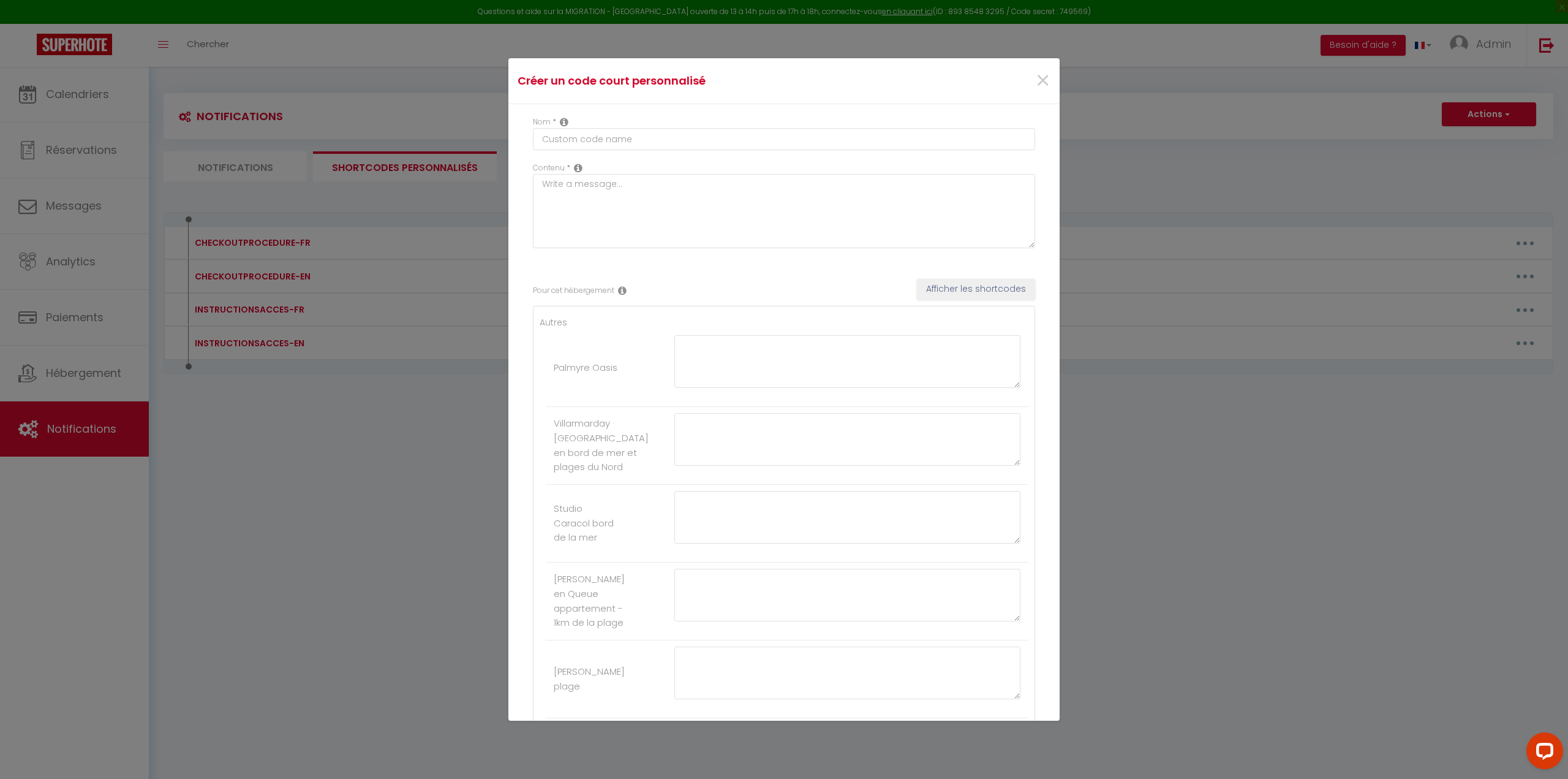
scroll to position [0, 0]
click at [629, 137] on input "text" at bounding box center [783, 139] width 502 height 22
type input "Link livré"
click at [629, 196] on textarea at bounding box center [783, 211] width 502 height 74
type textarea "livret d'acceuil"
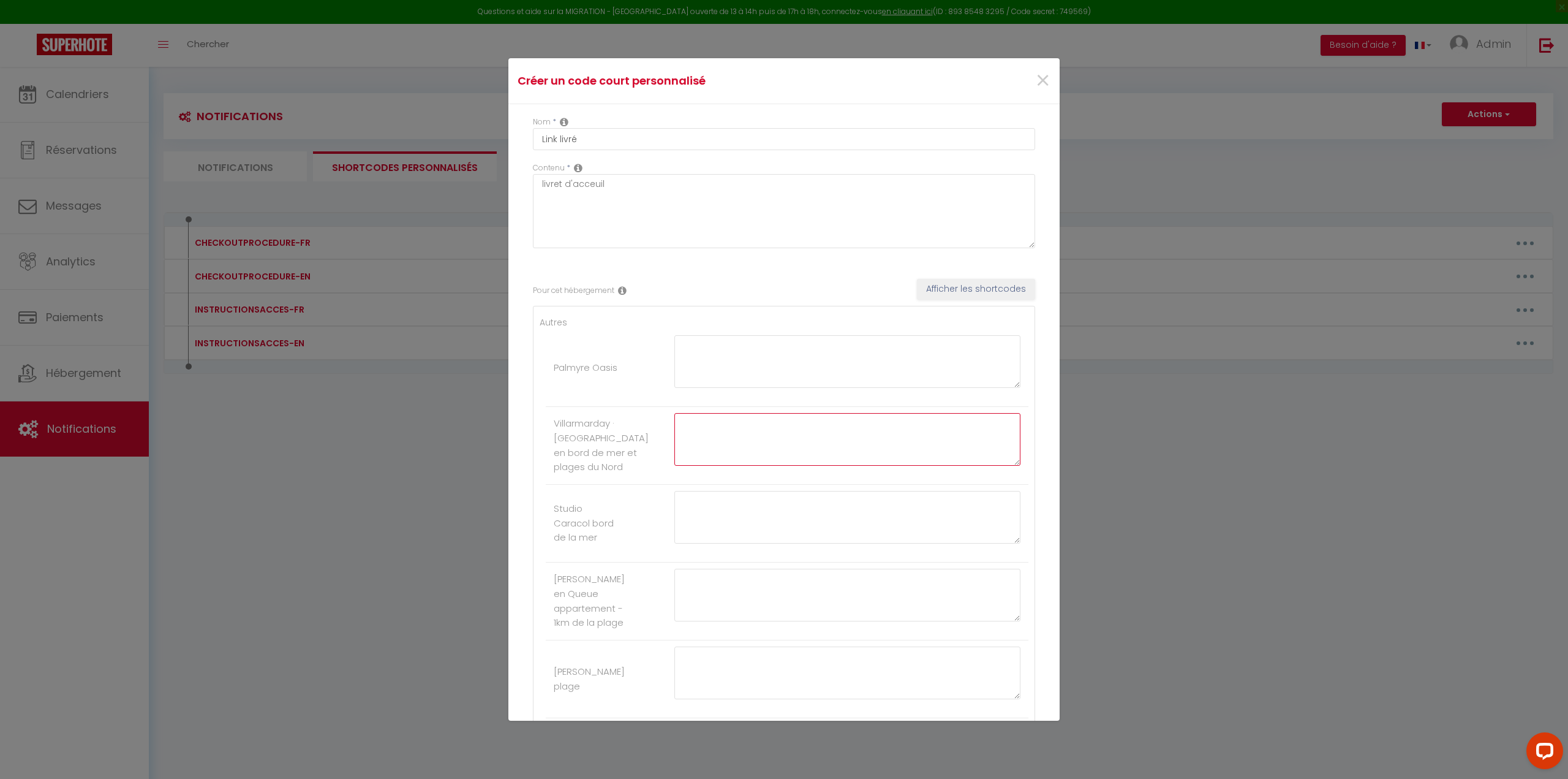
click at [718, 451] on textarea at bounding box center [848, 440] width 346 height 53
paste textarea "[URL][DOMAIN_NAME]"
type textarea "[URL][DOMAIN_NAME]"
click at [732, 544] on textarea at bounding box center [848, 517] width 346 height 53
paste textarea "[URL][DOMAIN_NAME]"
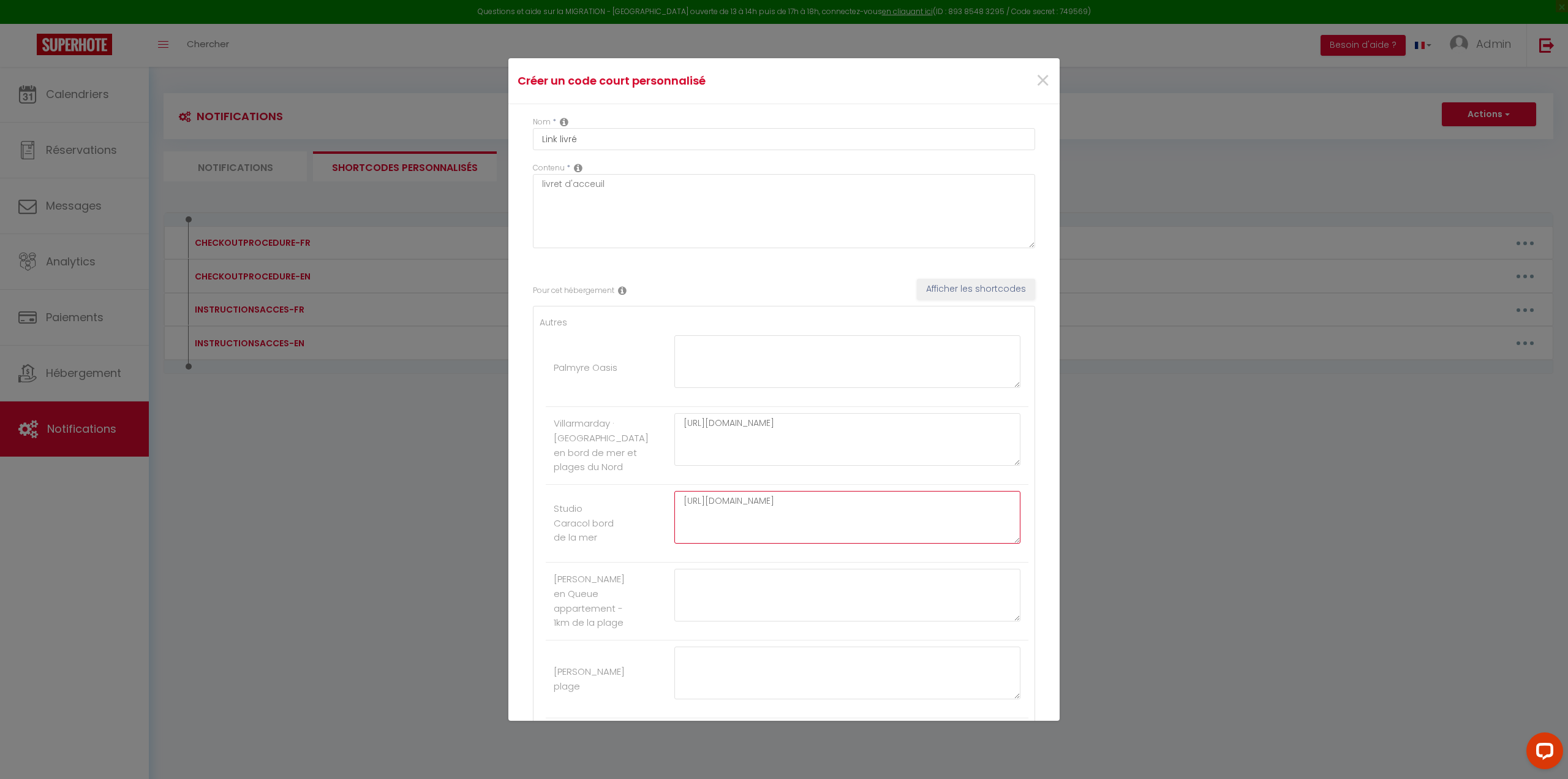
type textarea "[URL][DOMAIN_NAME]"
click at [720, 367] on textarea at bounding box center [848, 362] width 346 height 53
paste textarea "[URL][DOMAIN_NAME]"
type textarea "[URL][DOMAIN_NAME]"
drag, startPoint x: 916, startPoint y: 542, endPoint x: 644, endPoint y: 528, distance: 272.4
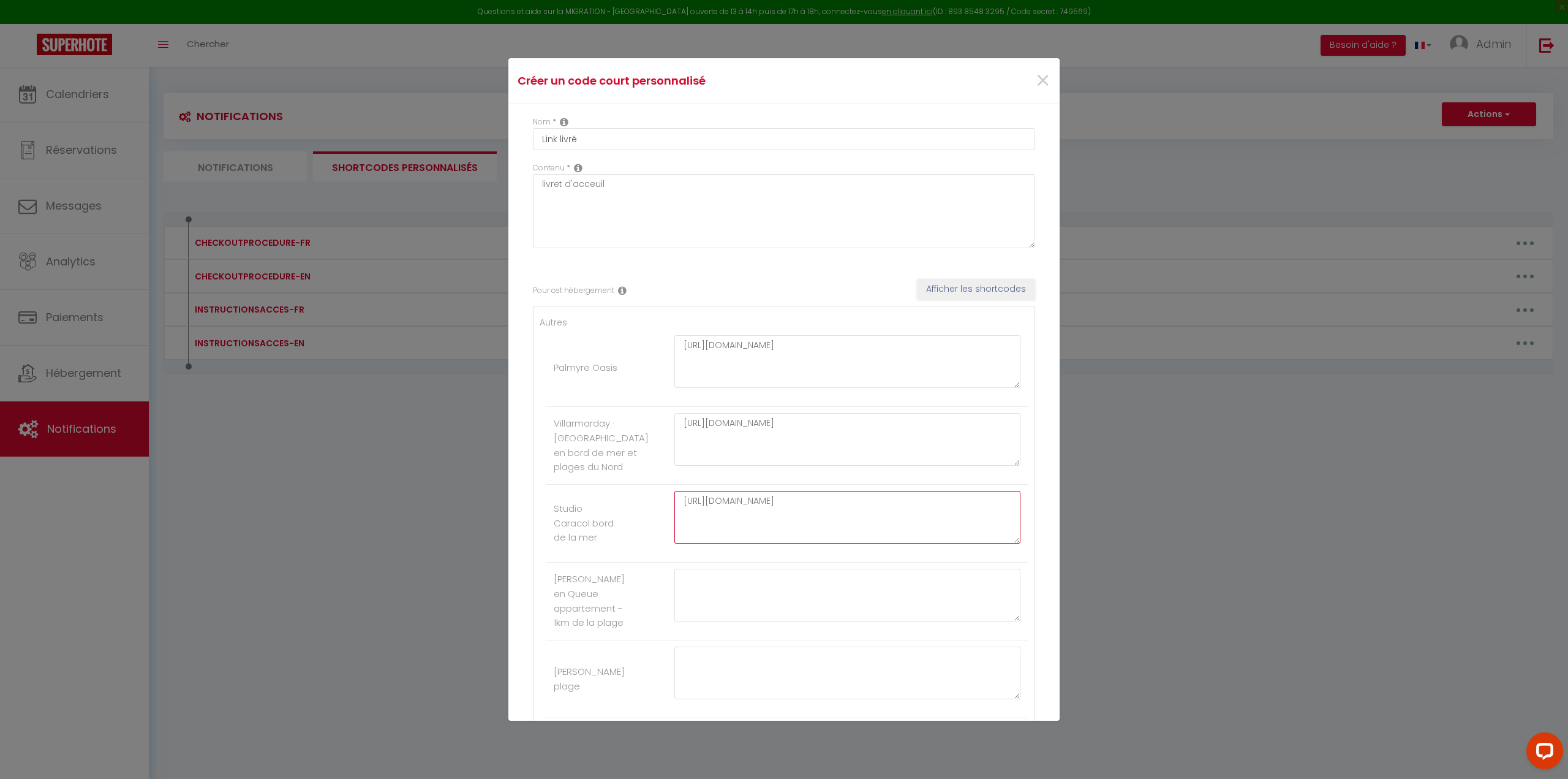
click at [644, 528] on li "Studio Caracol bord de la mer [URL][DOMAIN_NAME]" at bounding box center [787, 523] width 483 height 78
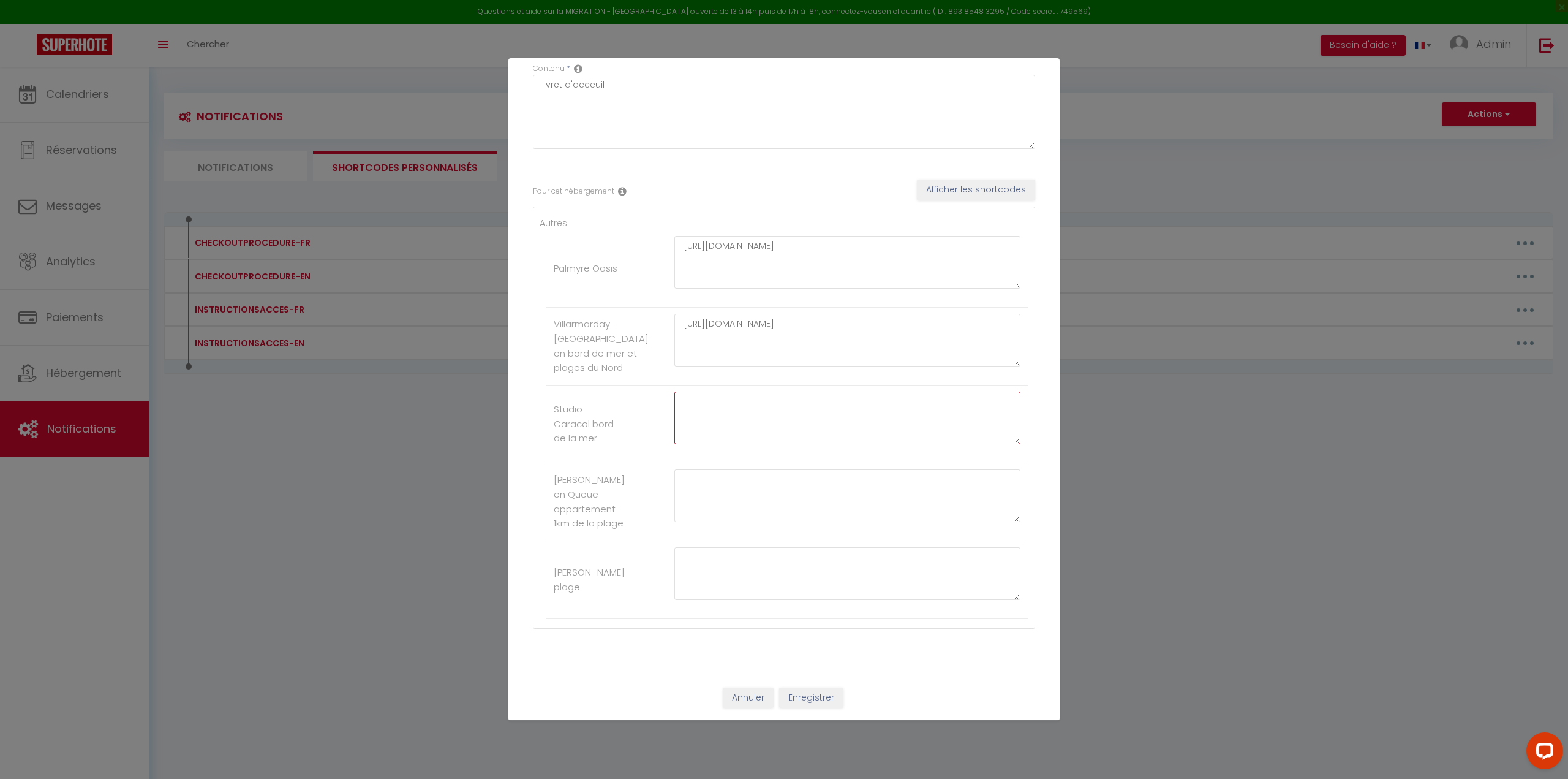
scroll to position [142, 0]
click at [811, 695] on button "Enregistrer" at bounding box center [811, 698] width 64 height 21
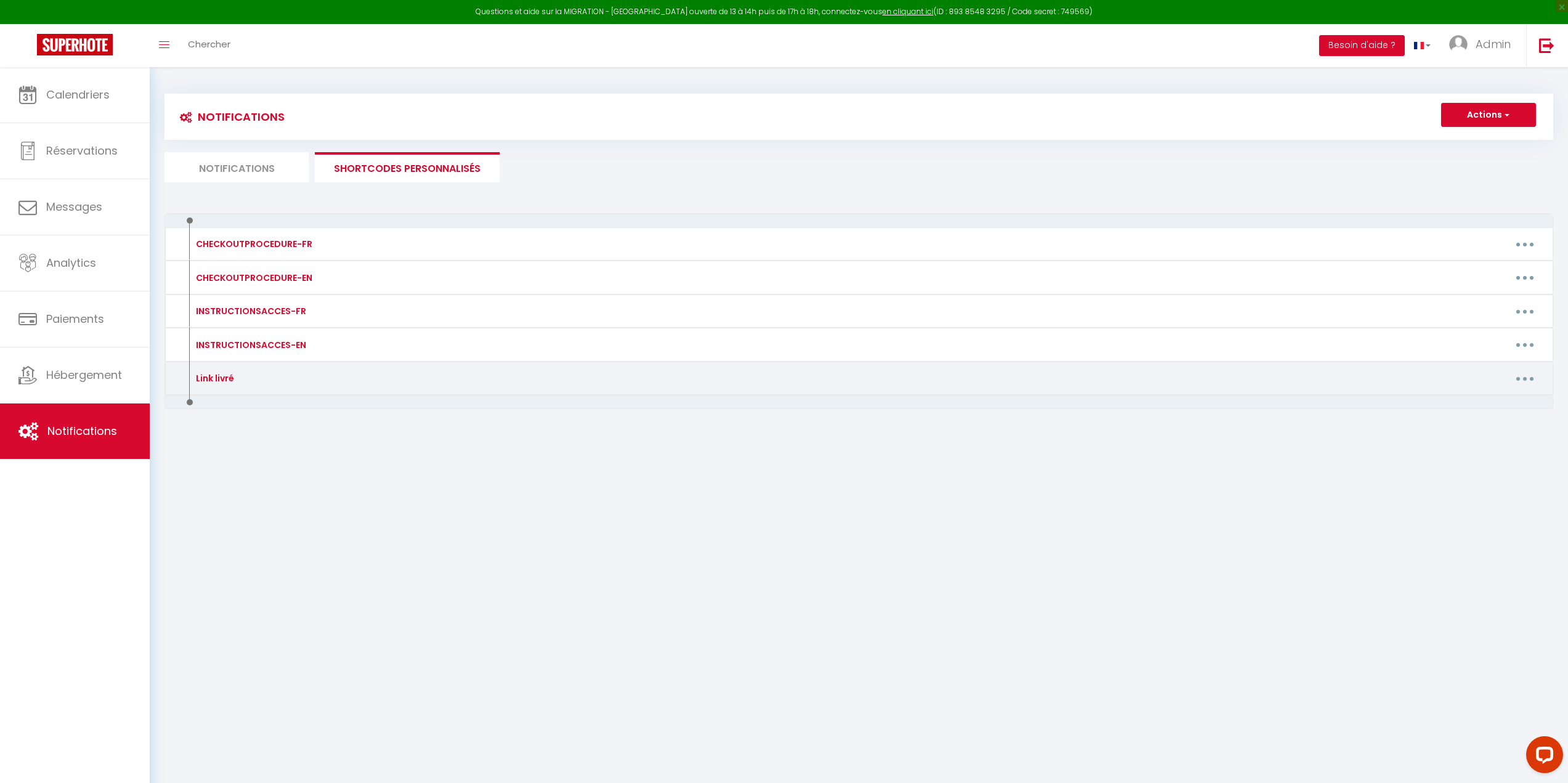
click at [1531, 379] on button "button" at bounding box center [1524, 378] width 35 height 20
click at [1495, 406] on link "Editer" at bounding box center [1493, 406] width 91 height 21
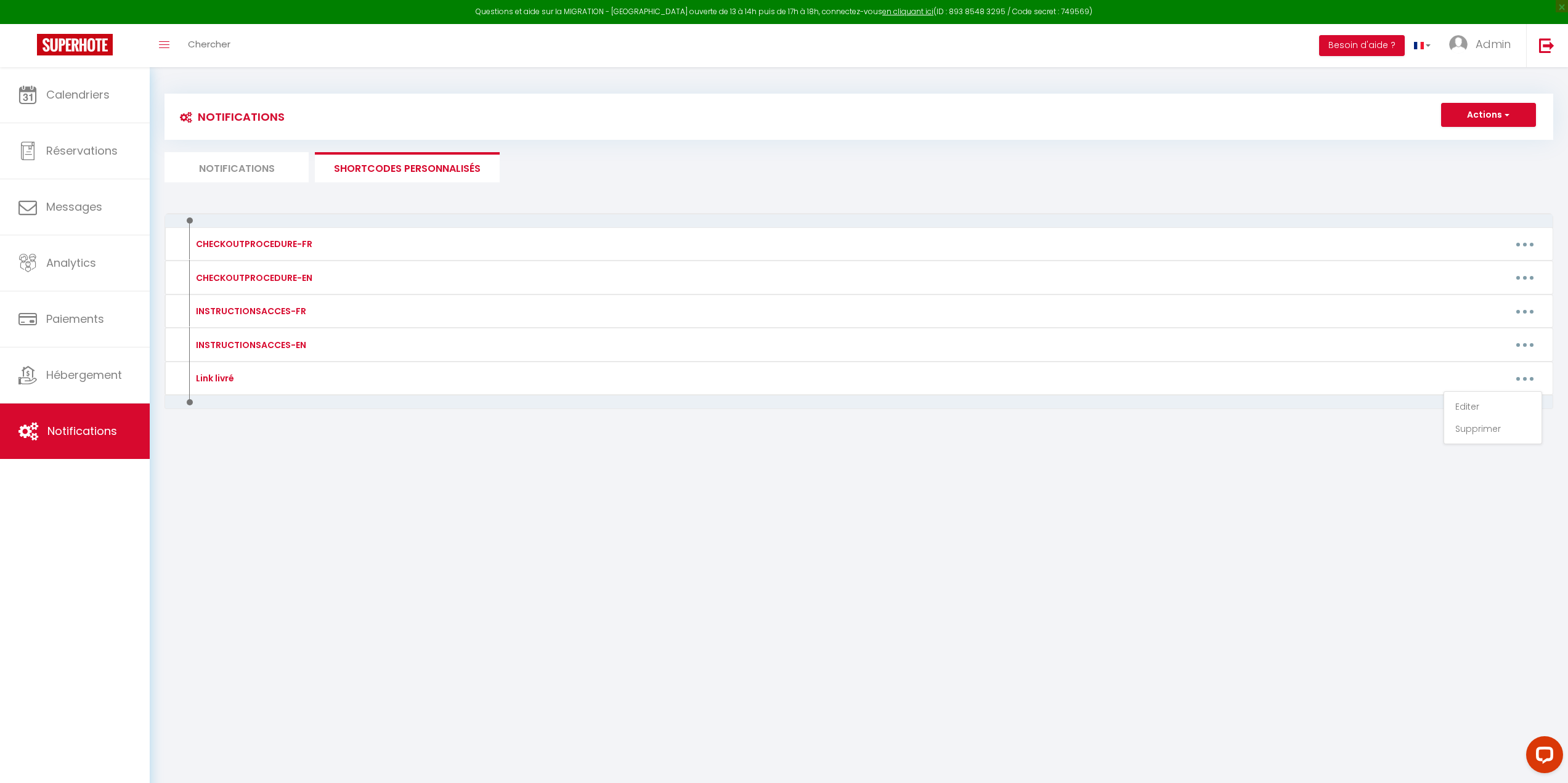
type input "Link livré"
type textarea "livret d'acceuil"
type textarea "[URL][DOMAIN_NAME]"
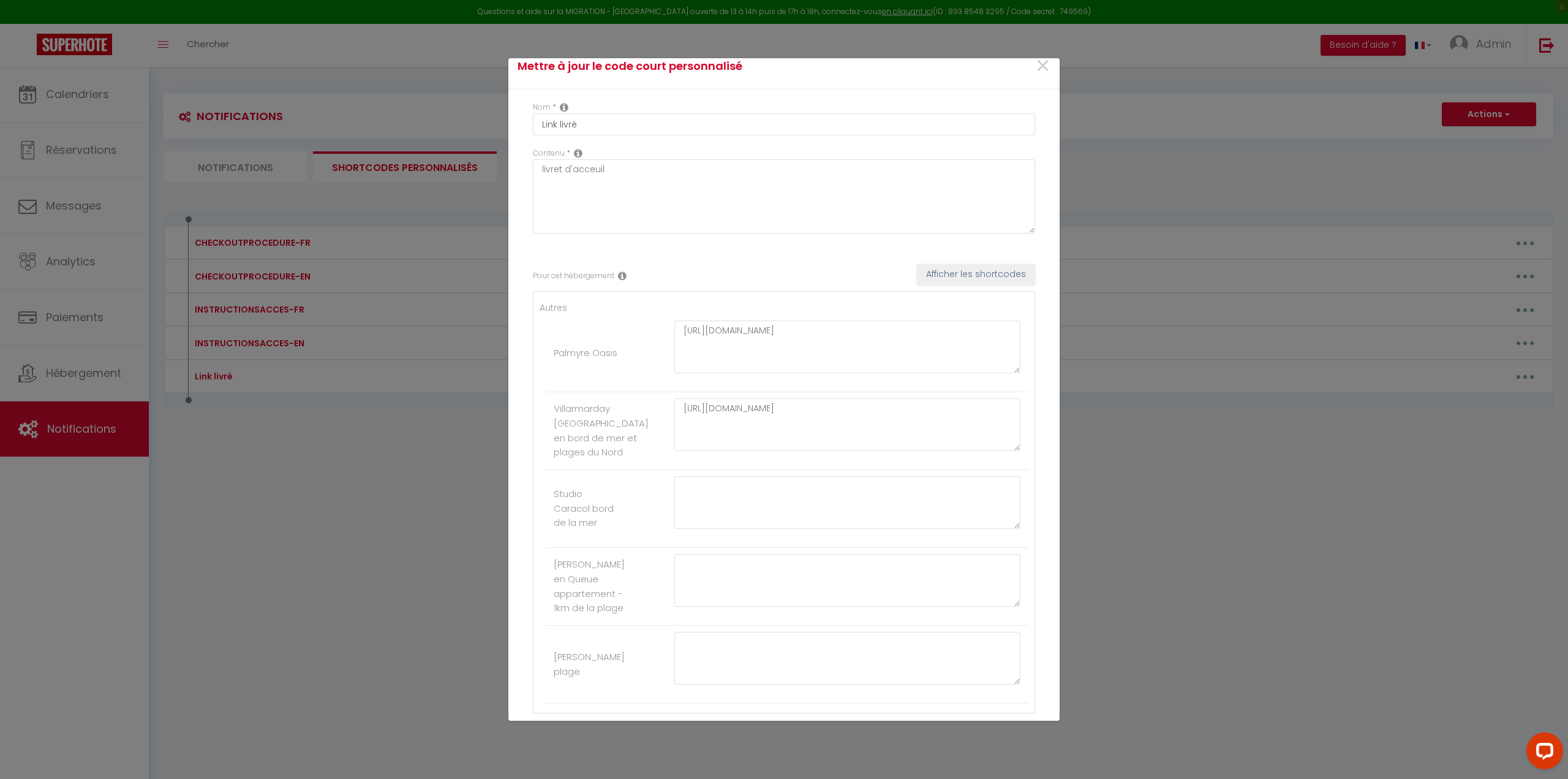
scroll to position [0, 0]
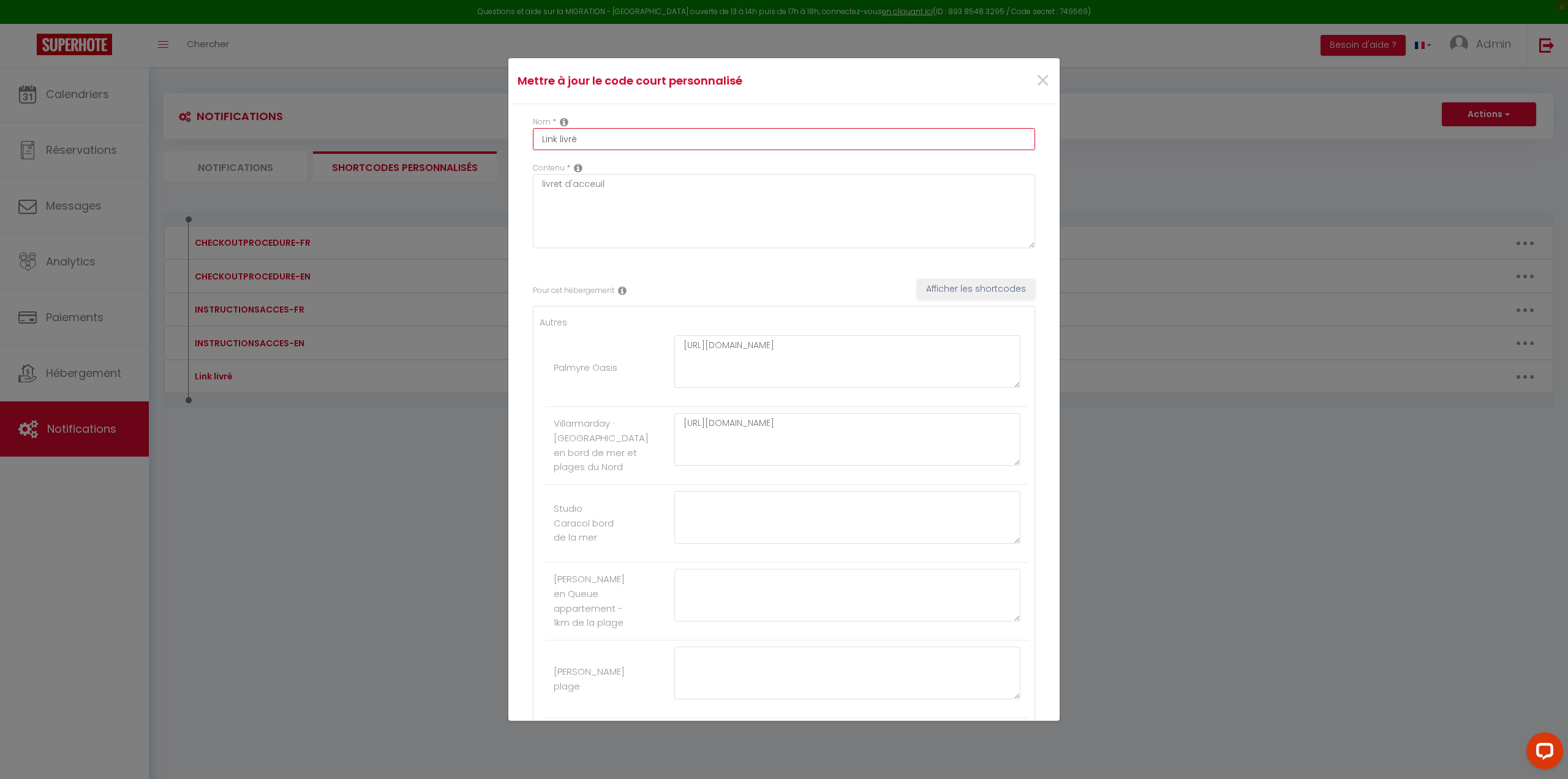
drag, startPoint x: 512, startPoint y: 134, endPoint x: 472, endPoint y: 131, distance: 40.1
click at [472, 131] on div "Mettre à jour le code court personnalisé × Nom * Link livré Contenu * livret d'…" at bounding box center [784, 390] width 1568 height 779
drag, startPoint x: 613, startPoint y: 140, endPoint x: 401, endPoint y: 114, distance: 213.6
click at [419, 117] on div "Mettre à jour le code court personnalisé × Nom * LIVRET ACCUEIL Contenu * livre…" at bounding box center [784, 390] width 1568 height 779
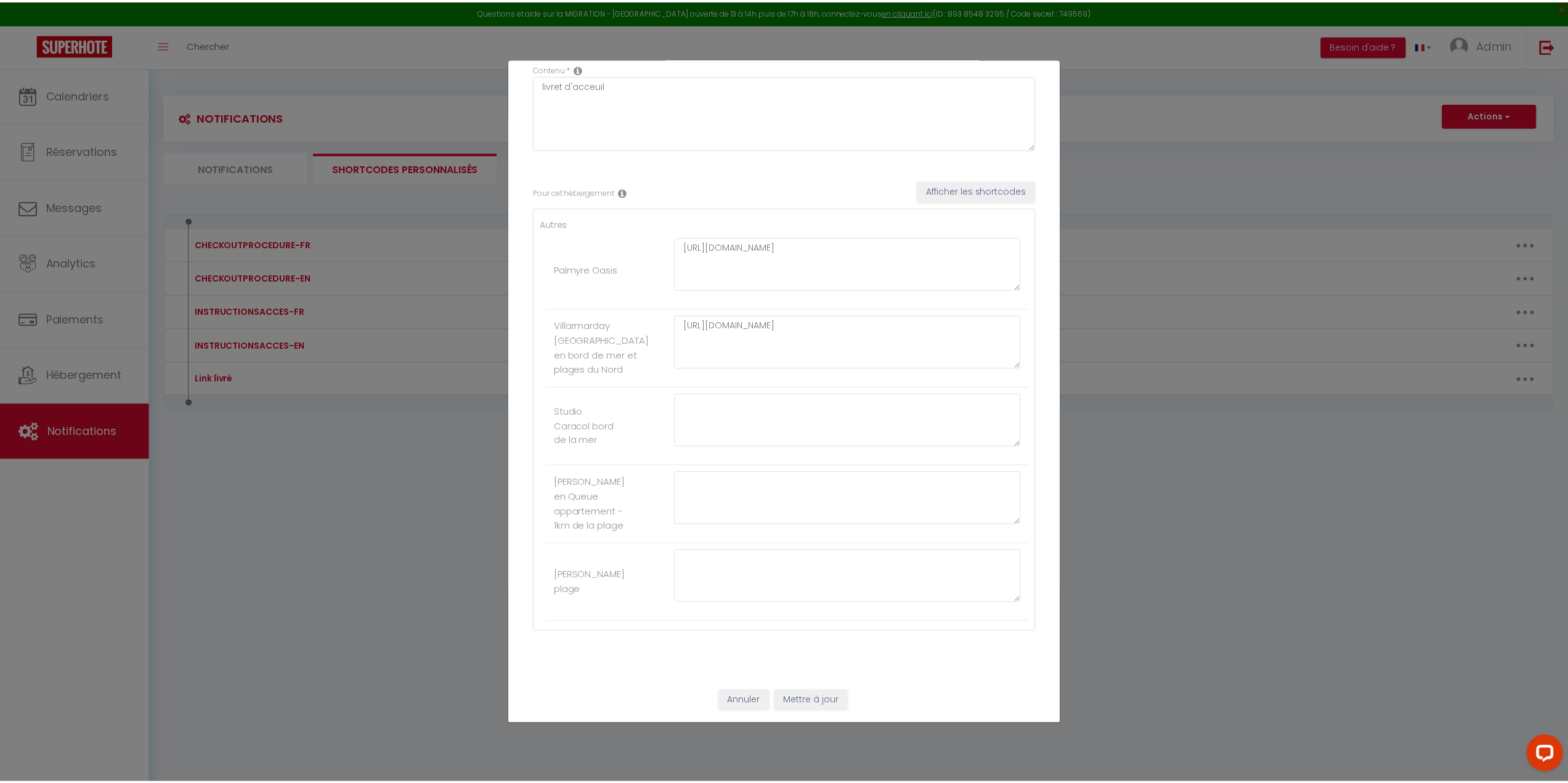
scroll to position [143, 0]
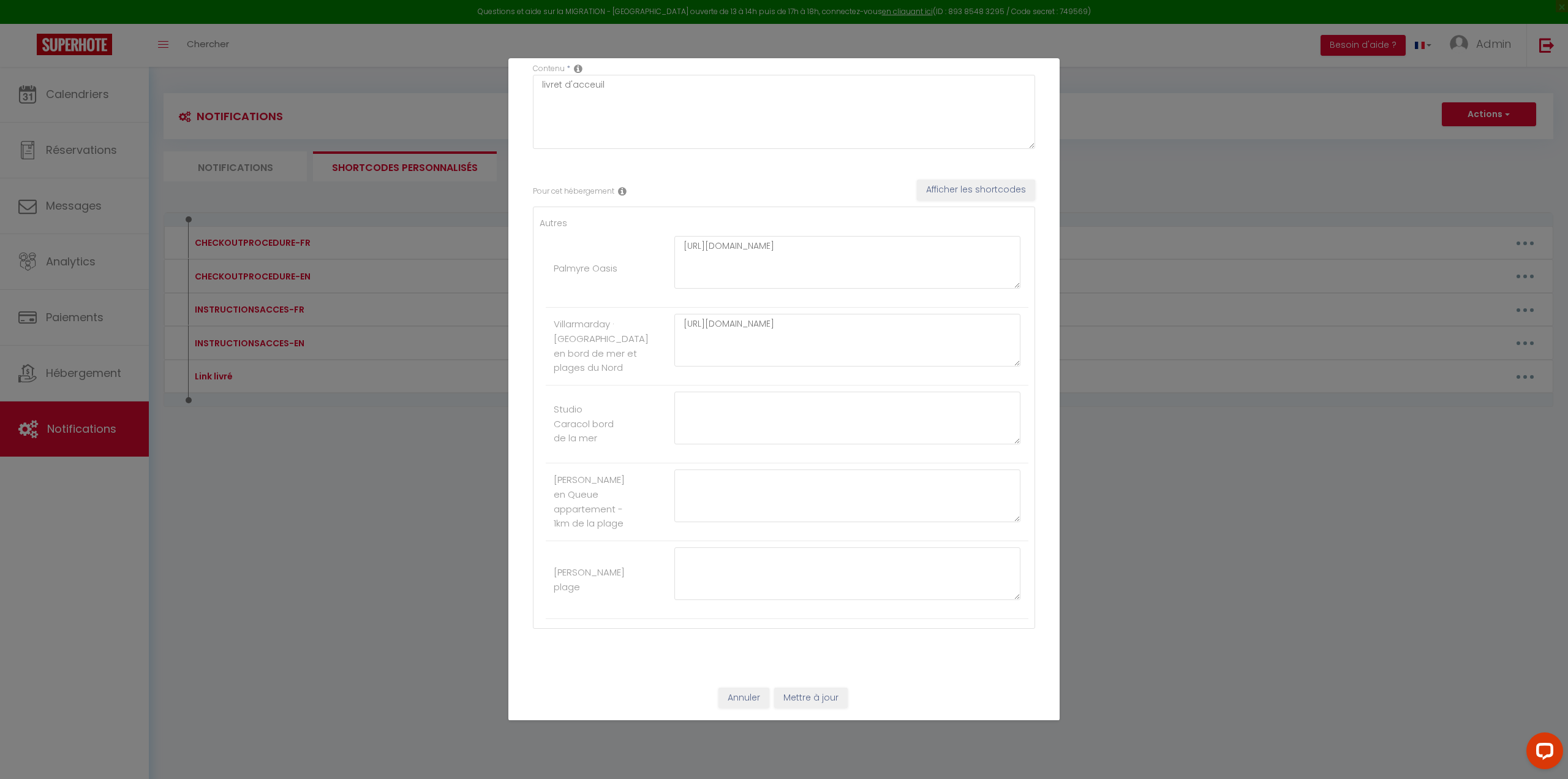
type input "LIENLIVRET"
click at [820, 699] on button "Mettre à jour" at bounding box center [810, 698] width 74 height 21
